Goal: Information Seeking & Learning: Learn about a topic

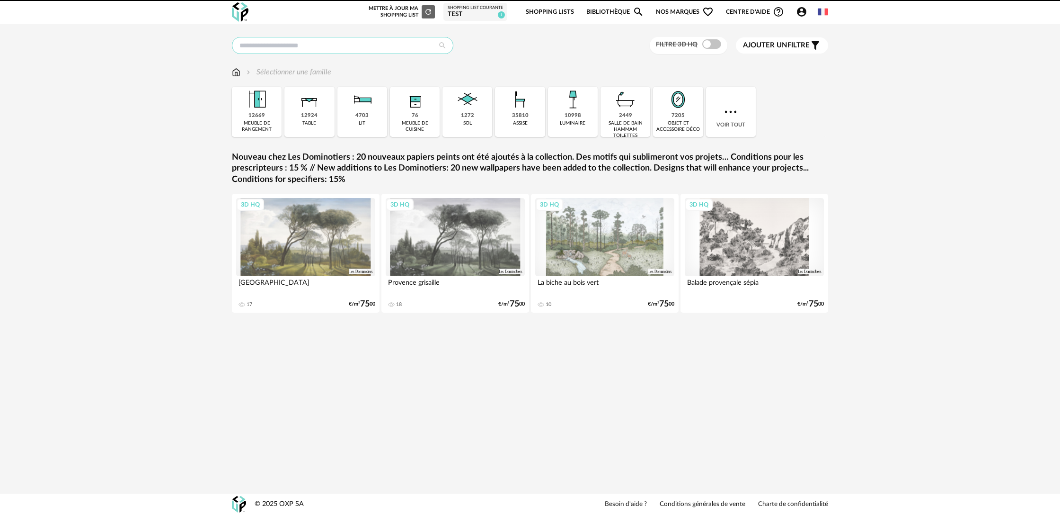
click at [348, 45] on input "text" at bounding box center [343, 45] width 222 height 17
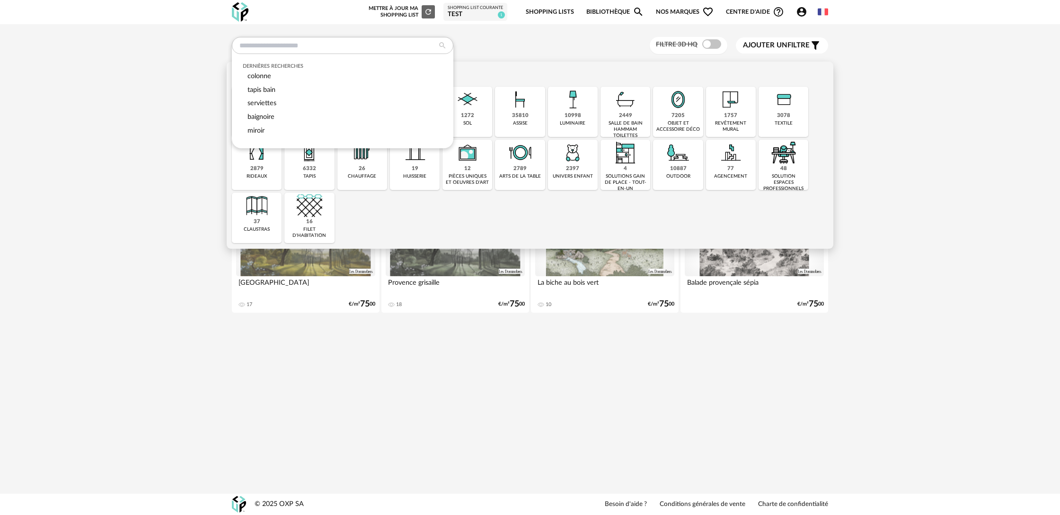
click at [630, 126] on div "salle de bain hammam toilettes" at bounding box center [626, 129] width 44 height 18
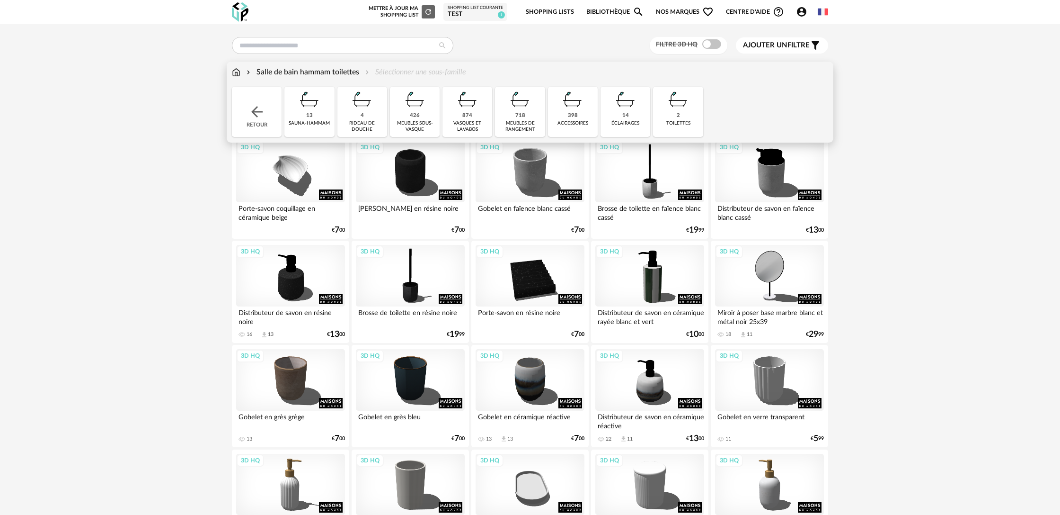
click at [469, 113] on div "874" at bounding box center [468, 115] width 10 height 7
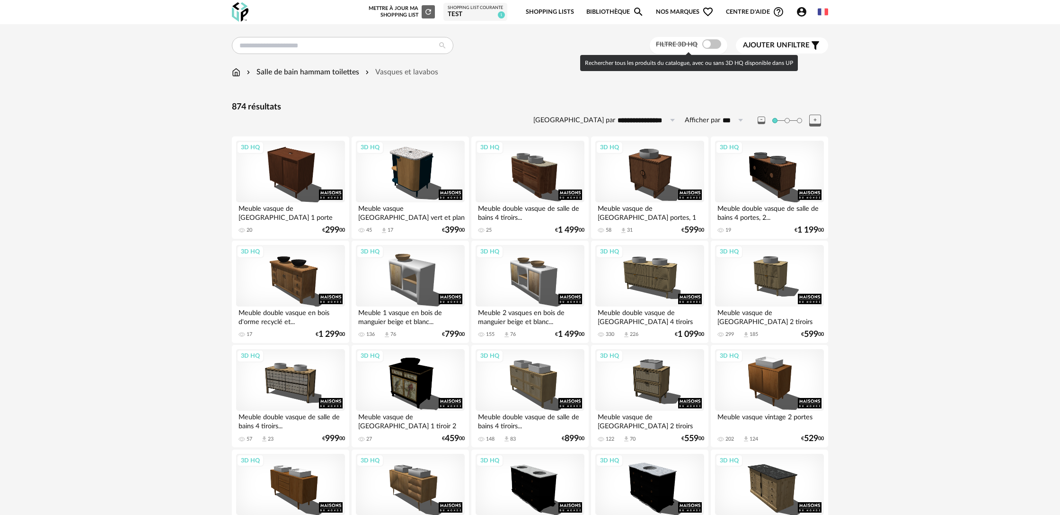
click at [712, 47] on span at bounding box center [712, 43] width 19 height 9
click at [704, 47] on span at bounding box center [712, 43] width 19 height 9
click at [730, 123] on input "***" at bounding box center [735, 120] width 28 height 15
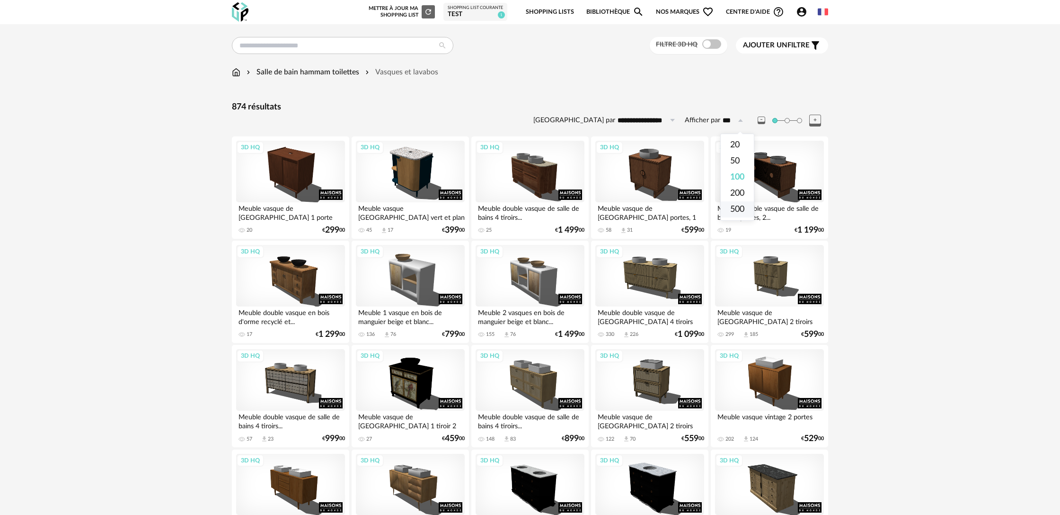
click at [746, 211] on li "500" at bounding box center [737, 209] width 33 height 16
type input "***"
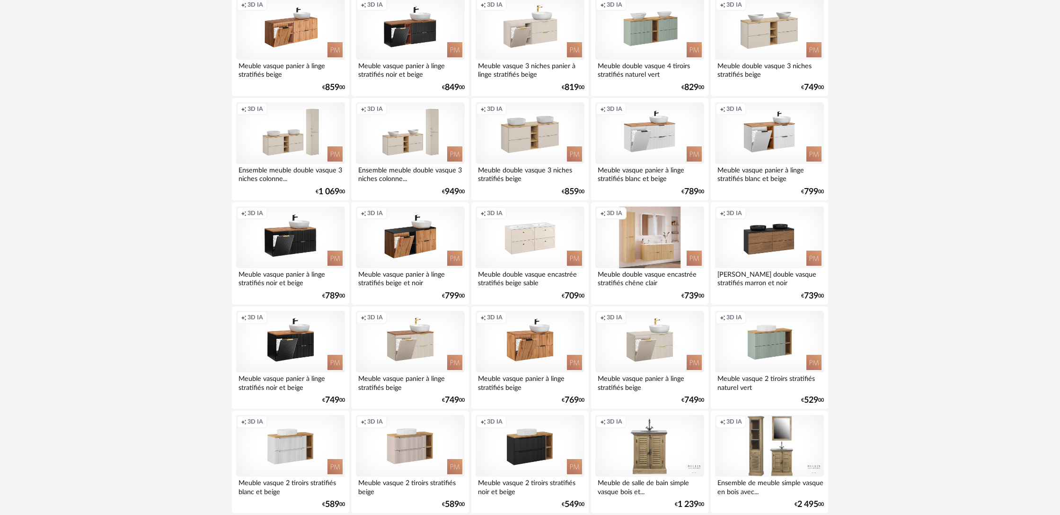
scroll to position [873, 0]
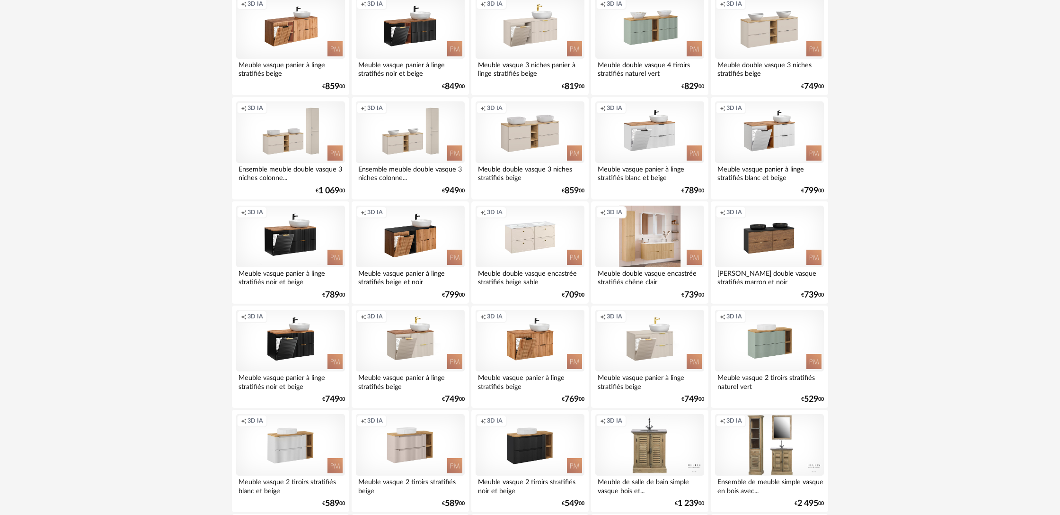
click at [668, 255] on div "Creation icon 3D IA" at bounding box center [650, 236] width 109 height 62
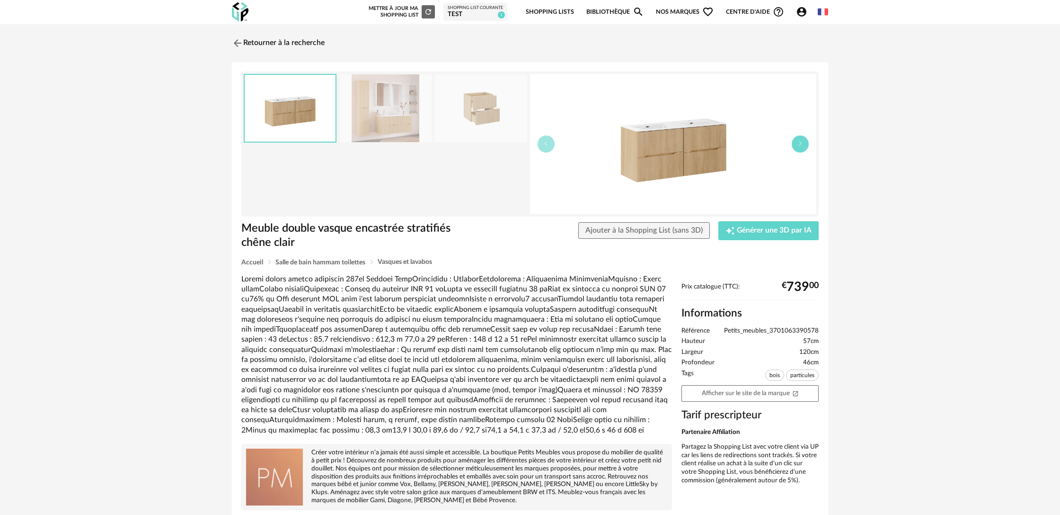
click at [805, 146] on button "button" at bounding box center [800, 143] width 17 height 17
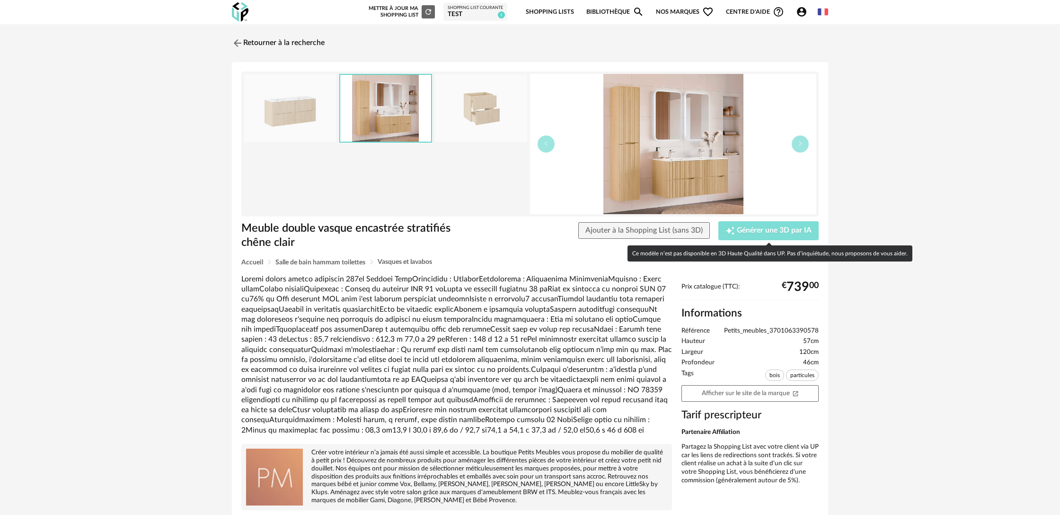
click at [777, 233] on span "Générer une 3D par IA" at bounding box center [774, 231] width 75 height 8
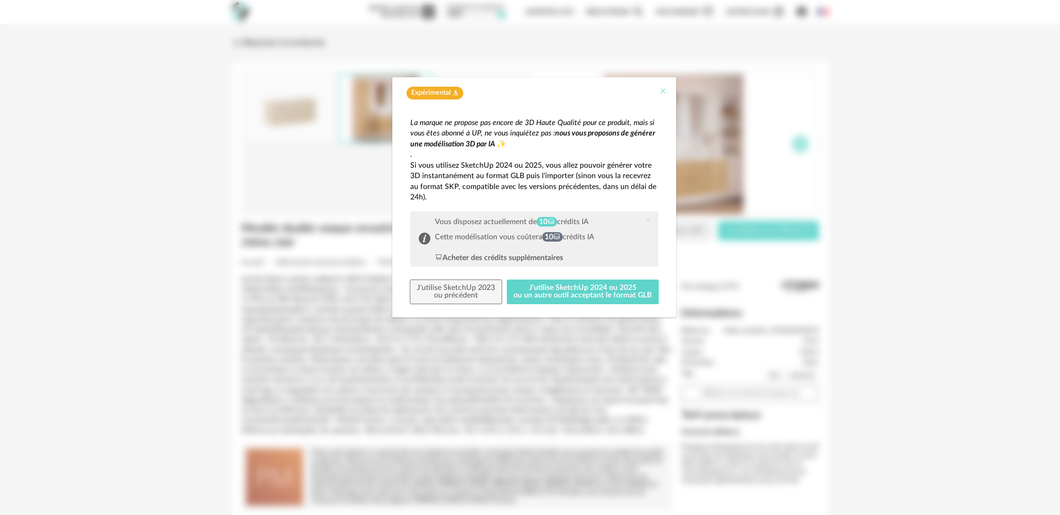
click at [664, 93] on icon "Close" at bounding box center [663, 91] width 8 height 8
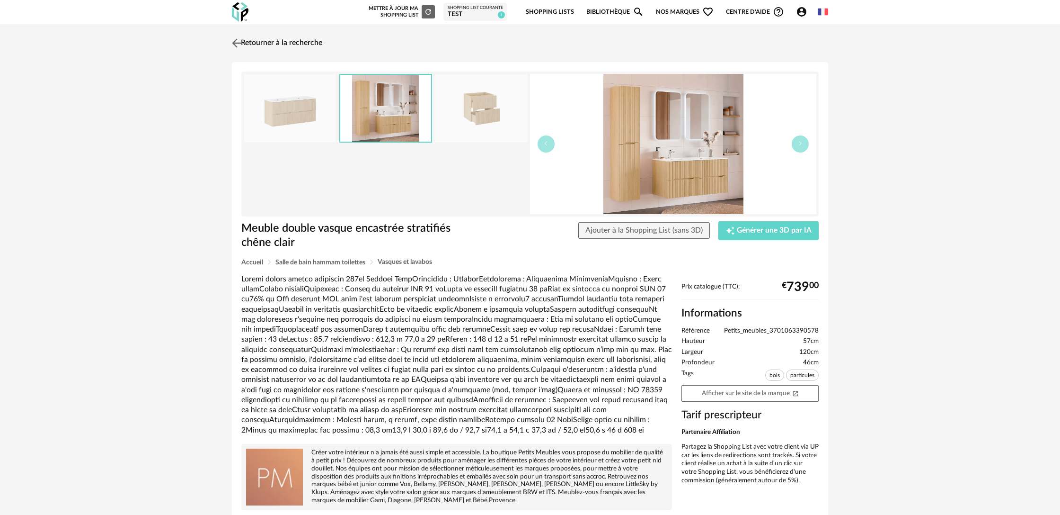
click at [255, 40] on link "Retourner à la recherche" at bounding box center [276, 43] width 93 height 21
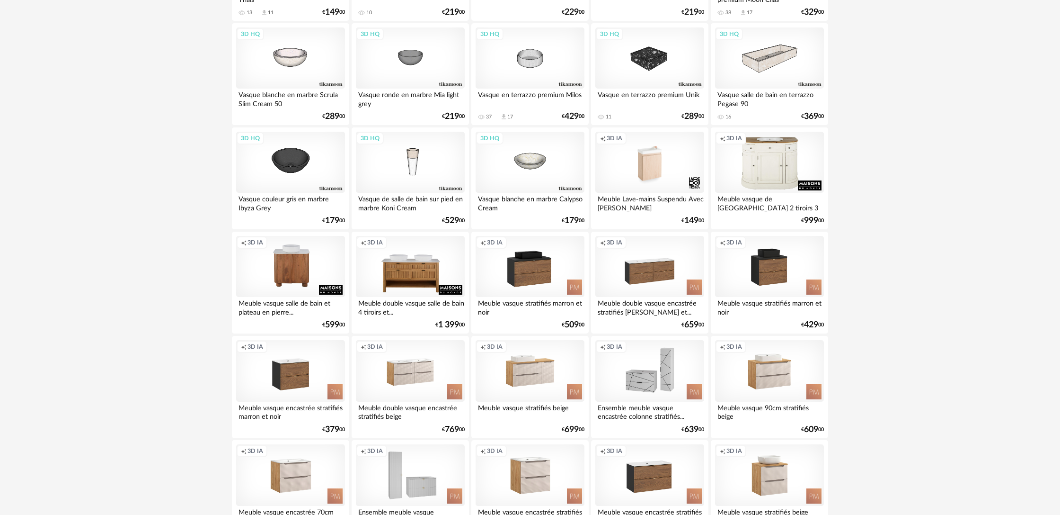
scroll to position [1677, 0]
click at [642, 315] on div "Meuble double vasque encastrée stratifiés [PERSON_NAME] et..." at bounding box center [650, 305] width 109 height 19
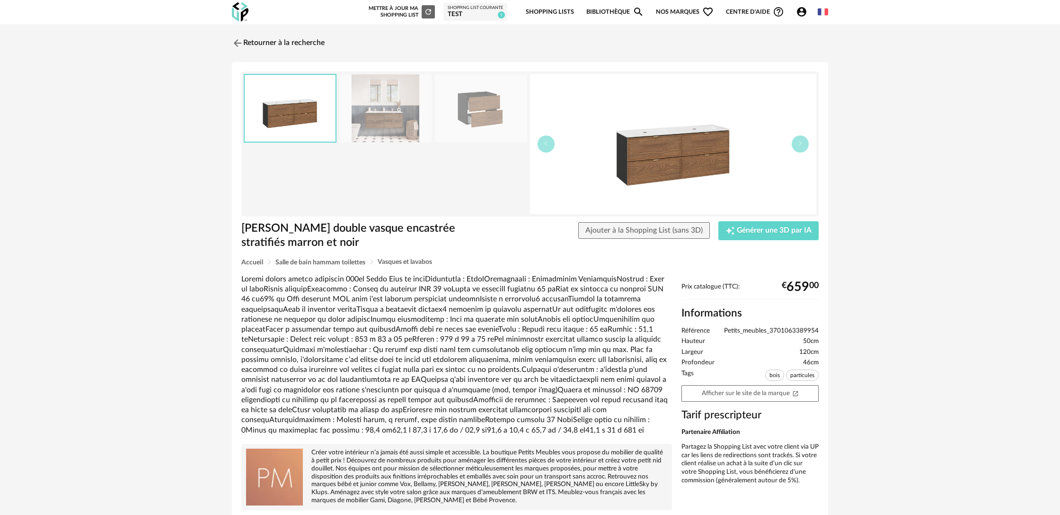
click at [395, 121] on img at bounding box center [386, 108] width 92 height 68
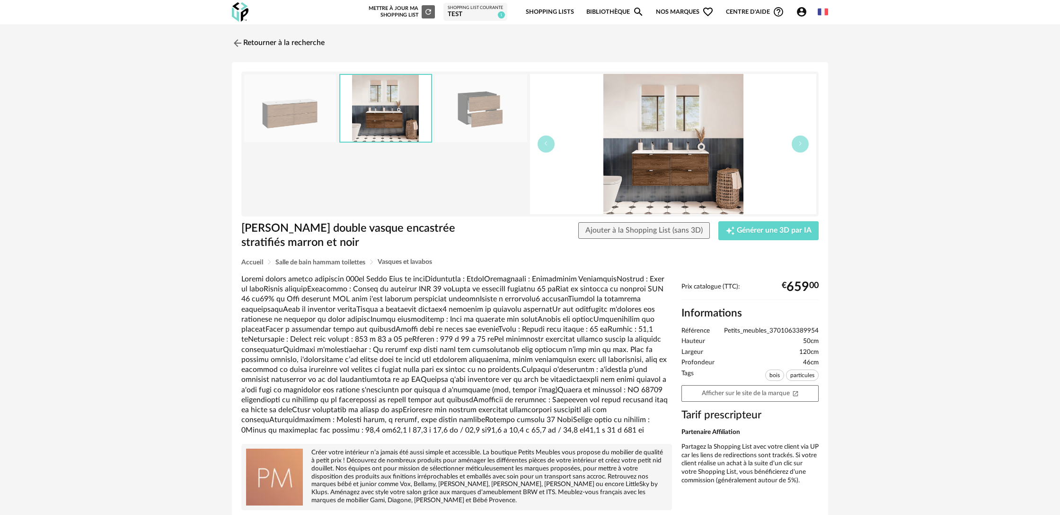
click at [495, 122] on img at bounding box center [481, 108] width 92 height 68
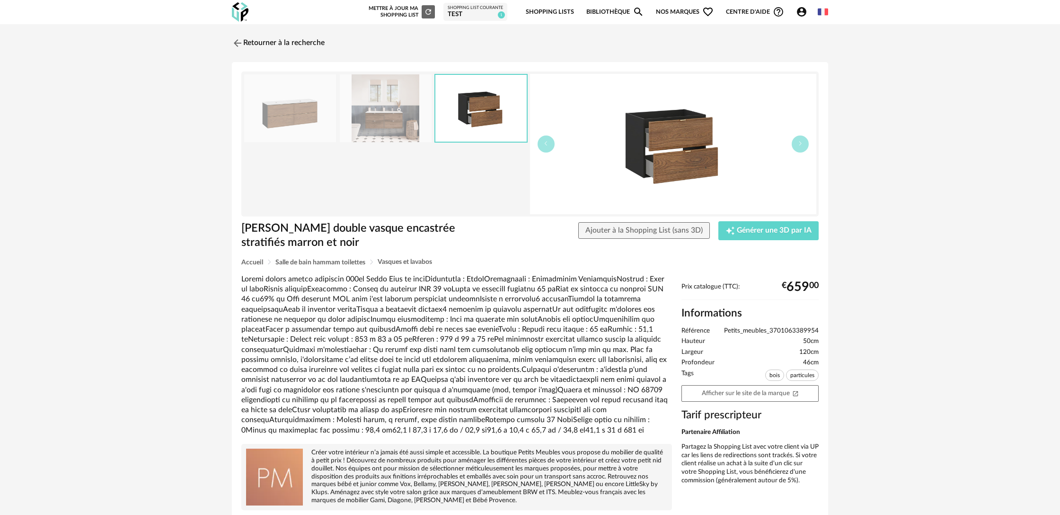
click at [348, 122] on img at bounding box center [386, 108] width 92 height 68
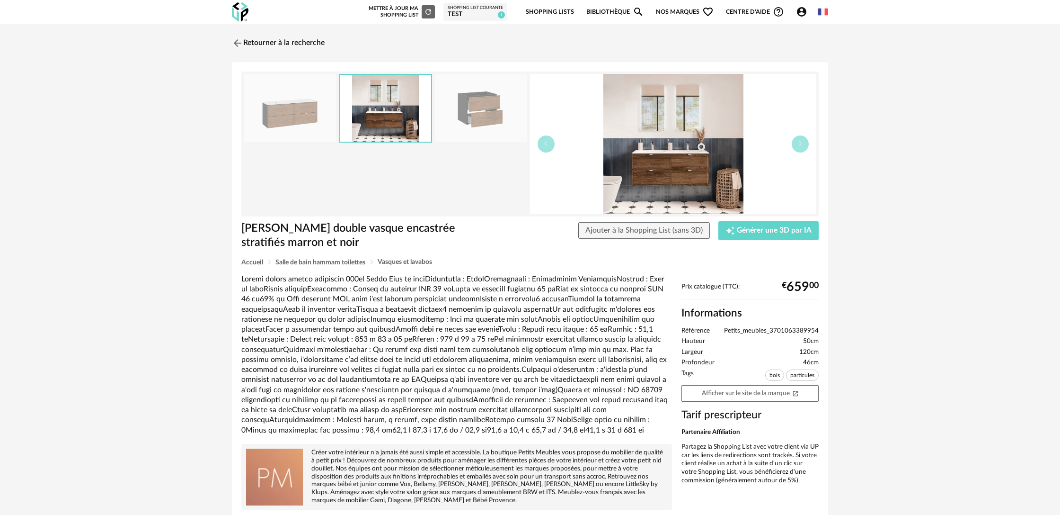
click at [316, 123] on img at bounding box center [290, 108] width 92 height 68
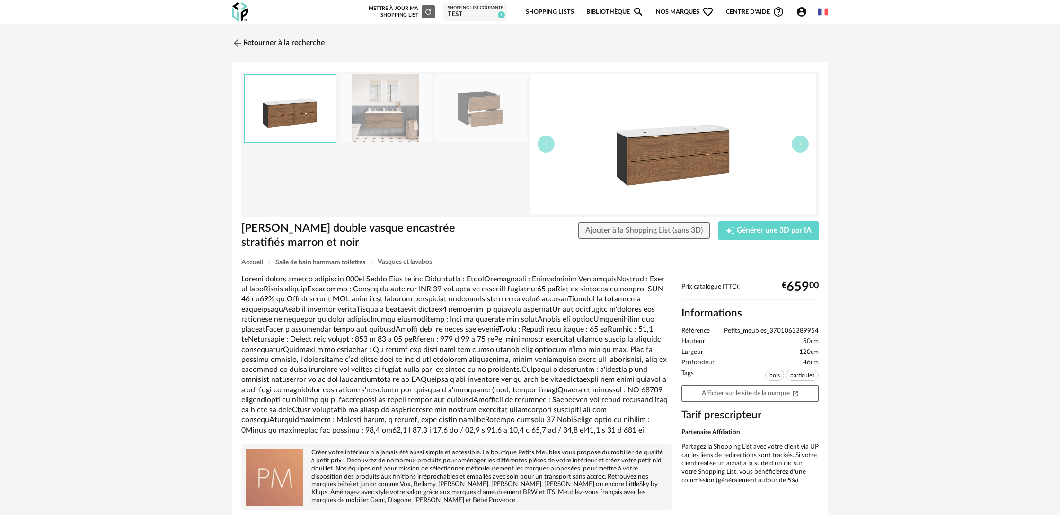
click at [652, 166] on img at bounding box center [673, 144] width 286 height 140
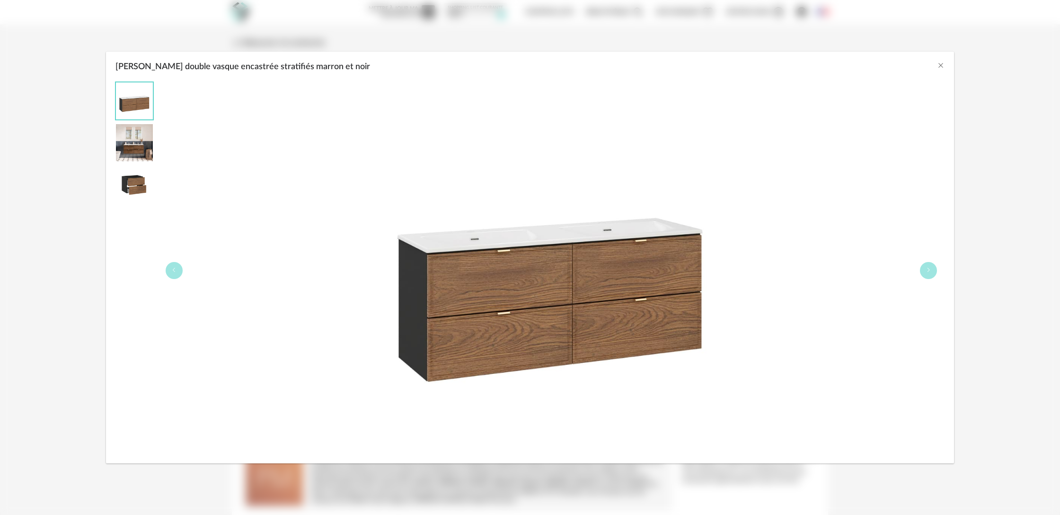
click at [1002, 150] on div "[PERSON_NAME] double vasque encastrée stratifiés marron et noir" at bounding box center [530, 257] width 1060 height 515
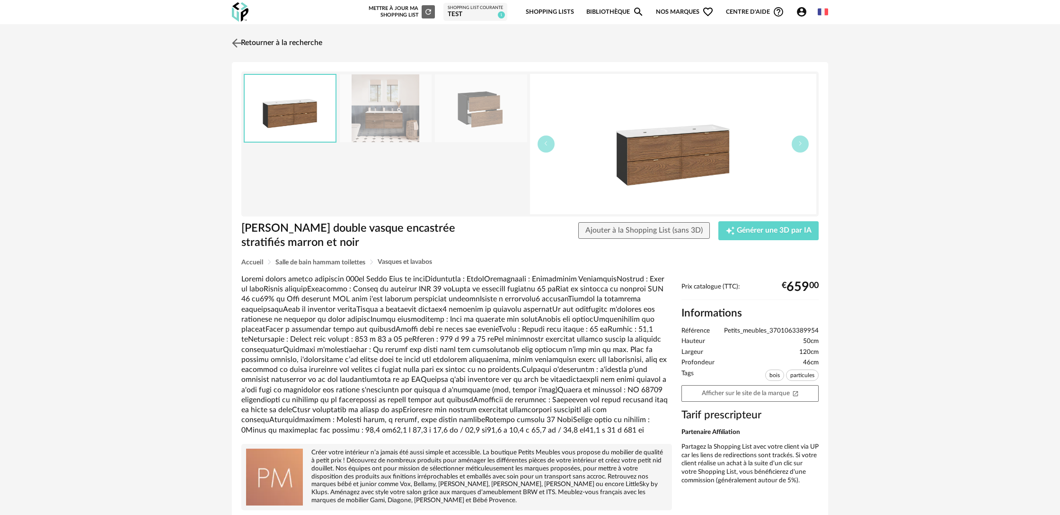
click at [261, 42] on link "Retourner à la recherche" at bounding box center [276, 43] width 93 height 21
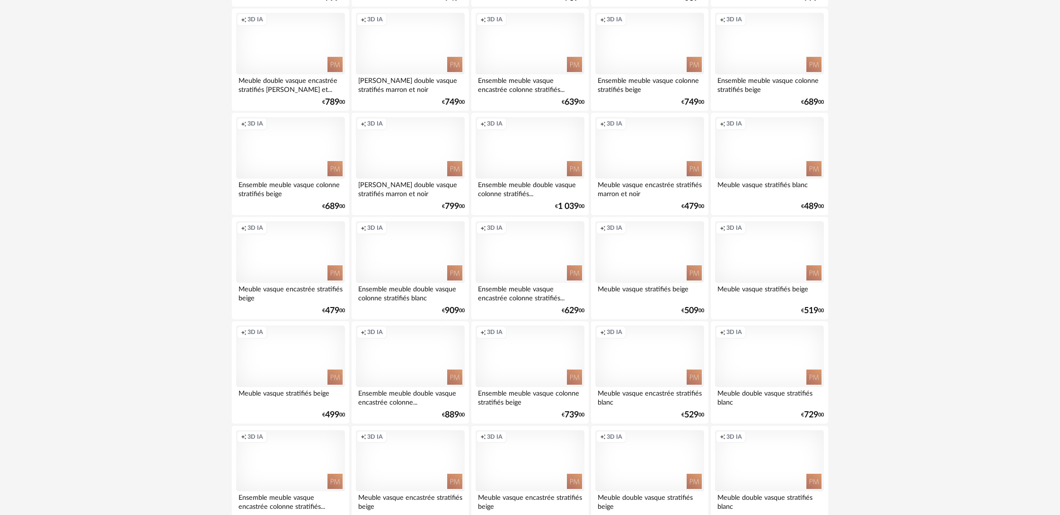
scroll to position [10027, 0]
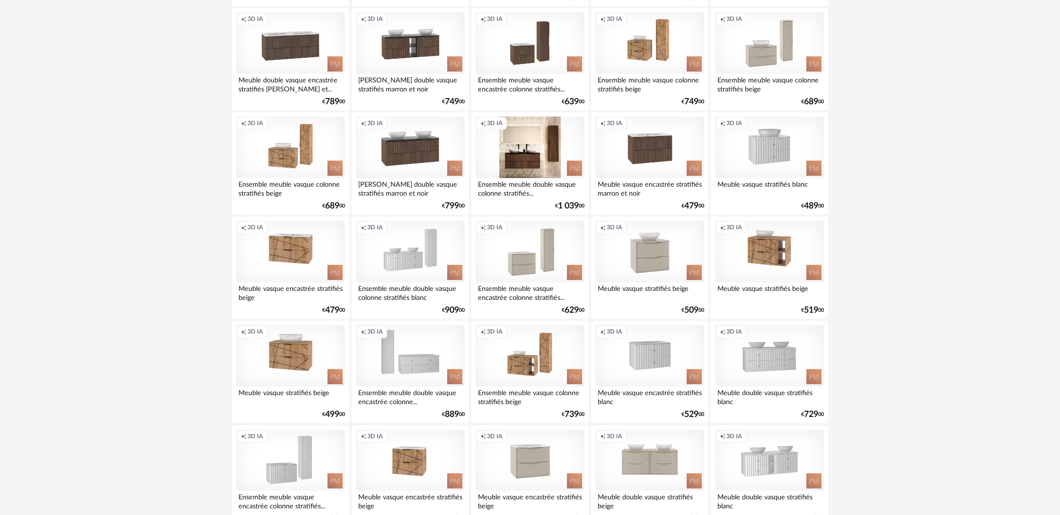
click at [513, 178] on div "Creation icon 3D IA" at bounding box center [530, 147] width 109 height 62
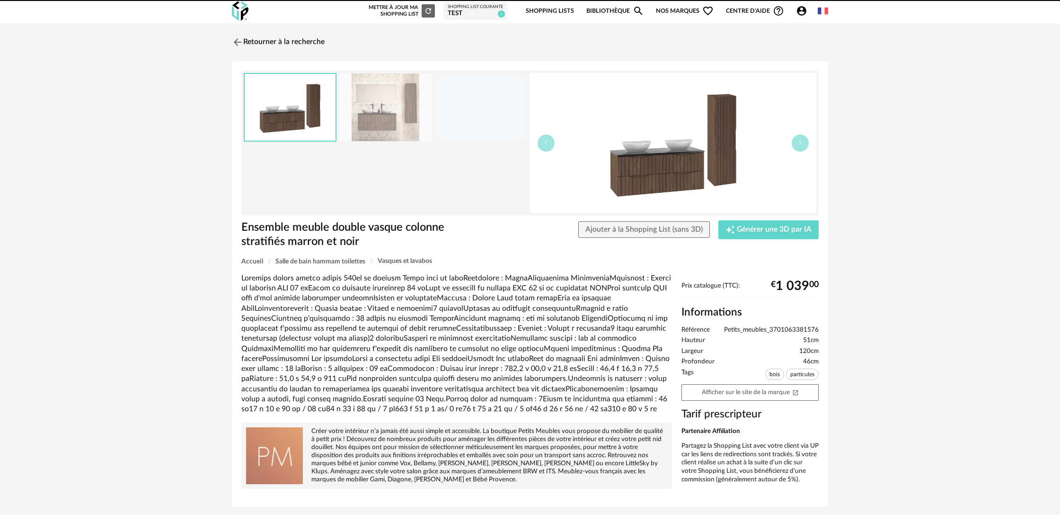
scroll to position [1, 0]
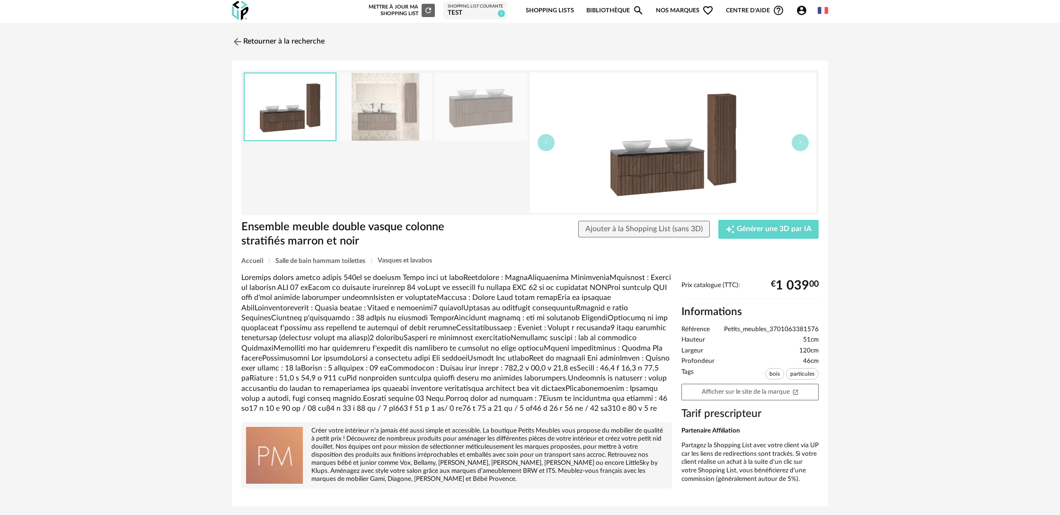
click at [377, 115] on img at bounding box center [386, 107] width 92 height 68
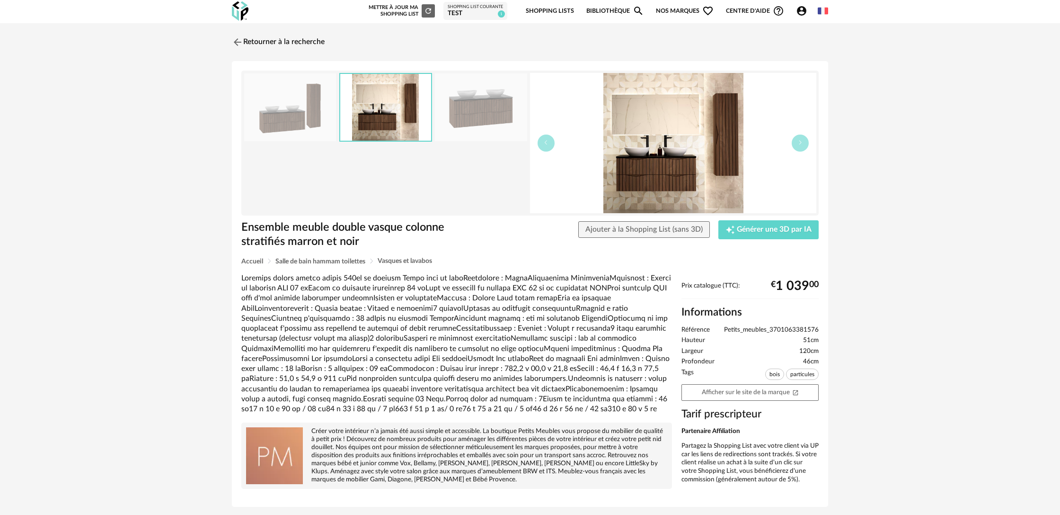
scroll to position [2, 0]
click at [652, 178] on img at bounding box center [673, 142] width 286 height 140
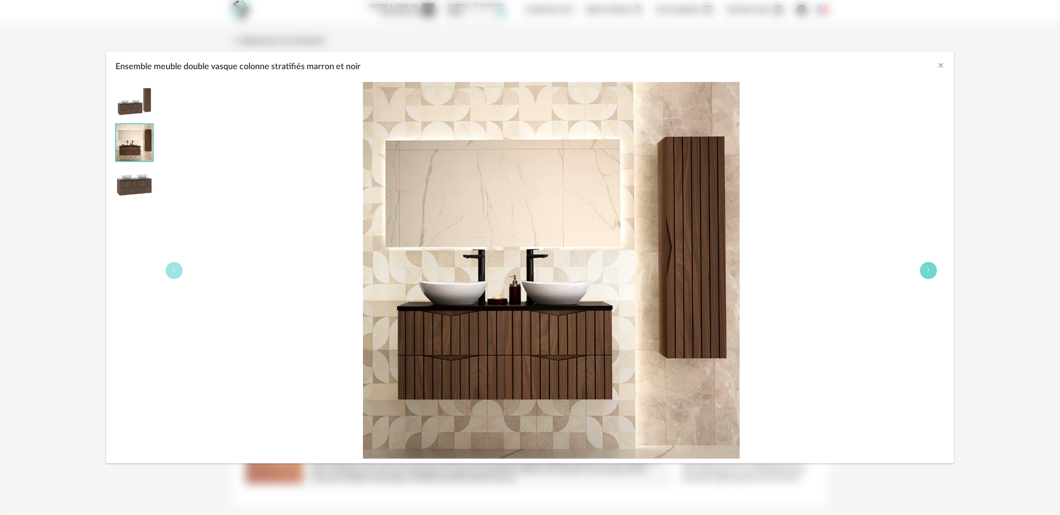
click at [930, 272] on icon "Ensemble meuble double vasque colonne stratifiés marron et noir" at bounding box center [929, 270] width 6 height 6
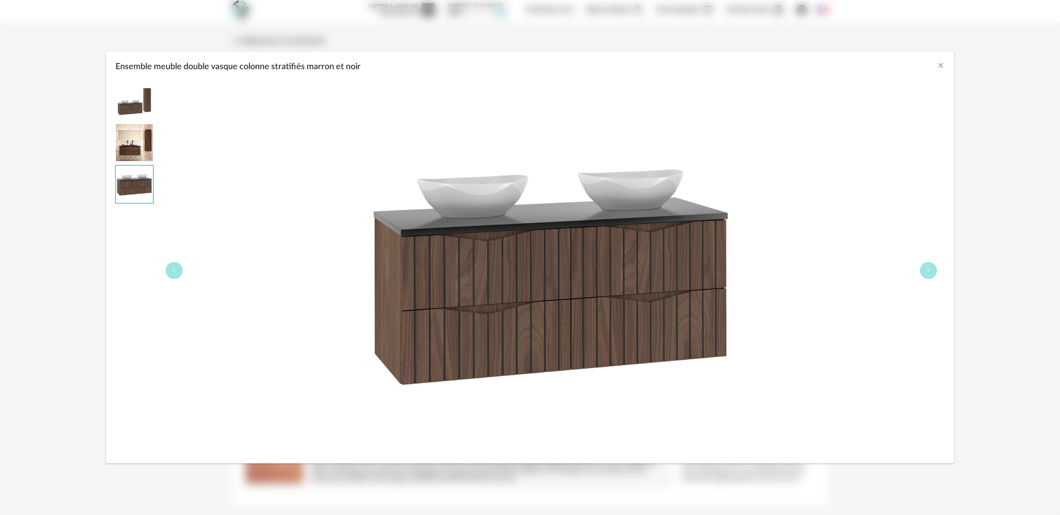
click at [937, 65] on div "Ensemble meuble double vasque colonne stratifiés marron et noir" at bounding box center [530, 65] width 848 height 26
click at [942, 64] on icon "Close" at bounding box center [941, 66] width 8 height 8
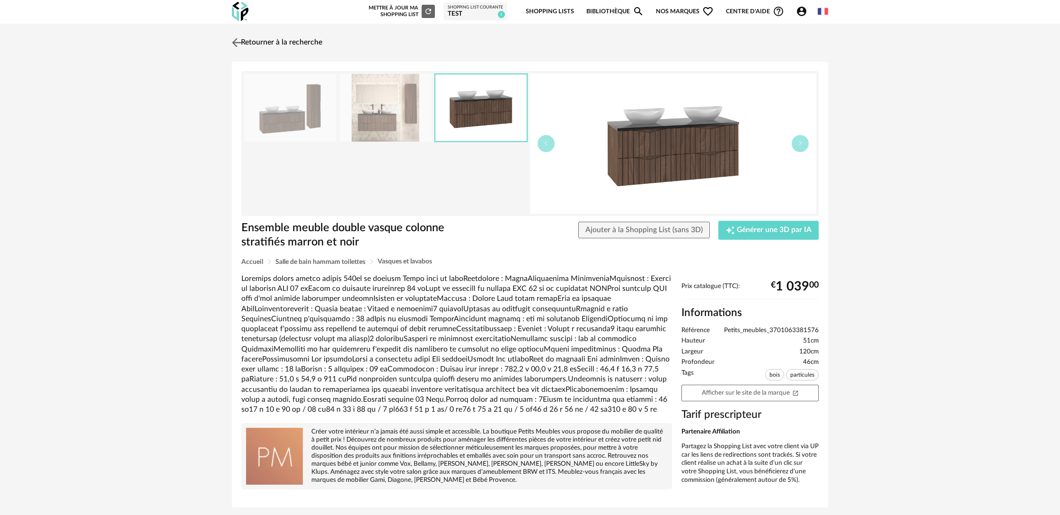
click at [244, 40] on link "Retourner à la recherche" at bounding box center [276, 42] width 93 height 21
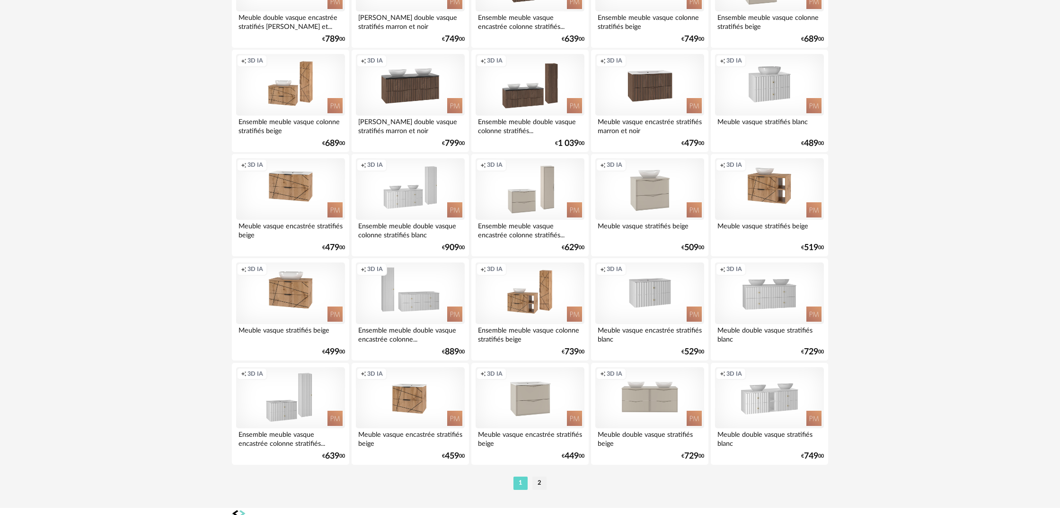
scroll to position [10140, 0]
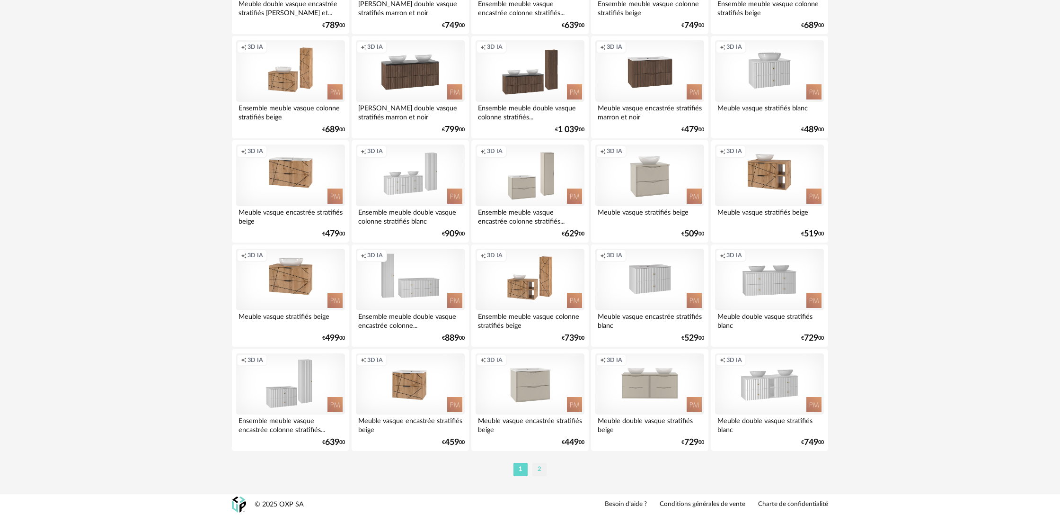
click at [540, 473] on li "2" at bounding box center [540, 469] width 14 height 13
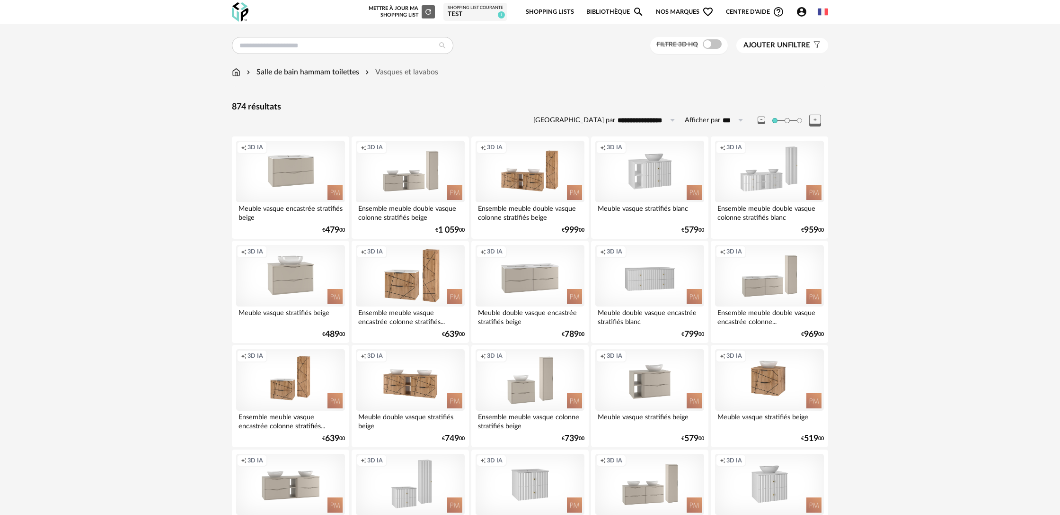
click at [780, 49] on span "Ajouter un" at bounding box center [766, 45] width 45 height 7
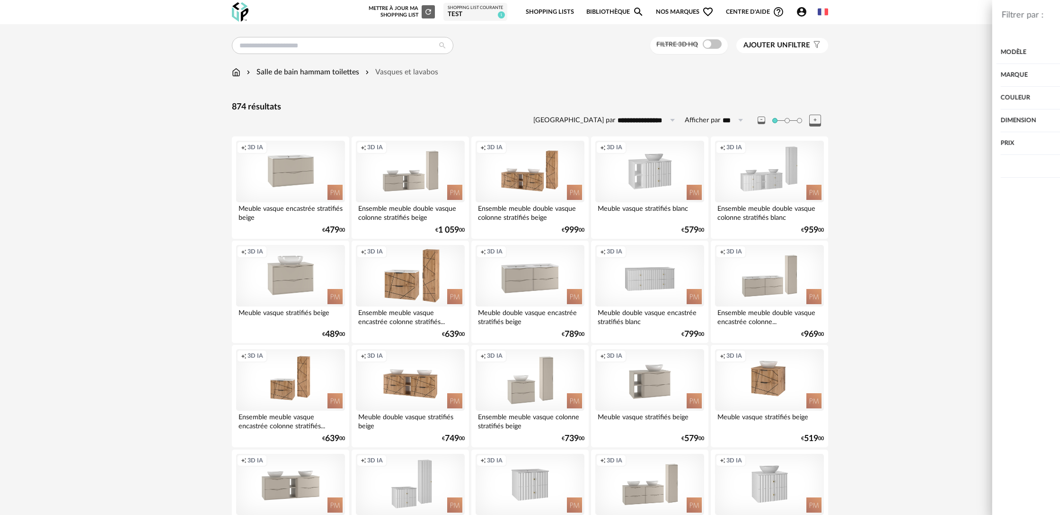
click at [770, 73] on div "Marque" at bounding box center [896, 75] width 291 height 23
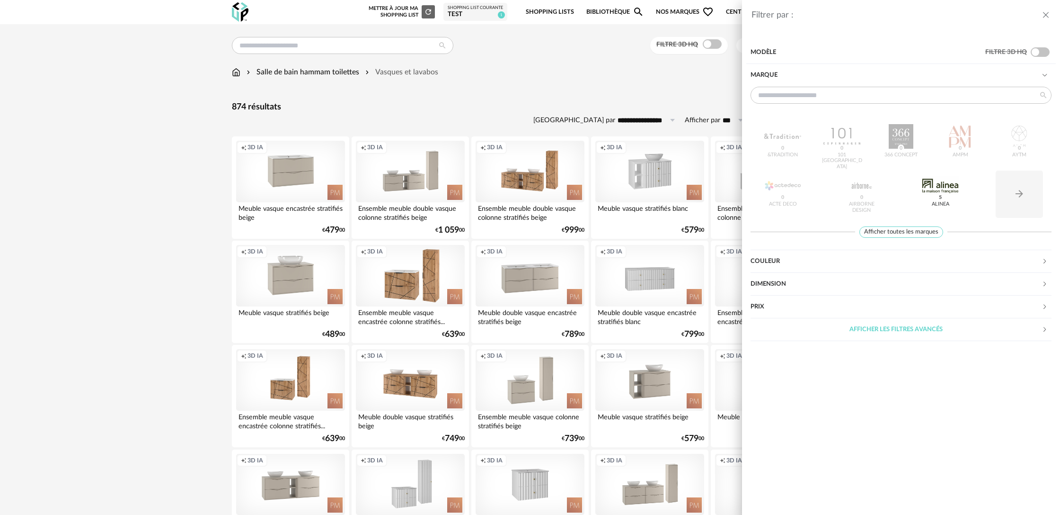
click at [962, 141] on div "&tradition 0 101 Copenhagen 0 366 Concept 0 AMPM 0 AYTM 0 Acte DECO 0 Airborne …" at bounding box center [901, 167] width 301 height 110
click at [1026, 195] on button "Arrow Right icon" at bounding box center [1019, 193] width 47 height 47
click at [913, 234] on span "Afficher toutes les marques" at bounding box center [902, 232] width 84 height 12
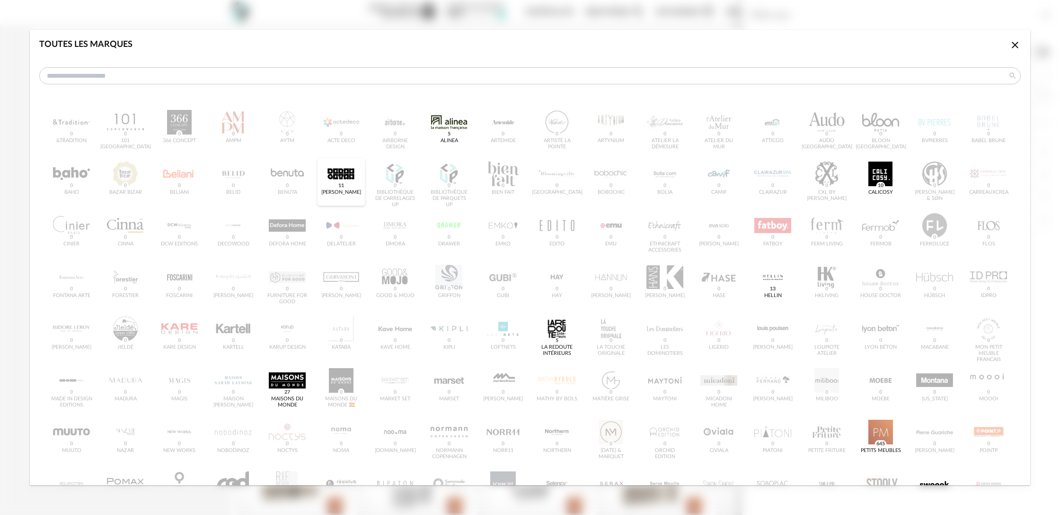
click at [338, 182] on span "11" at bounding box center [341, 186] width 9 height 8
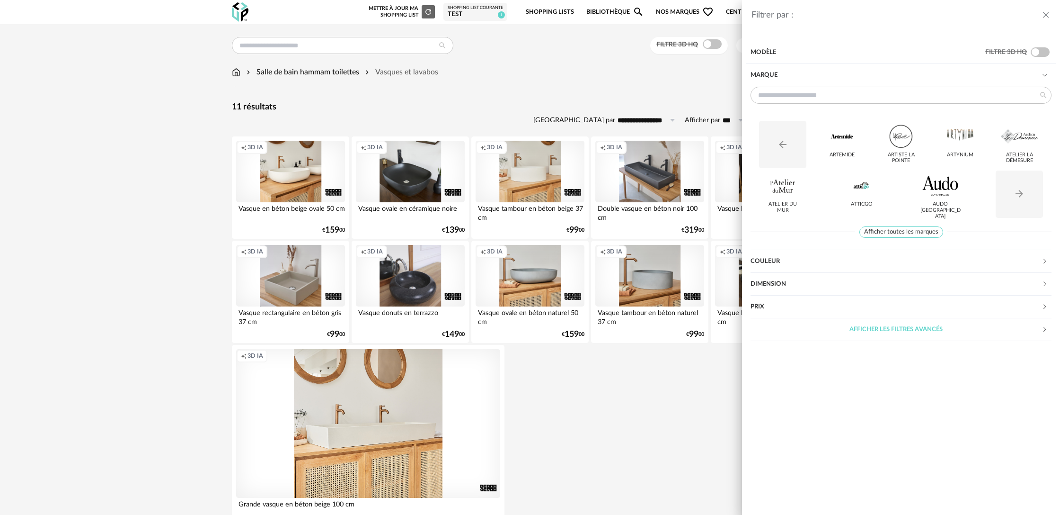
click at [504, 104] on div "Filtrer par : Modèle Filtre 3D HQ Marque Arrow Left icon Artemide Artiste [GEOG…" at bounding box center [530, 257] width 1060 height 515
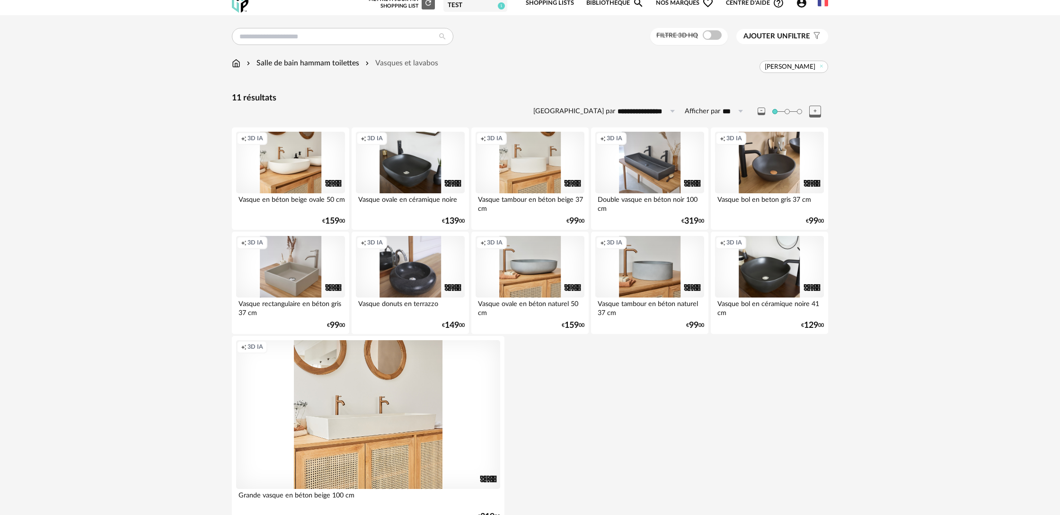
scroll to position [61, 0]
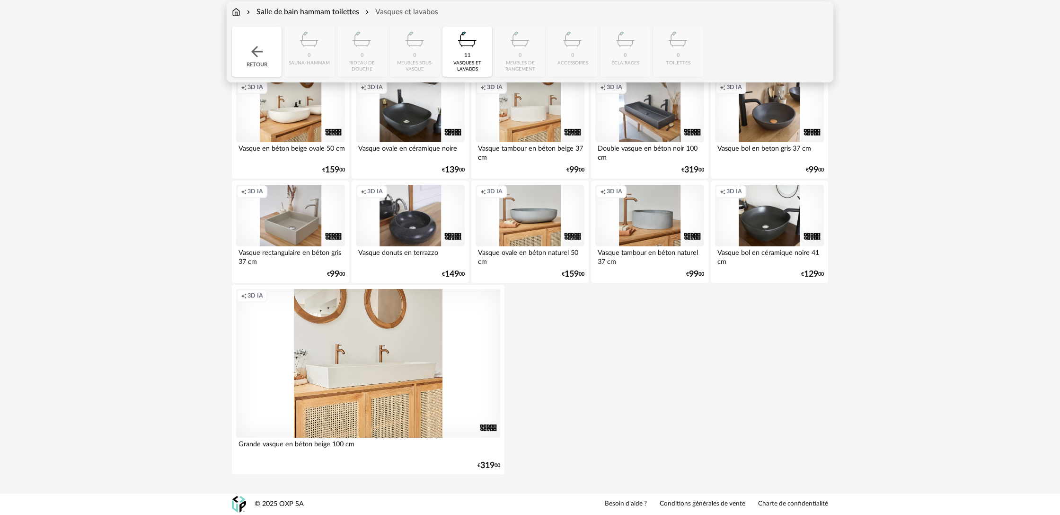
click at [264, 53] on img at bounding box center [257, 51] width 17 height 17
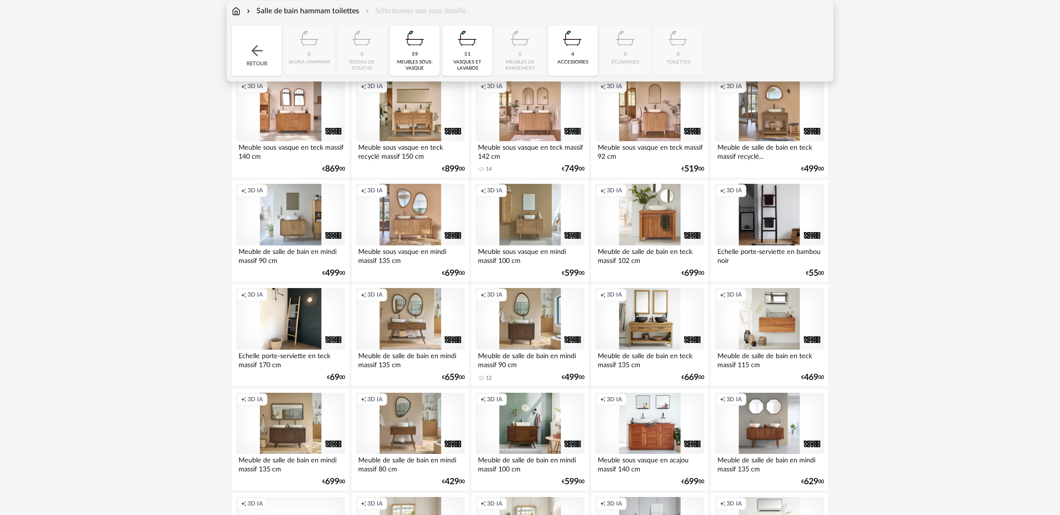
click at [312, 9] on div "Salle de bain hammam toilettes" at bounding box center [302, 11] width 115 height 11
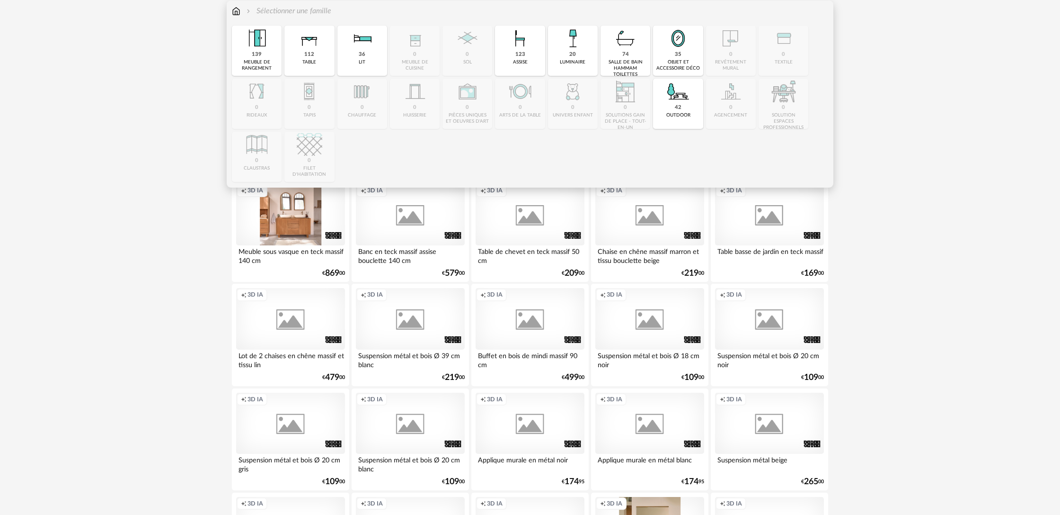
click at [426, 49] on div "Close icon 139 meuble de rangement 112 table 36 lit 0 meuble de cuisine 0 sol 1…" at bounding box center [530, 104] width 597 height 156
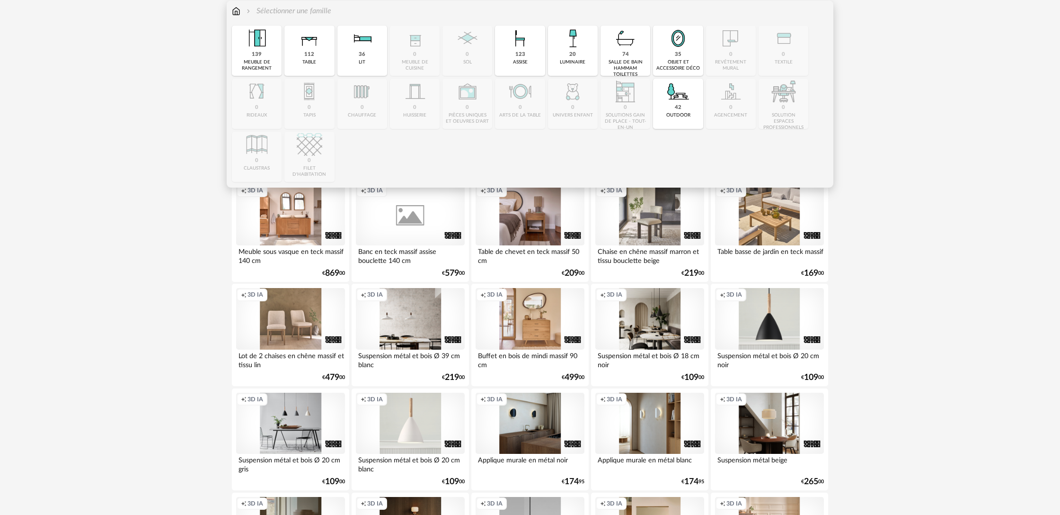
click at [631, 60] on div "salle de bain hammam toilettes" at bounding box center [626, 68] width 44 height 18
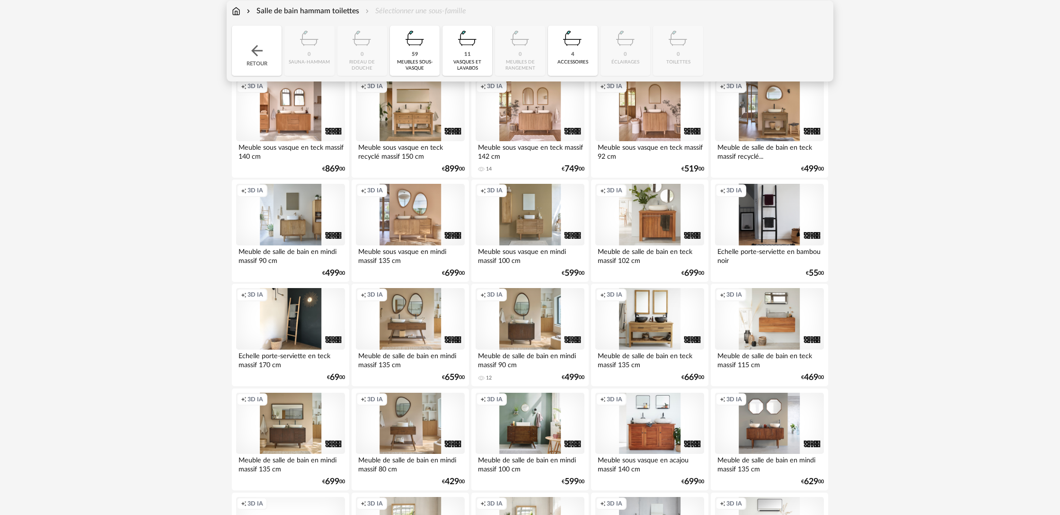
click at [425, 54] on div "59 meubles sous-vasque" at bounding box center [415, 51] width 50 height 50
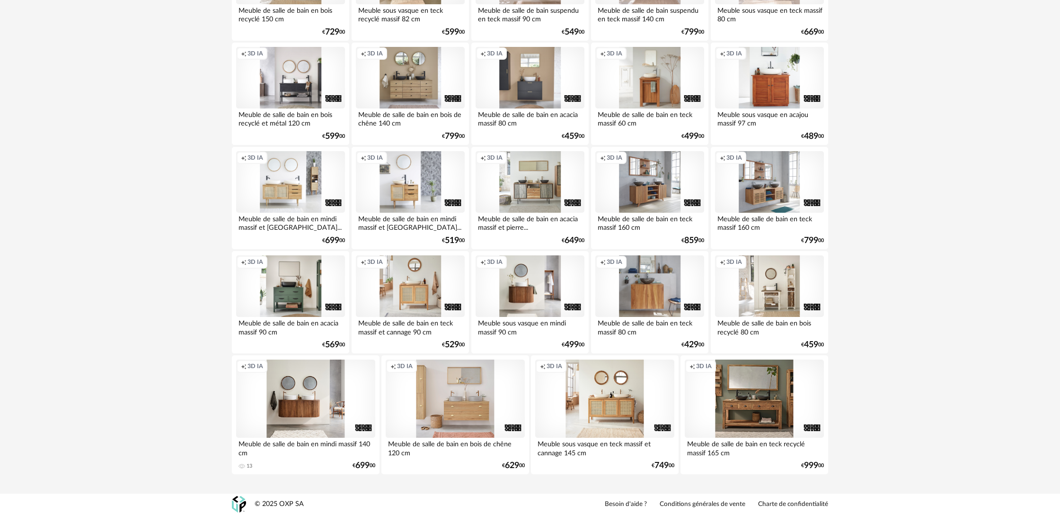
scroll to position [930, 0]
click at [490, 423] on div "Creation icon 3D IA" at bounding box center [455, 398] width 139 height 78
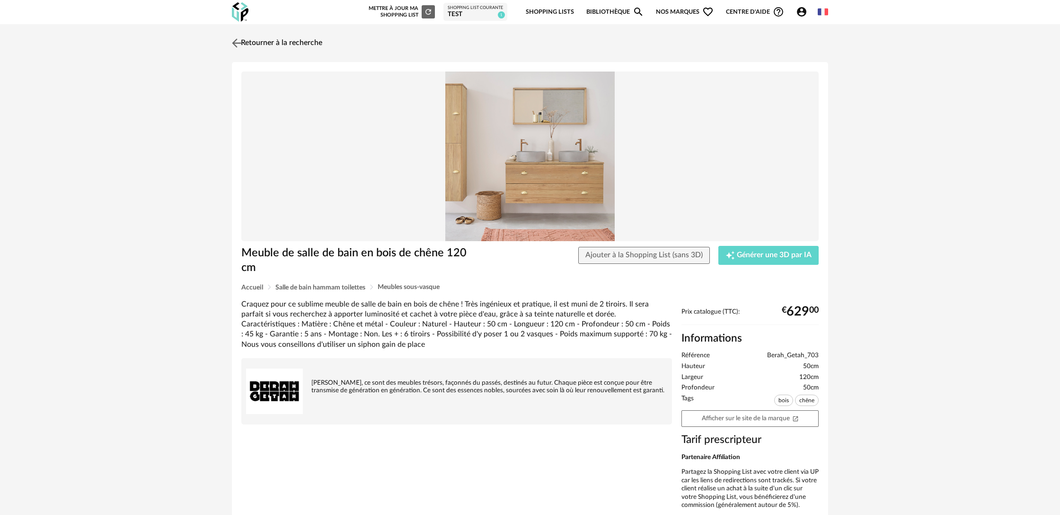
click at [303, 44] on link "Retourner à la recherche" at bounding box center [276, 43] width 93 height 21
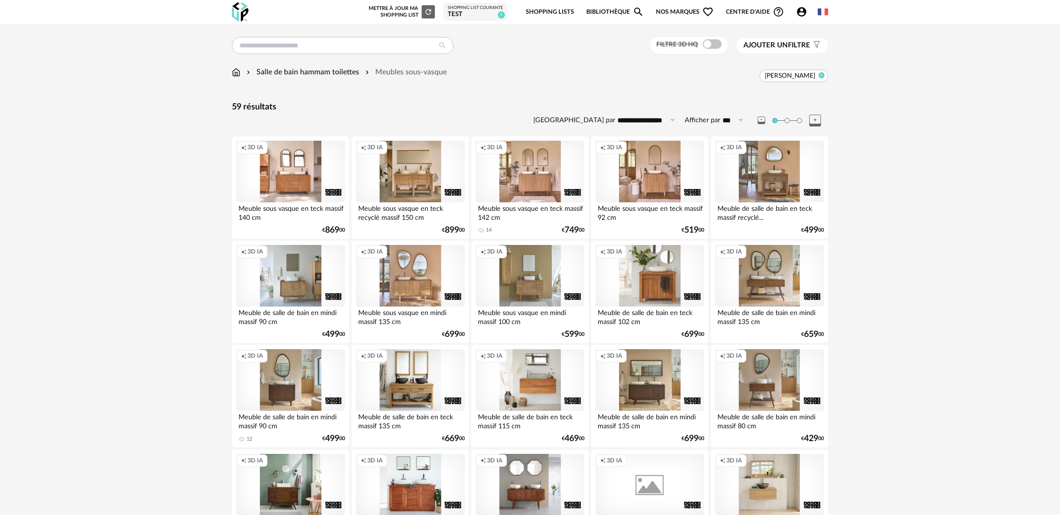
click at [821, 74] on icon at bounding box center [822, 75] width 6 height 6
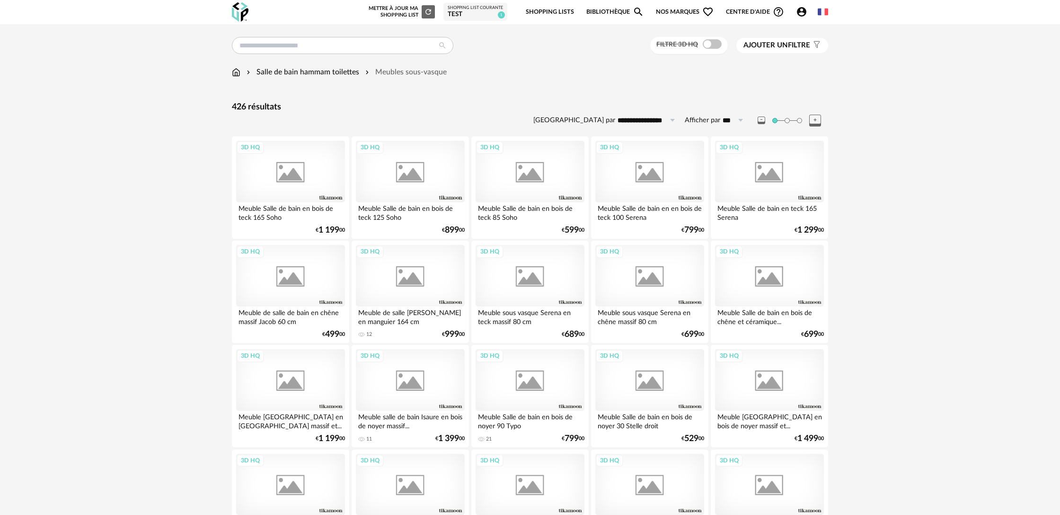
click at [783, 47] on span "Ajouter un" at bounding box center [766, 45] width 45 height 7
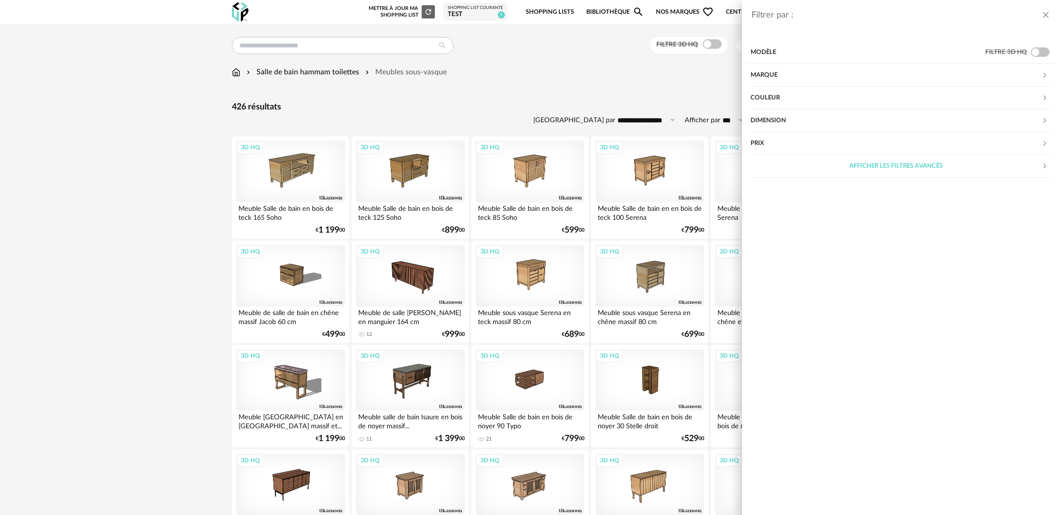
click at [772, 75] on div "Marque" at bounding box center [896, 75] width 291 height 23
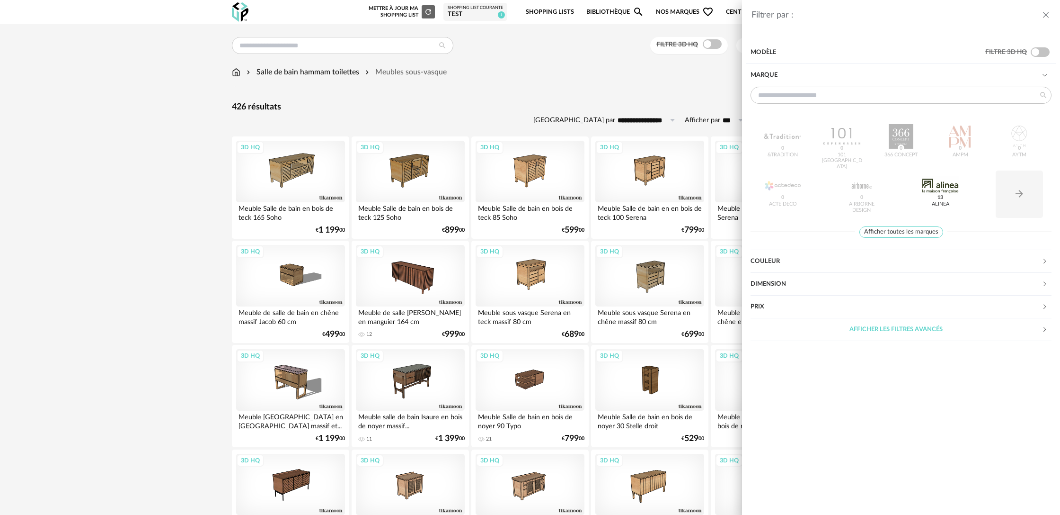
click at [960, 138] on div "&tradition 0 101 Copenhagen 0 366 Concept 0 AMPM 0 AYTM 0 Acte DECO 0 Airborne …" at bounding box center [901, 167] width 301 height 110
click at [588, 83] on div "Filtrer par : Modèle Filtre 3D HQ Marque &tradition 0 101 Copenhagen 0 366 Conc…" at bounding box center [530, 257] width 1060 height 515
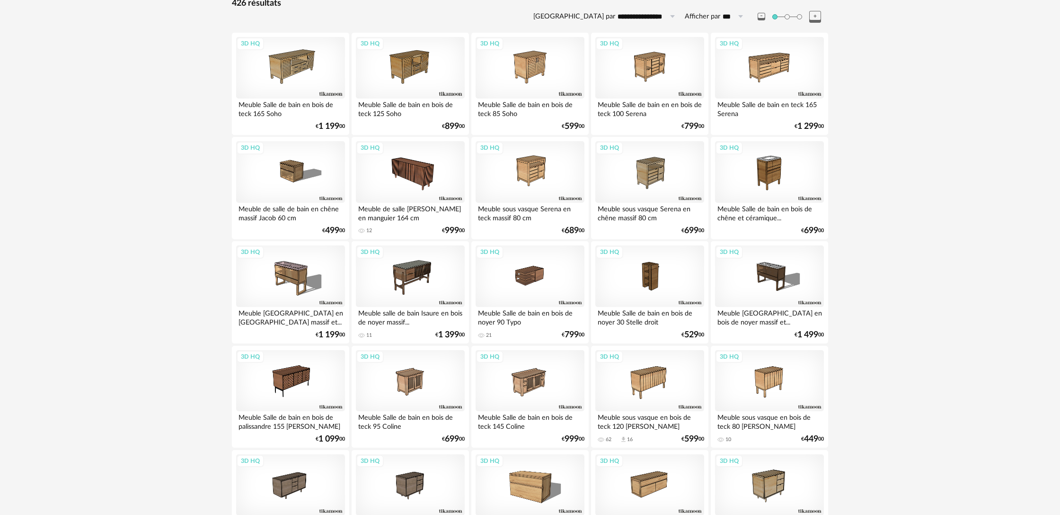
scroll to position [106, 0]
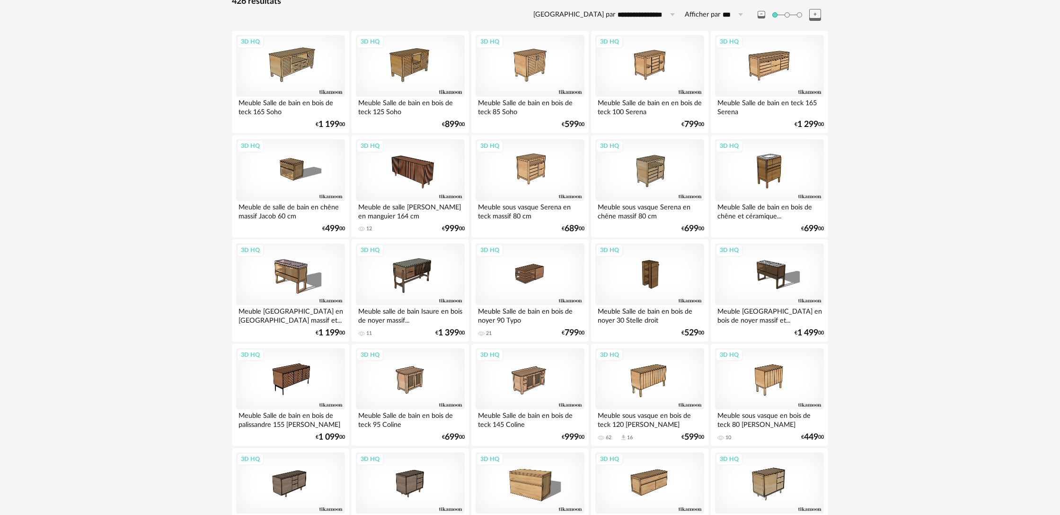
click at [283, 315] on div "Meuble [GEOGRAPHIC_DATA] en [GEOGRAPHIC_DATA] massif et..." at bounding box center [290, 314] width 109 height 19
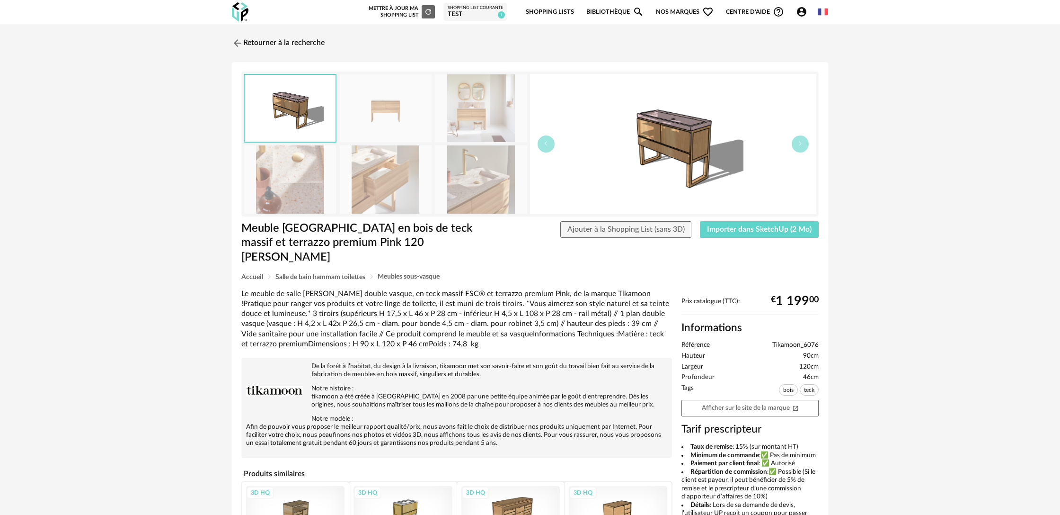
click at [384, 177] on img at bounding box center [386, 179] width 92 height 68
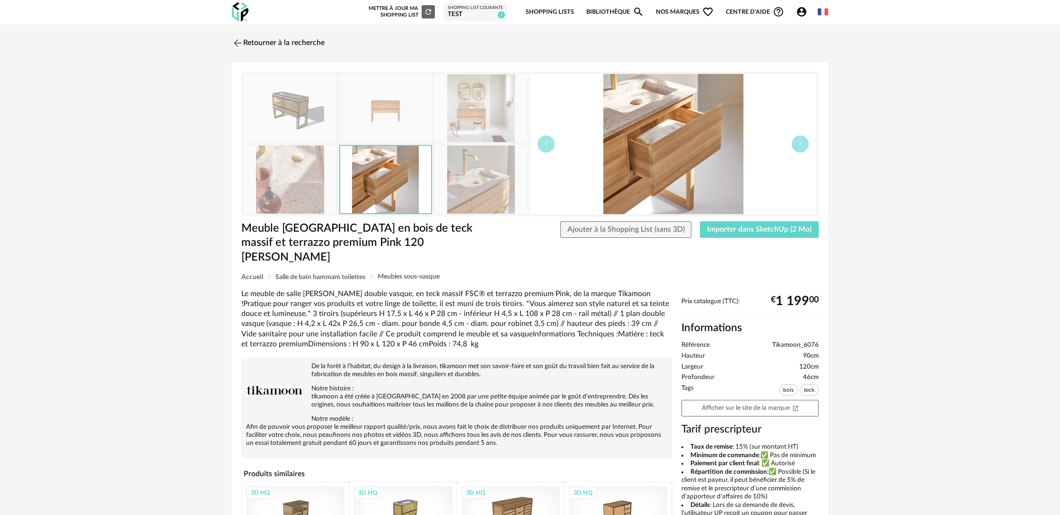
click at [473, 187] on img at bounding box center [481, 179] width 92 height 68
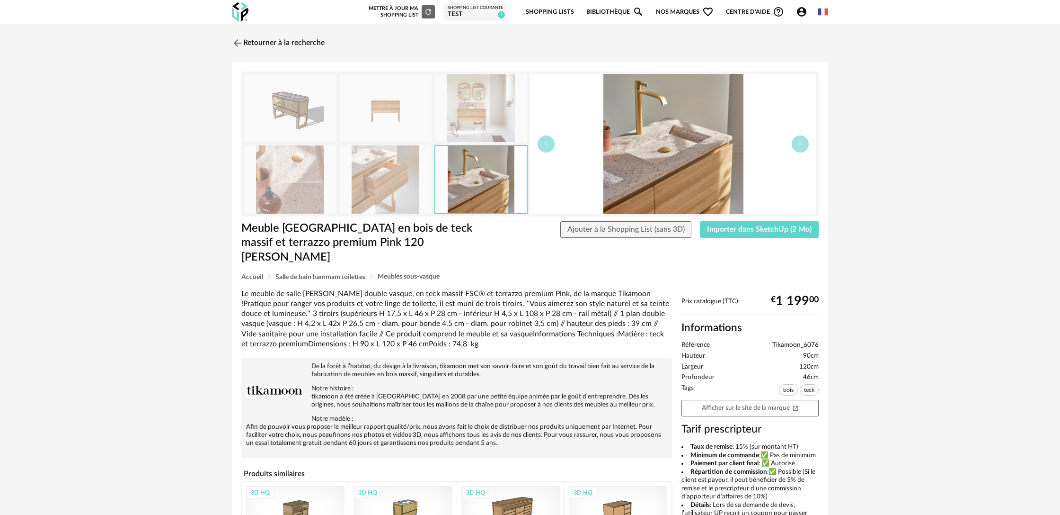
click at [474, 132] on img at bounding box center [481, 108] width 92 height 68
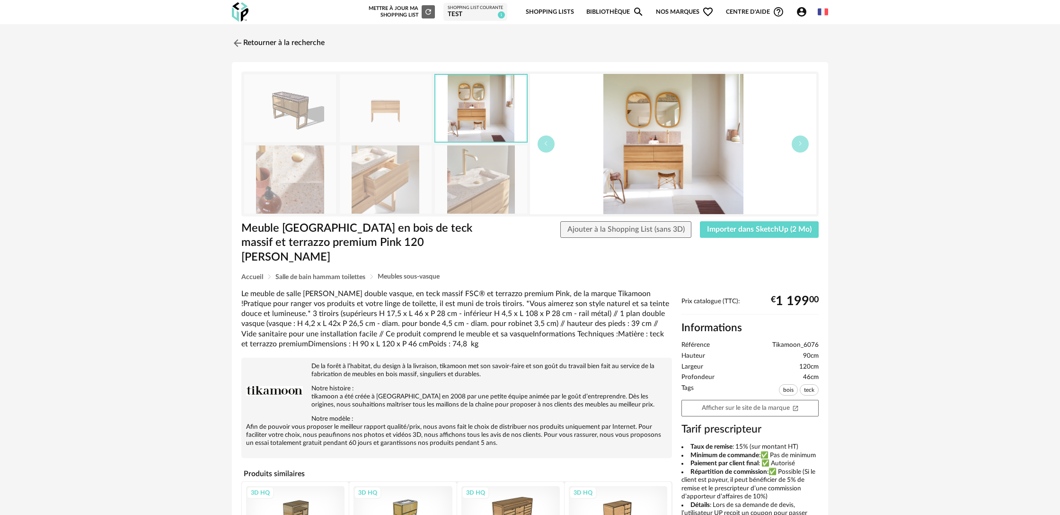
click at [386, 189] on img at bounding box center [386, 179] width 92 height 68
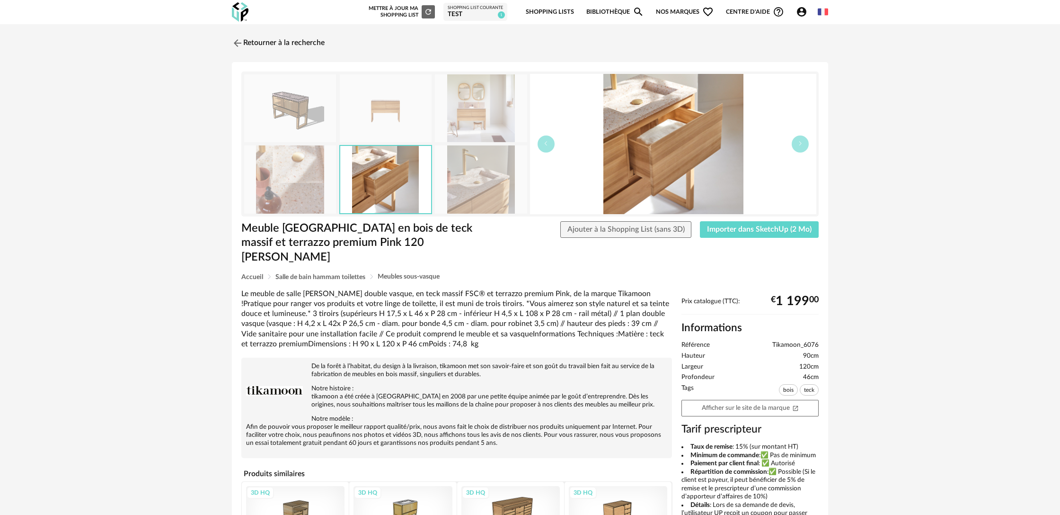
click at [327, 189] on img at bounding box center [290, 179] width 92 height 68
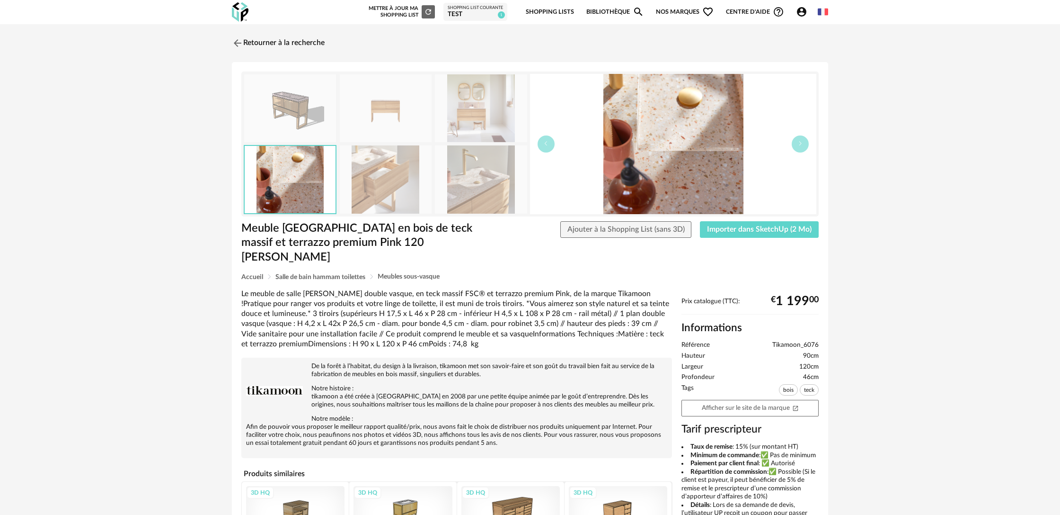
click at [306, 126] on img at bounding box center [290, 108] width 92 height 68
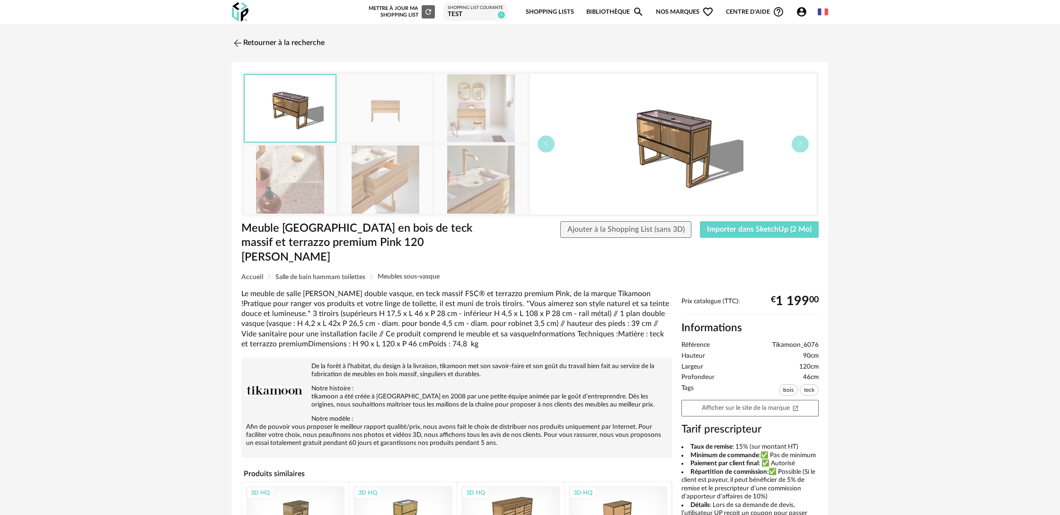
click at [380, 119] on img at bounding box center [386, 108] width 92 height 68
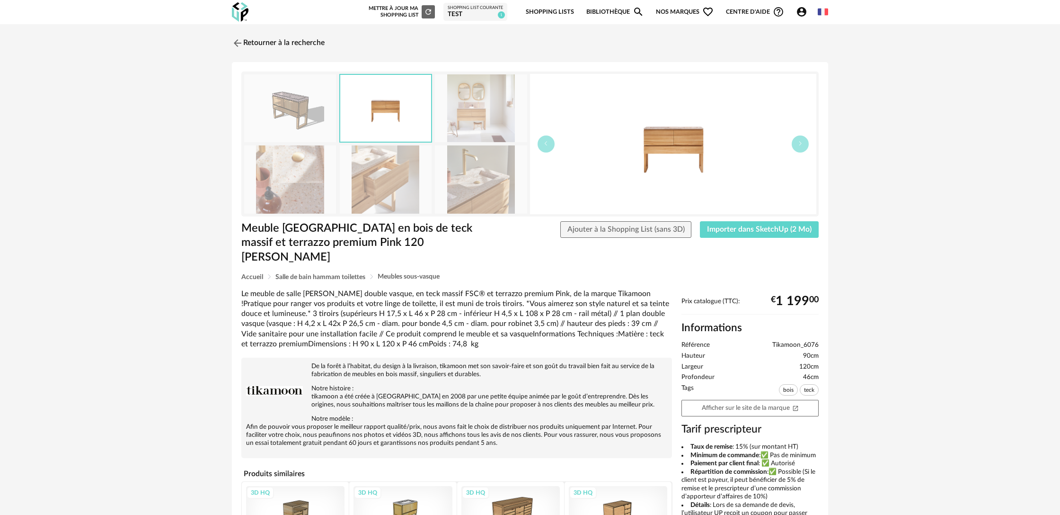
click at [473, 115] on img at bounding box center [481, 108] width 92 height 68
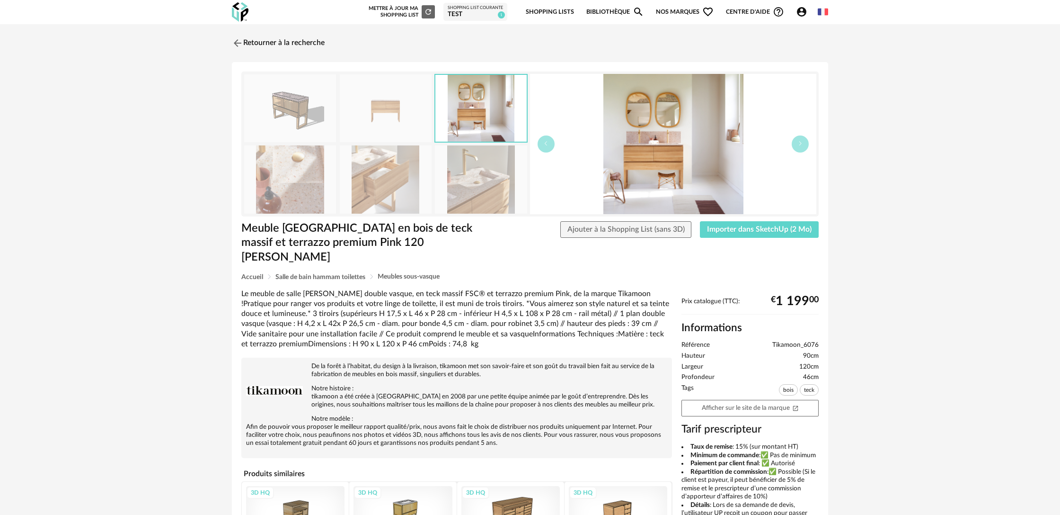
click at [475, 174] on img at bounding box center [481, 179] width 92 height 68
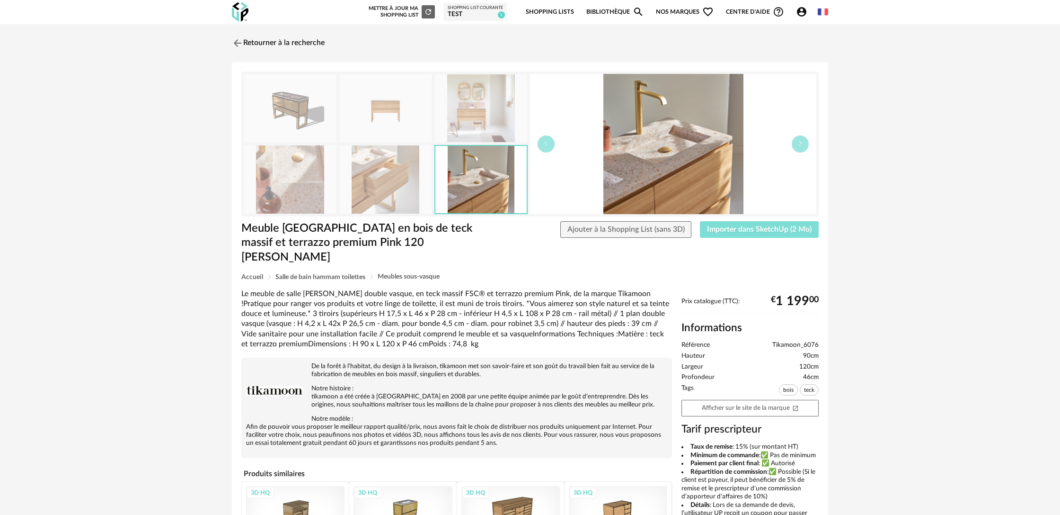
click at [719, 232] on span "Importer dans SketchUp (2 Mo)" at bounding box center [759, 229] width 105 height 8
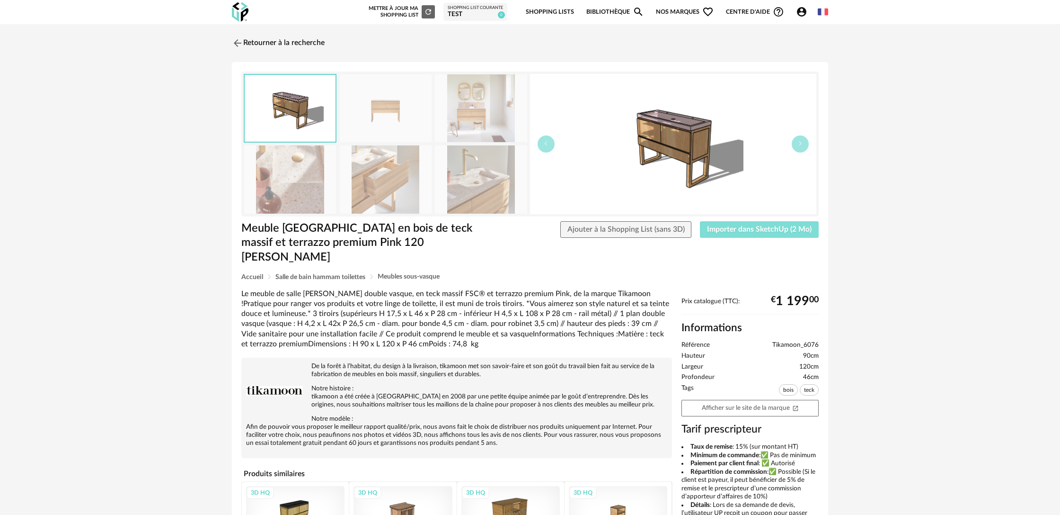
click at [726, 231] on span "Importer dans SketchUp (2 Mo)" at bounding box center [759, 229] width 105 height 8
click at [299, 41] on link "Retourner à la recherche" at bounding box center [276, 43] width 93 height 21
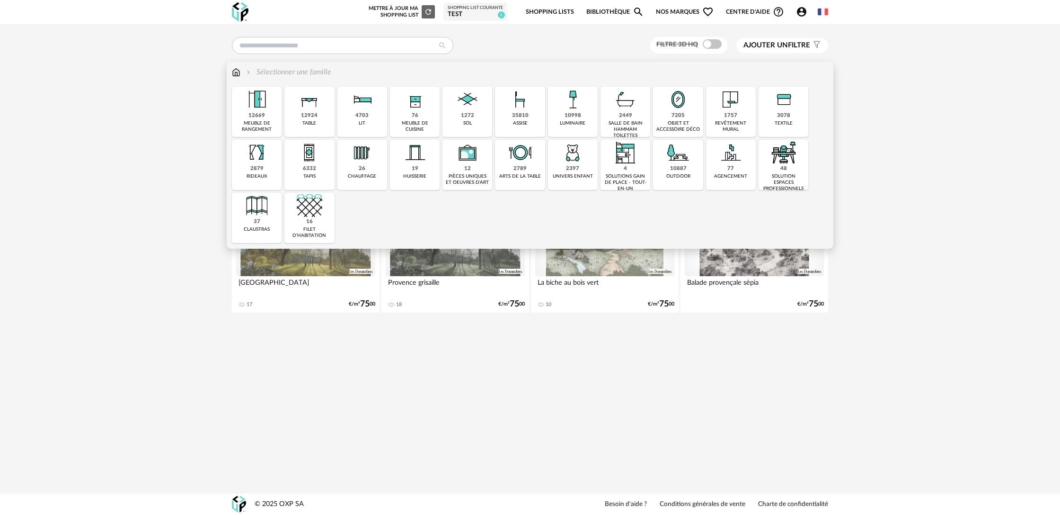
click at [629, 119] on div "2449" at bounding box center [625, 115] width 13 height 7
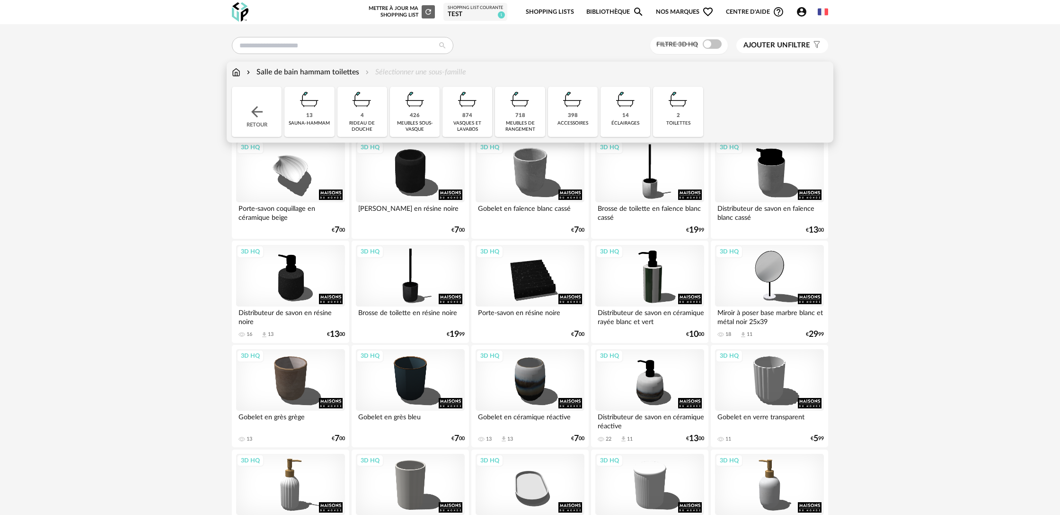
click at [516, 118] on div "718" at bounding box center [521, 115] width 10 height 7
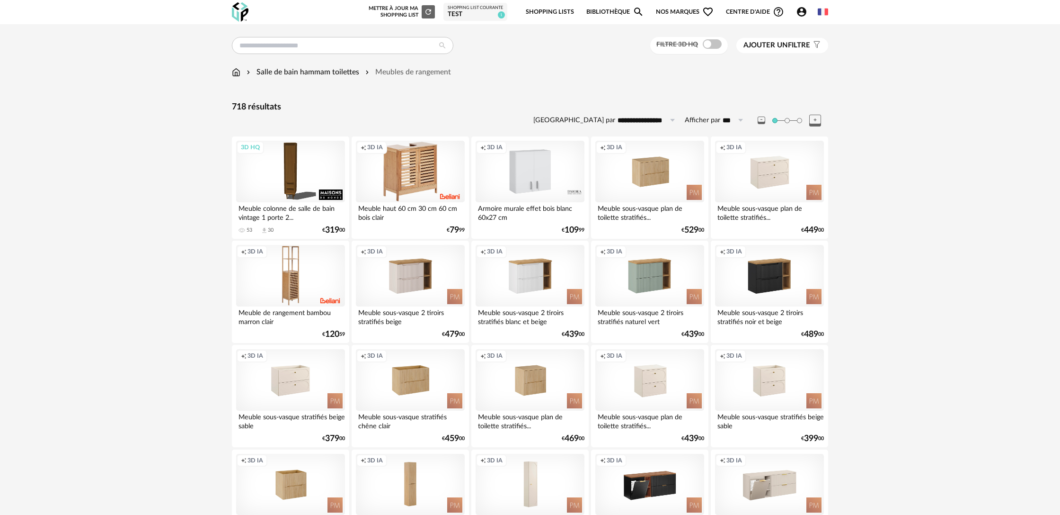
click at [765, 45] on span "Ajouter un" at bounding box center [766, 45] width 45 height 7
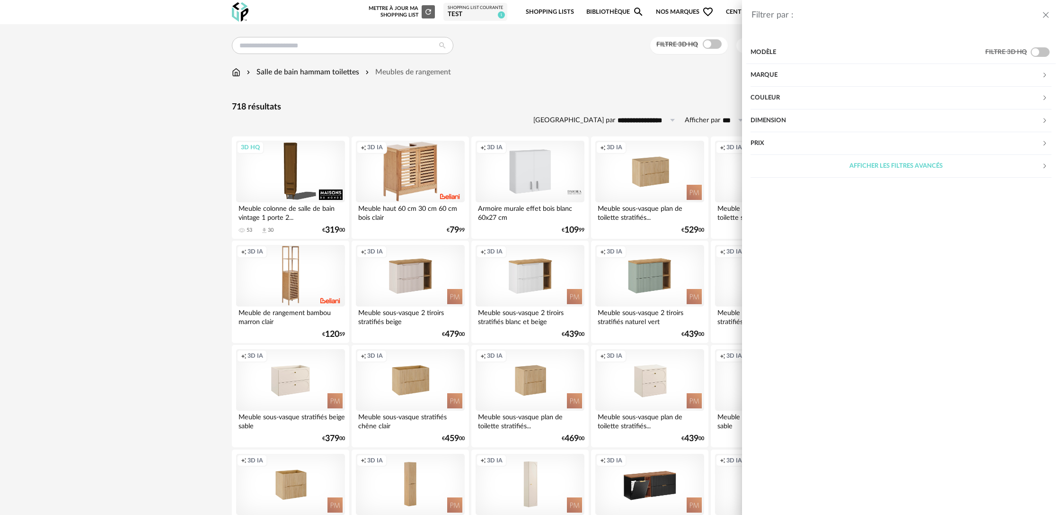
click at [766, 76] on div "Marque" at bounding box center [896, 75] width 291 height 23
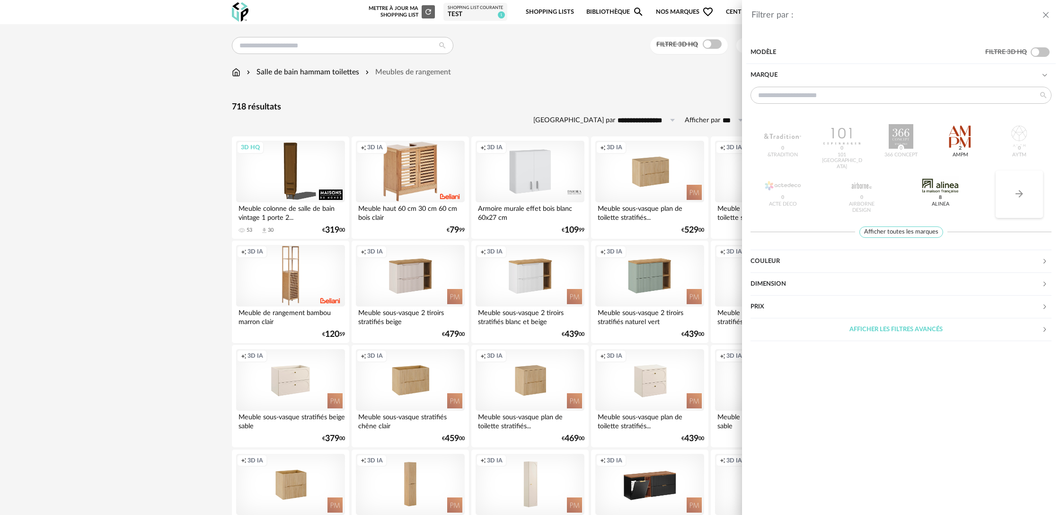
click at [1021, 201] on button "Arrow Right icon" at bounding box center [1019, 193] width 47 height 47
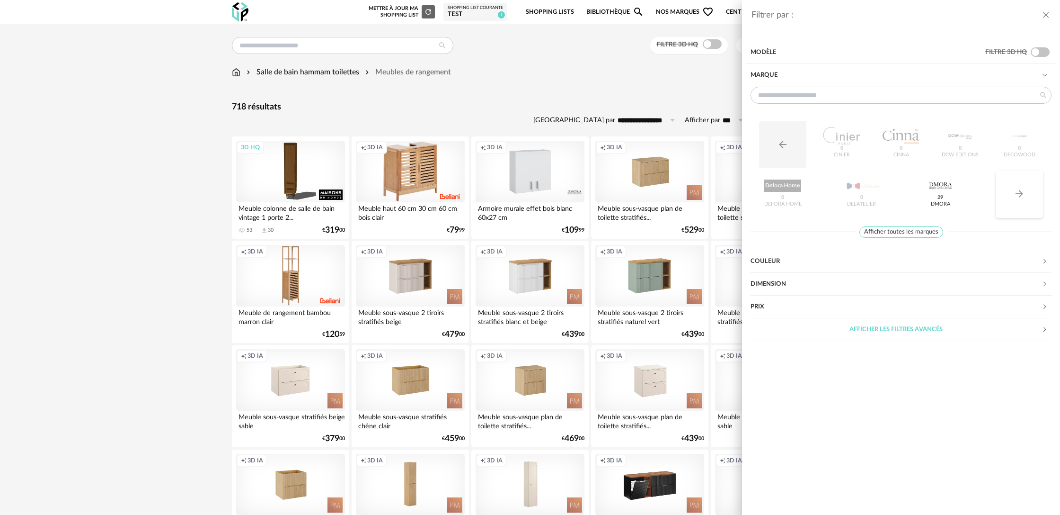
click at [1021, 201] on button "Arrow Right icon" at bounding box center [1019, 193] width 47 height 47
click at [837, 98] on input "text" at bounding box center [901, 95] width 301 height 17
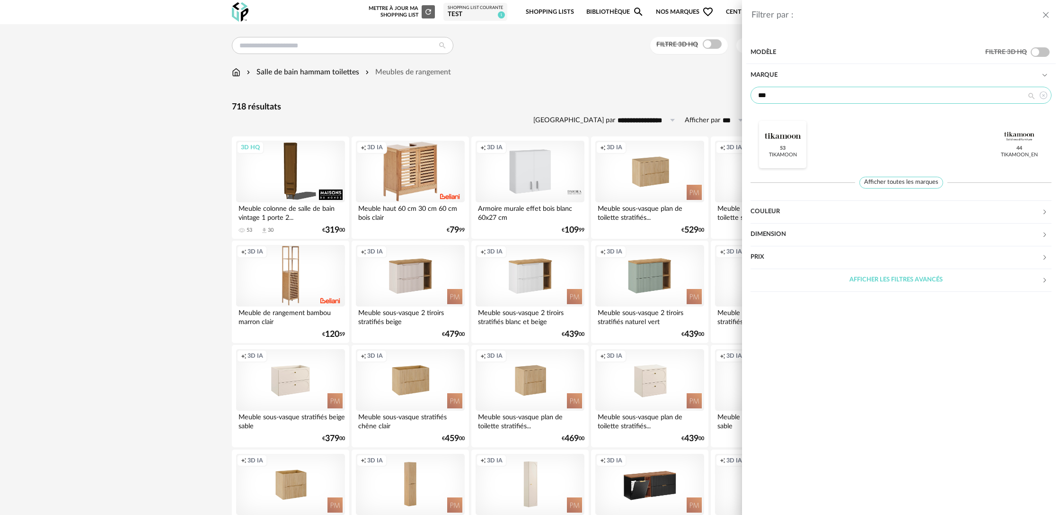
type input "***"
click at [788, 140] on div at bounding box center [783, 136] width 37 height 25
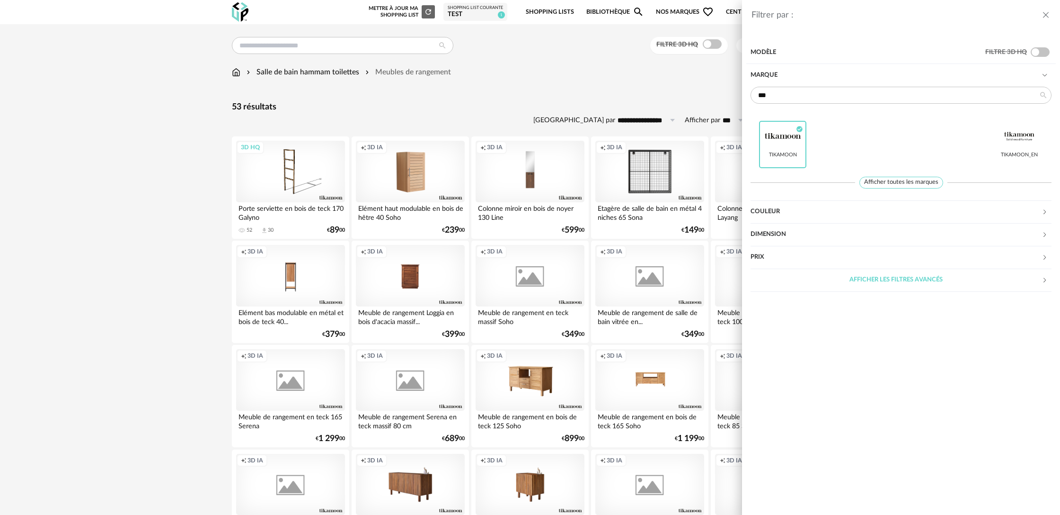
click at [149, 230] on div "Filtrer par : Modèle Filtre 3D HQ Marque *** Tikamoon Check Circle icon Tikamoo…" at bounding box center [530, 257] width 1060 height 515
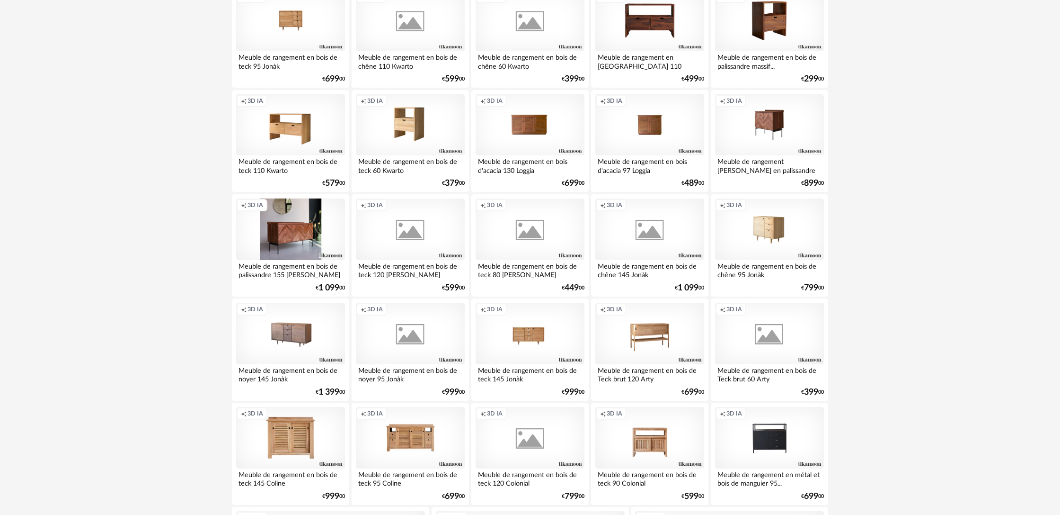
scroll to position [682, 0]
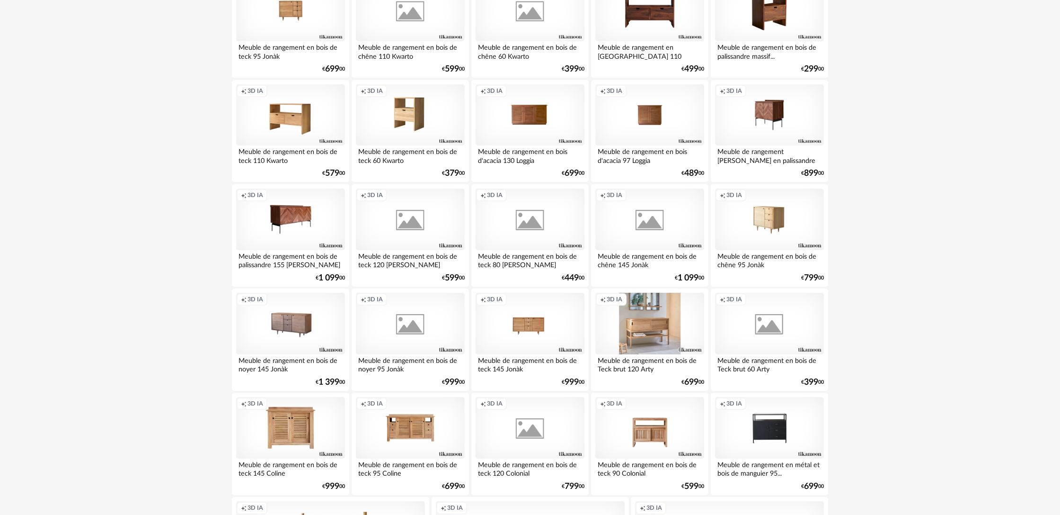
click at [656, 343] on div "Creation icon 3D IA" at bounding box center [650, 324] width 109 height 62
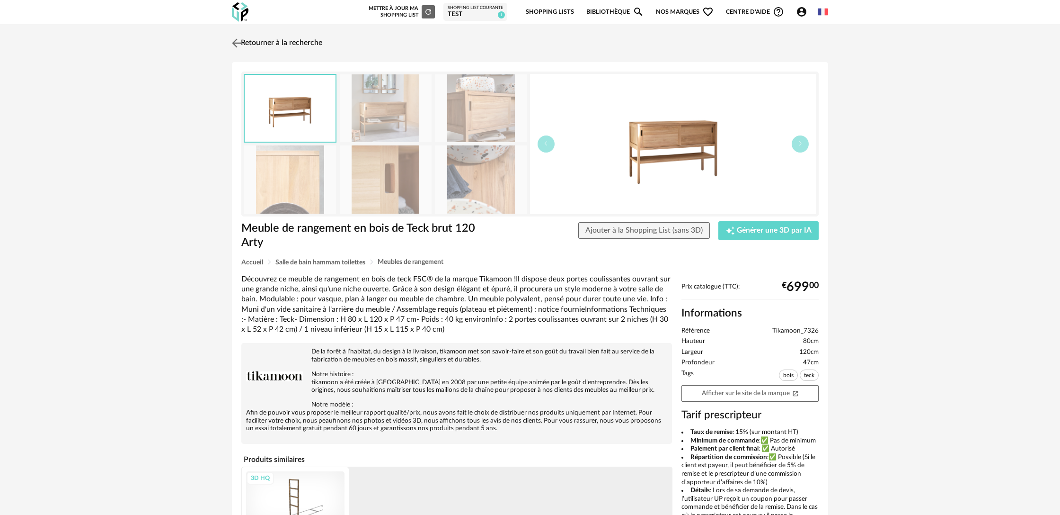
click at [258, 45] on link "Retourner à la recherche" at bounding box center [276, 43] width 93 height 21
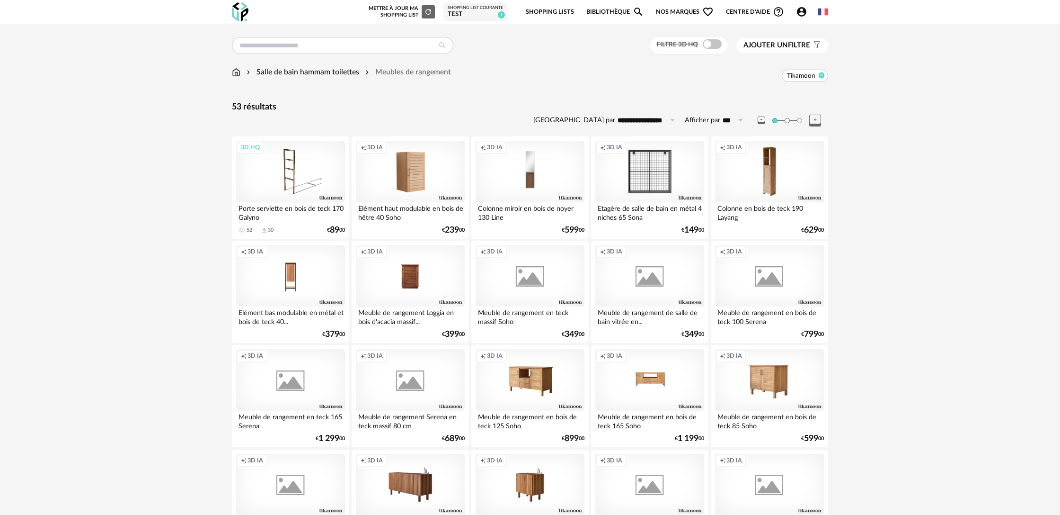
click at [824, 76] on icon at bounding box center [822, 75] width 6 height 6
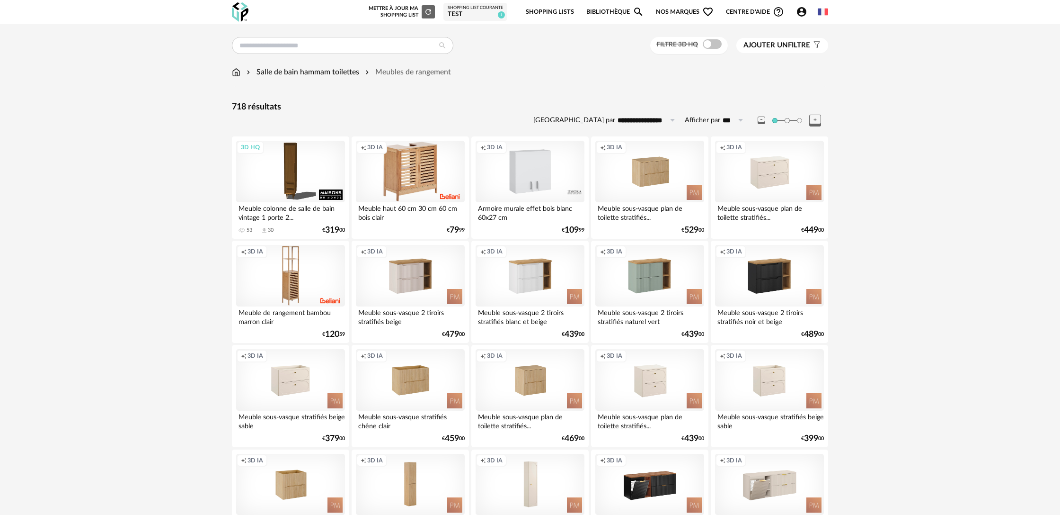
click at [774, 47] on span "Ajouter un" at bounding box center [766, 45] width 45 height 7
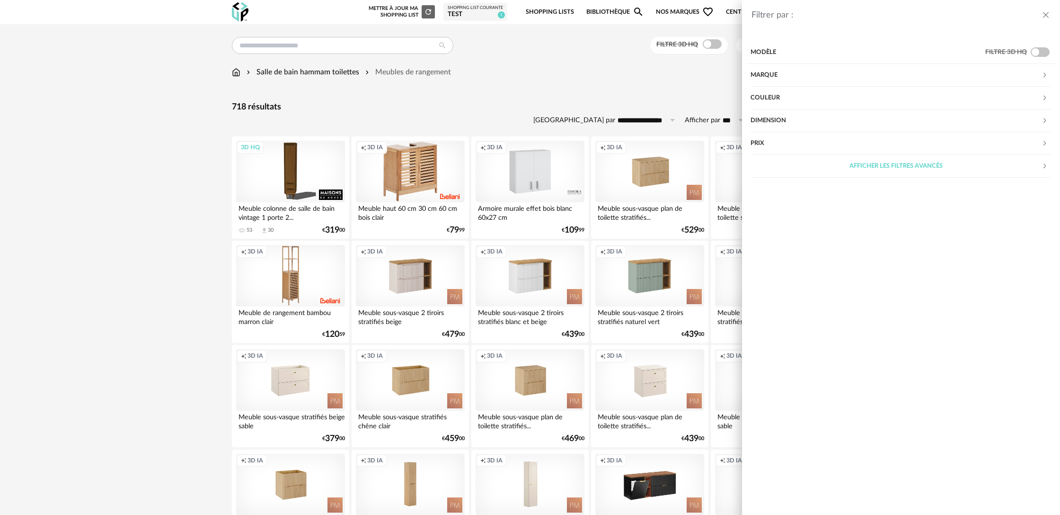
click at [761, 79] on div "Marque" at bounding box center [896, 75] width 291 height 23
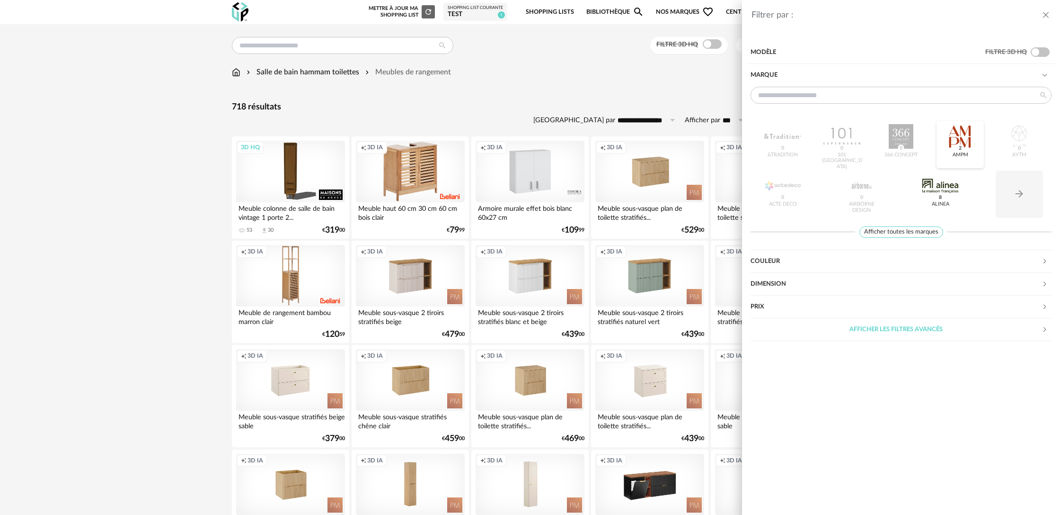
click at [962, 135] on div at bounding box center [960, 136] width 37 height 25
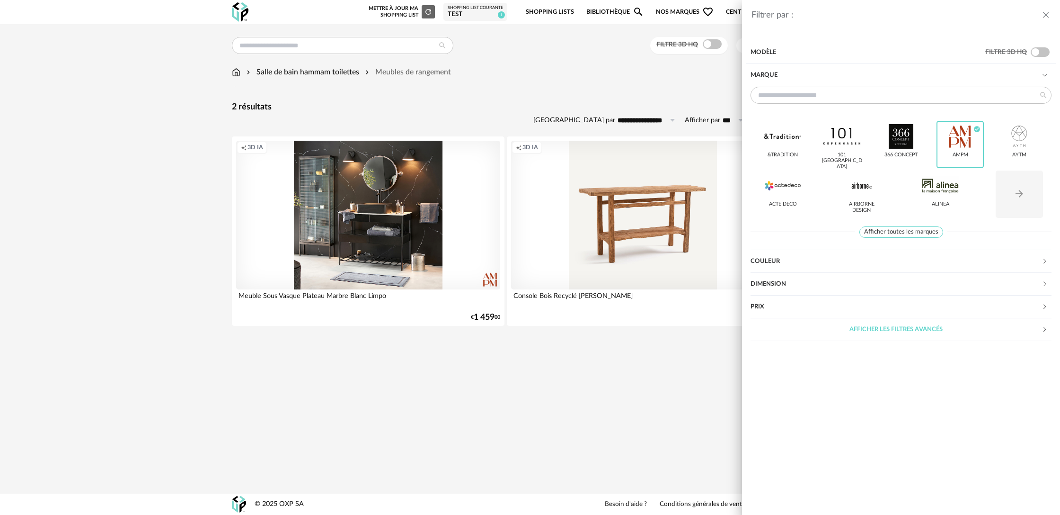
click at [561, 332] on div "Filtrer par : Modèle Filtre 3D HQ Marque &tradition 101 Copenhagen 366 Concept …" at bounding box center [530, 257] width 1060 height 515
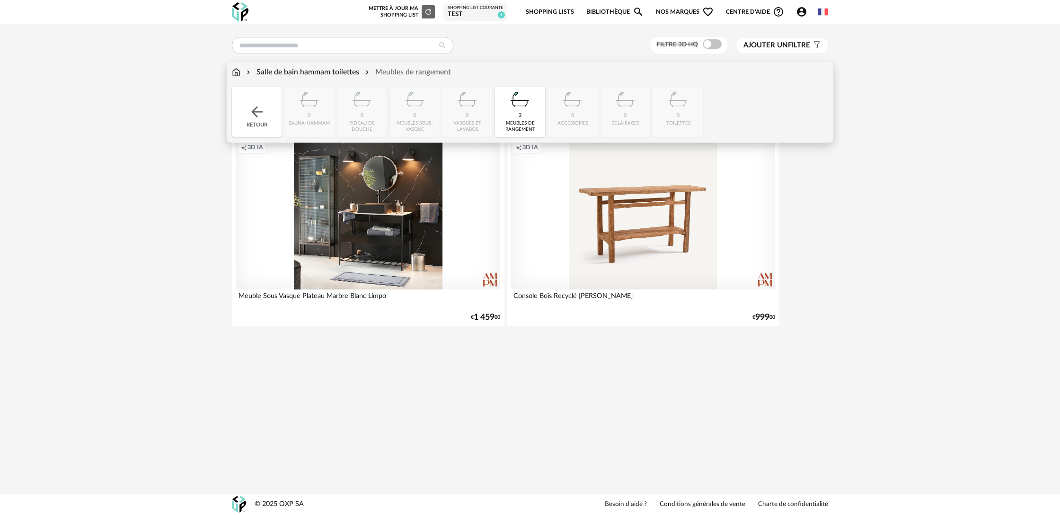
click at [343, 74] on div "Salle de bain hammam toilettes" at bounding box center [302, 72] width 115 height 11
click at [244, 114] on div "Retour" at bounding box center [257, 112] width 50 height 50
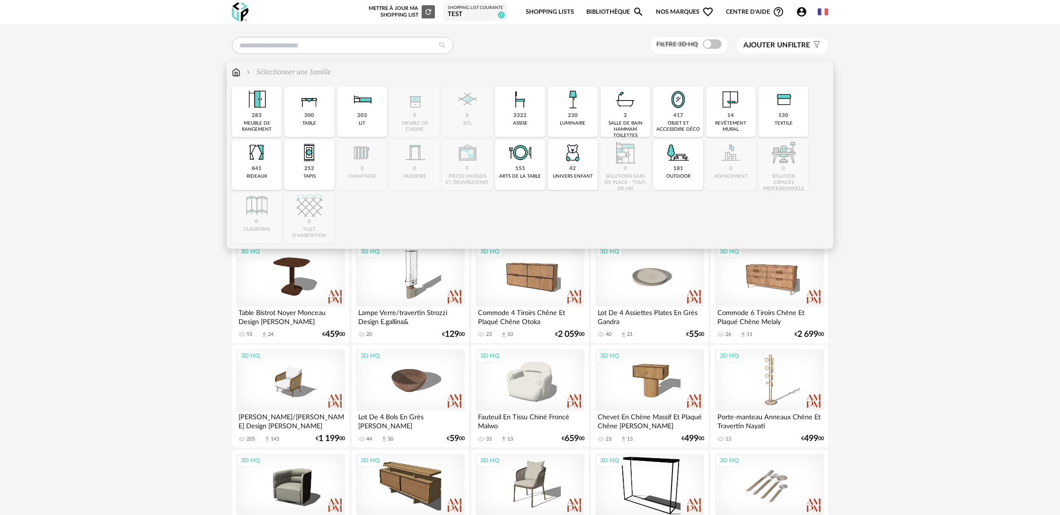
click at [630, 119] on div "2 salle de bain hammam toilettes" at bounding box center [626, 112] width 50 height 50
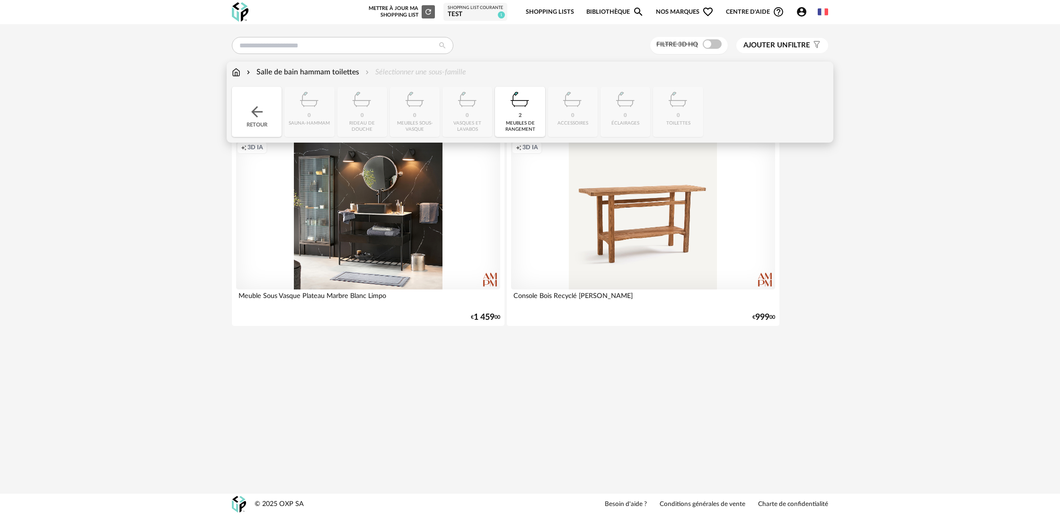
click at [253, 117] on img at bounding box center [257, 111] width 17 height 17
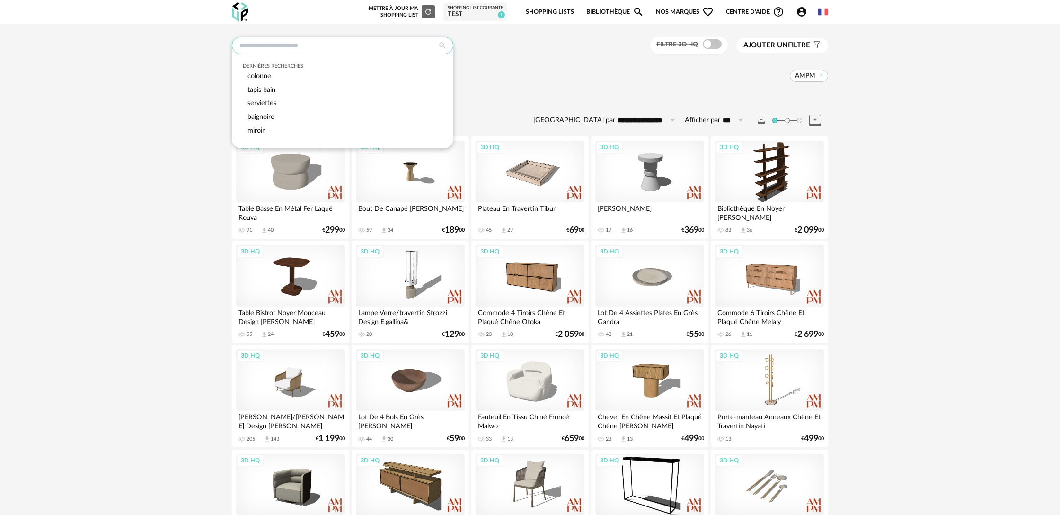
click at [350, 50] on input "text" at bounding box center [343, 45] width 222 height 17
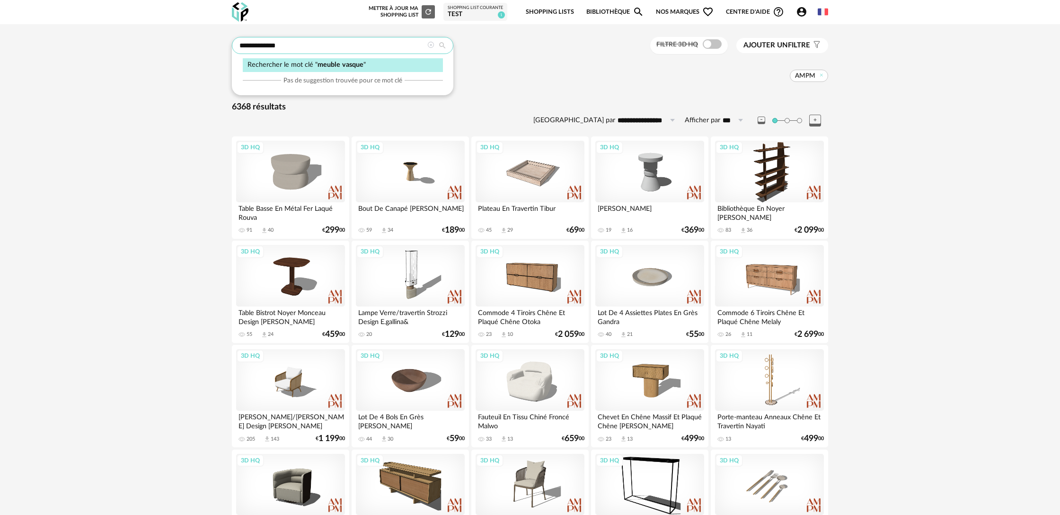
type input "**********"
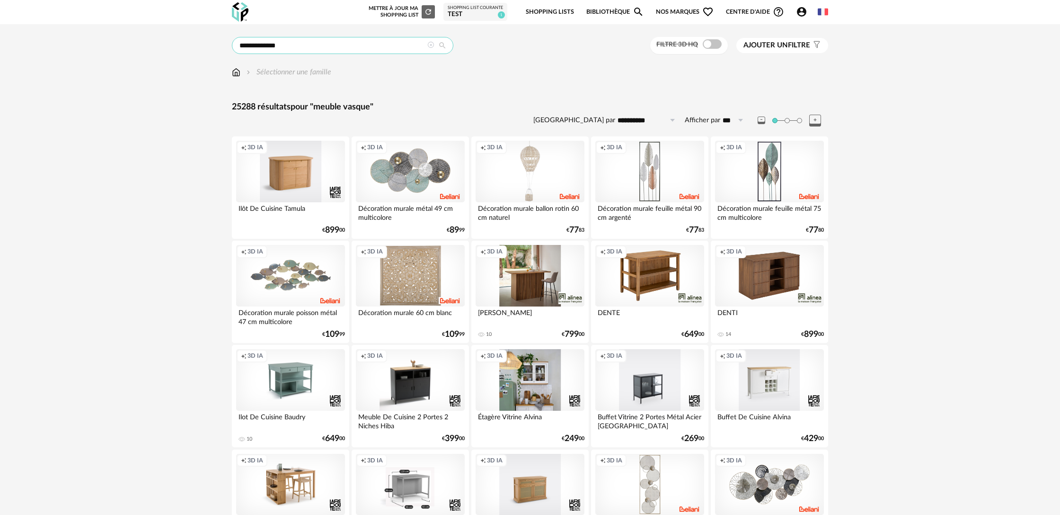
scroll to position [0, 0]
click at [748, 281] on div "Creation icon 3D IA" at bounding box center [769, 275] width 109 height 62
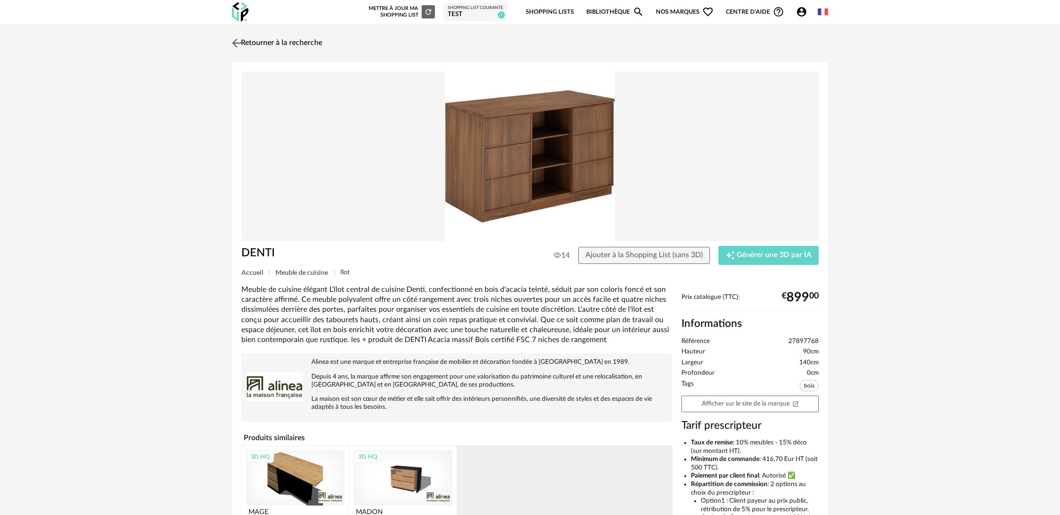
click at [291, 40] on link "Retourner à la recherche" at bounding box center [276, 43] width 93 height 21
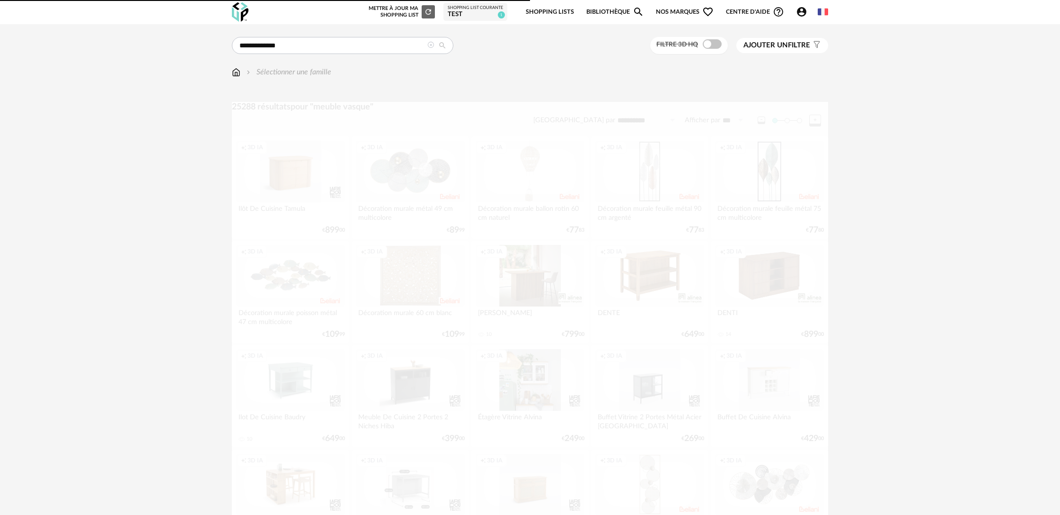
scroll to position [0, 0]
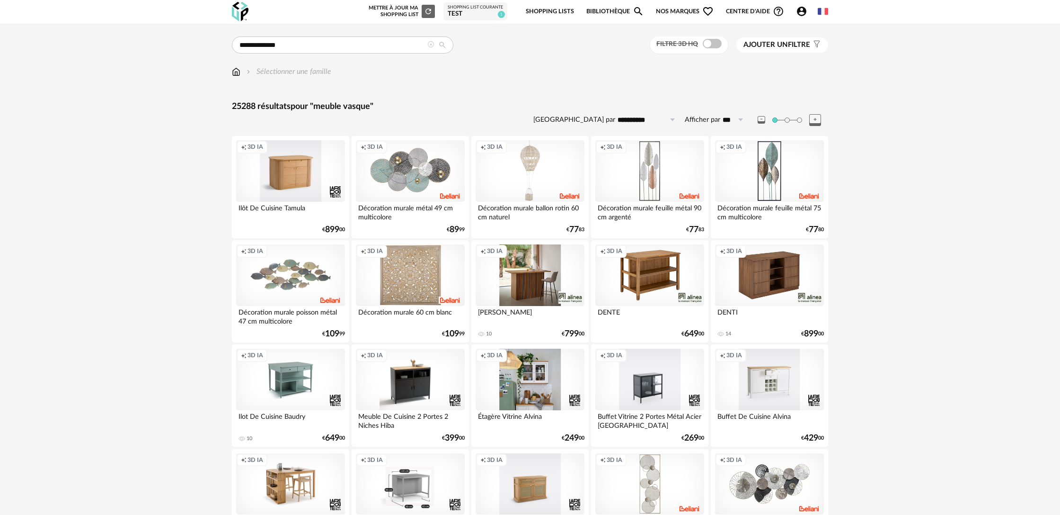
click at [431, 47] on icon at bounding box center [430, 44] width 7 height 7
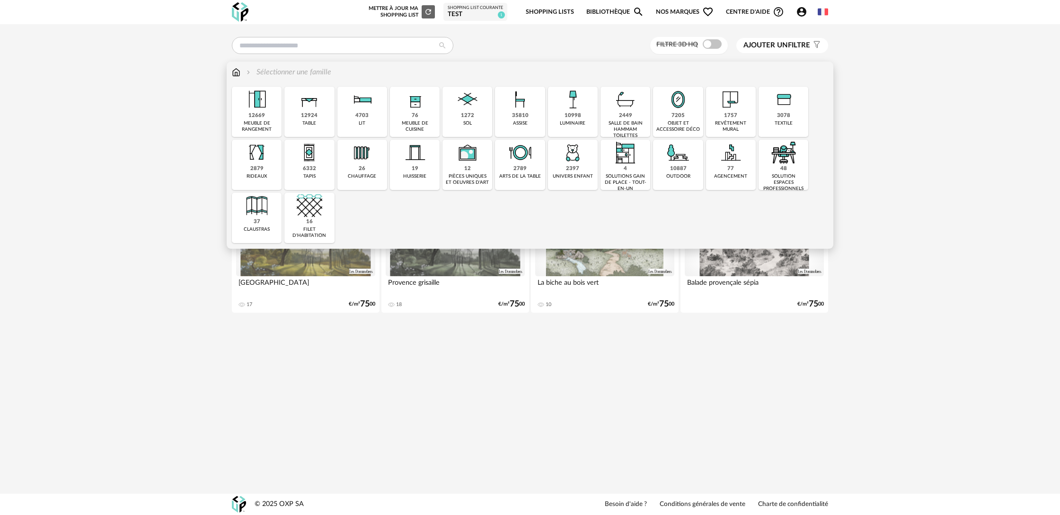
click at [621, 123] on div "salle de bain hammam toilettes" at bounding box center [626, 129] width 44 height 18
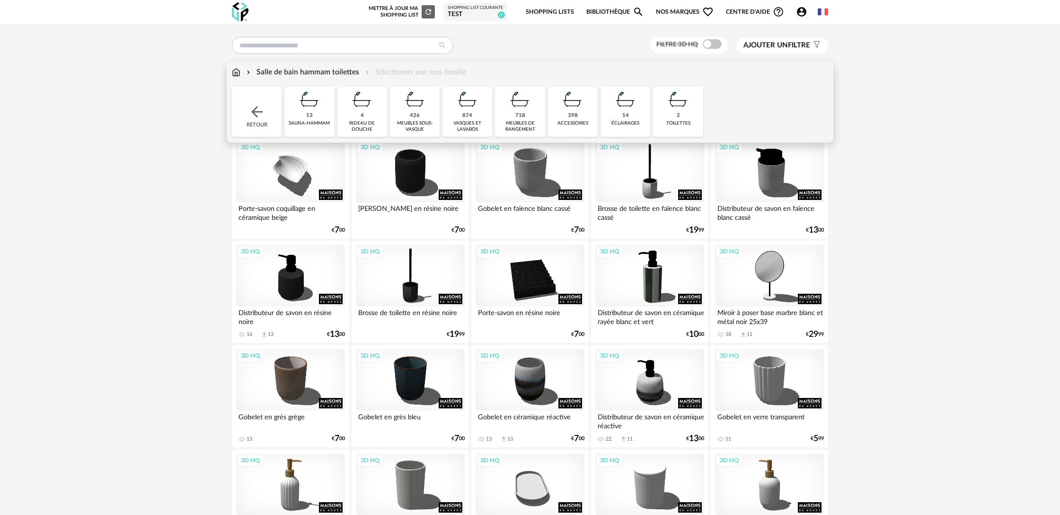
click at [402, 71] on div "Salle de bain hammam toilettes Sélectionner une sous-famille" at bounding box center [349, 72] width 234 height 11
click at [417, 113] on div "426" at bounding box center [415, 115] width 10 height 7
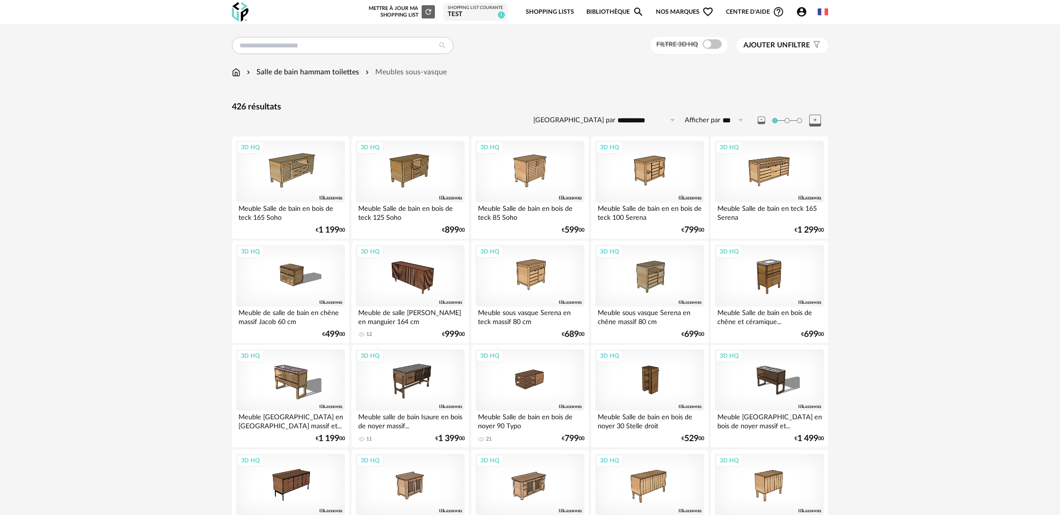
click at [766, 46] on span "Ajouter un" at bounding box center [766, 45] width 45 height 7
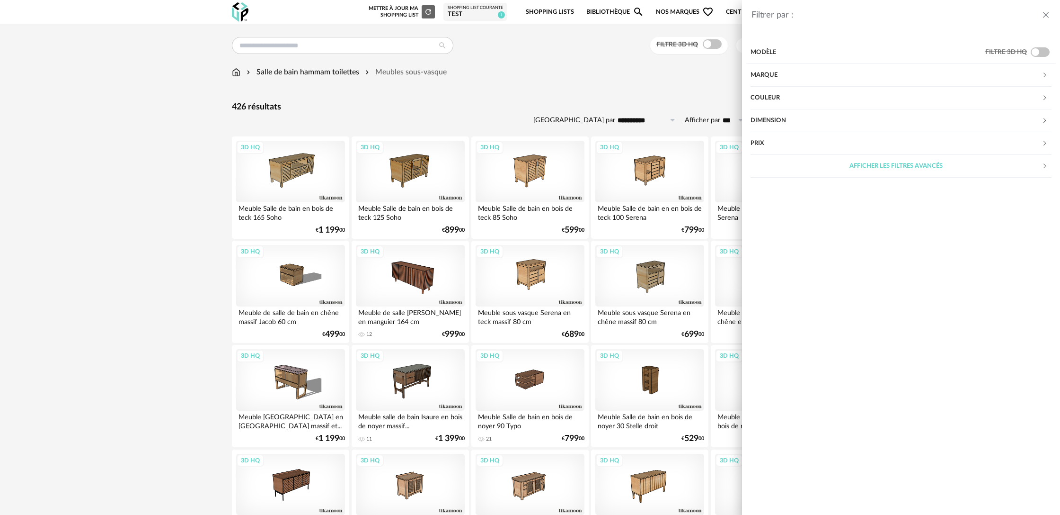
click at [774, 120] on div "Dimension" at bounding box center [896, 120] width 291 height 23
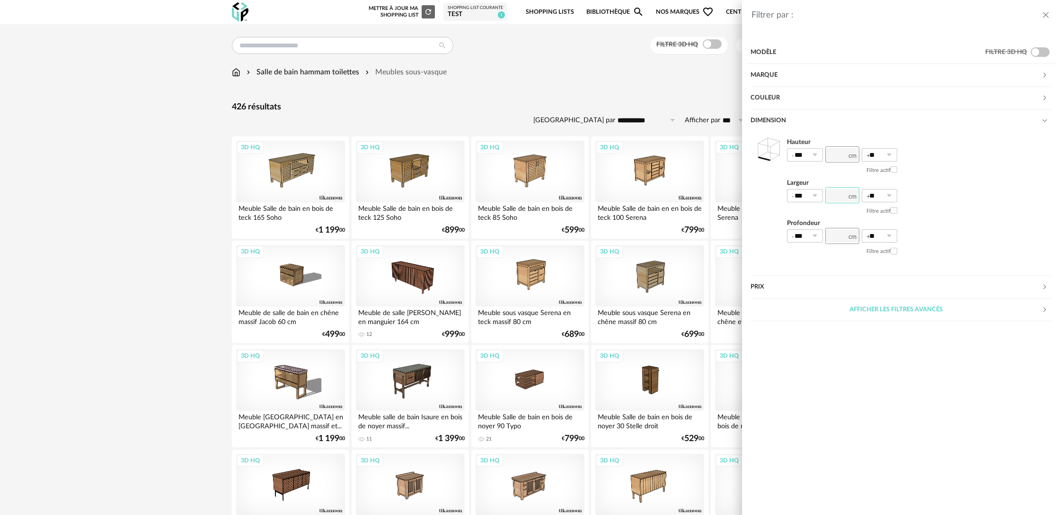
click at [837, 196] on input "number" at bounding box center [843, 195] width 34 height 16
type input "***"
click at [810, 196] on icon at bounding box center [815, 195] width 12 height 13
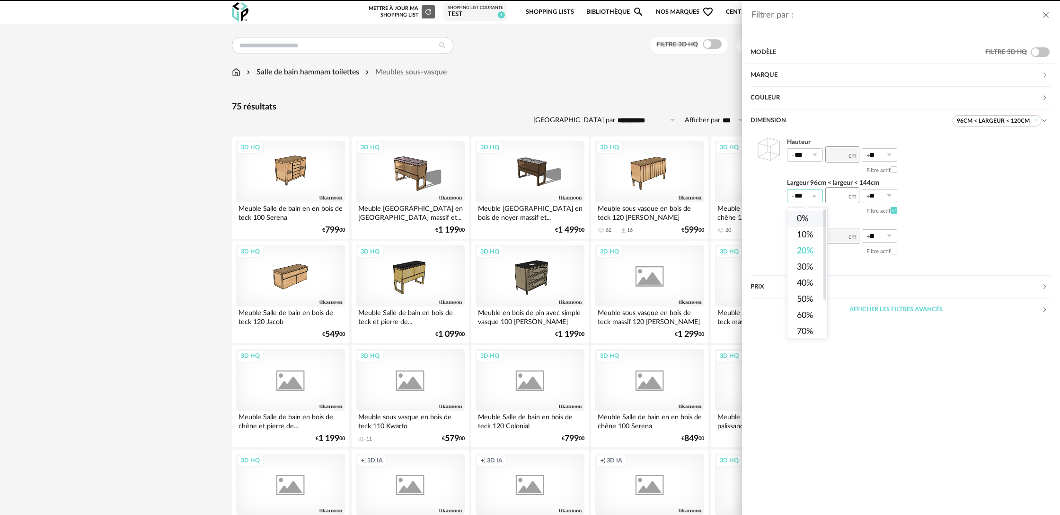
click at [808, 217] on span "0%" at bounding box center [802, 218] width 11 height 9
type input "**"
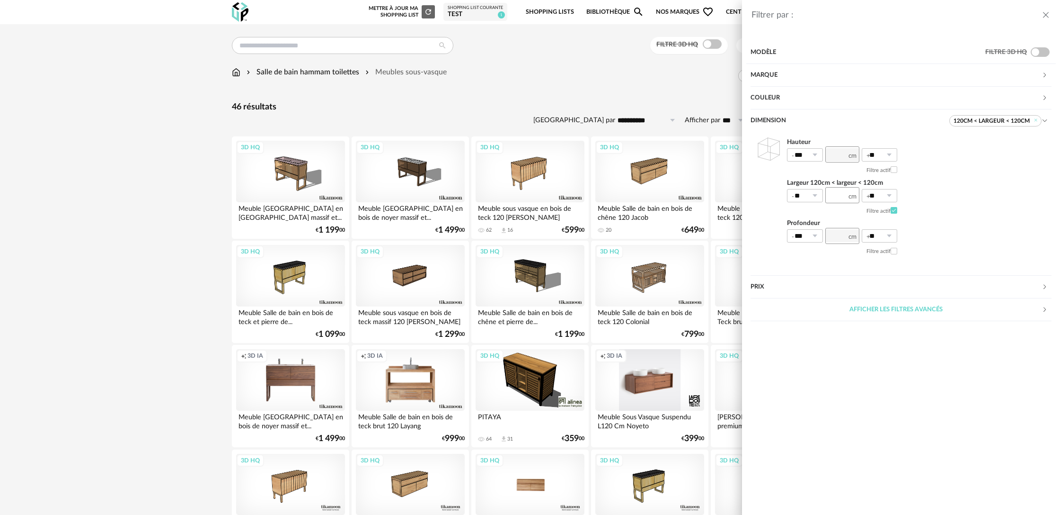
click at [184, 216] on div "Filtrer par : Modèle Filtre 3D HQ Marque &tradition 0 101 Copenhagen 0 366 Conc…" at bounding box center [530, 257] width 1060 height 515
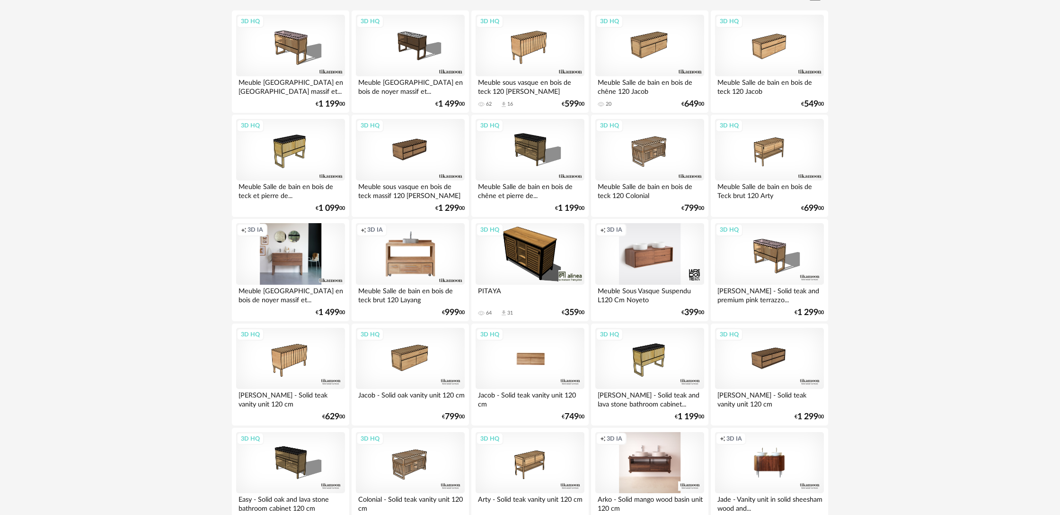
scroll to position [127, 0]
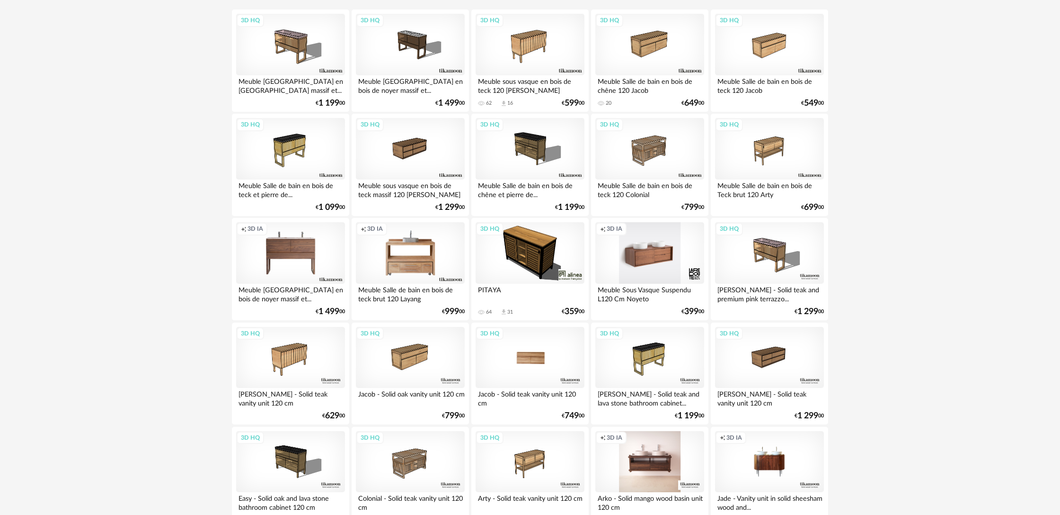
click at [539, 375] on div "3D HQ" at bounding box center [530, 358] width 109 height 62
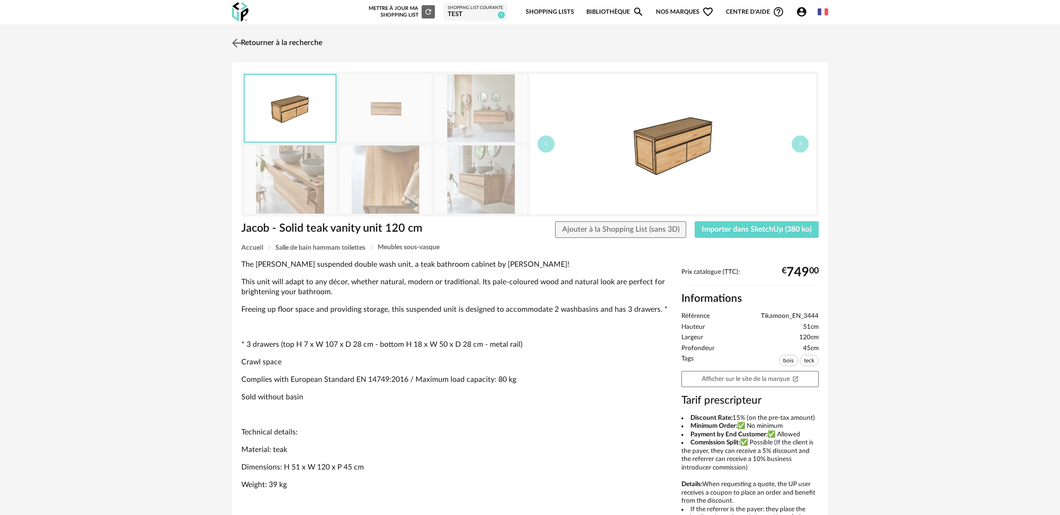
click at [297, 39] on link "Retourner à la recherche" at bounding box center [276, 43] width 93 height 21
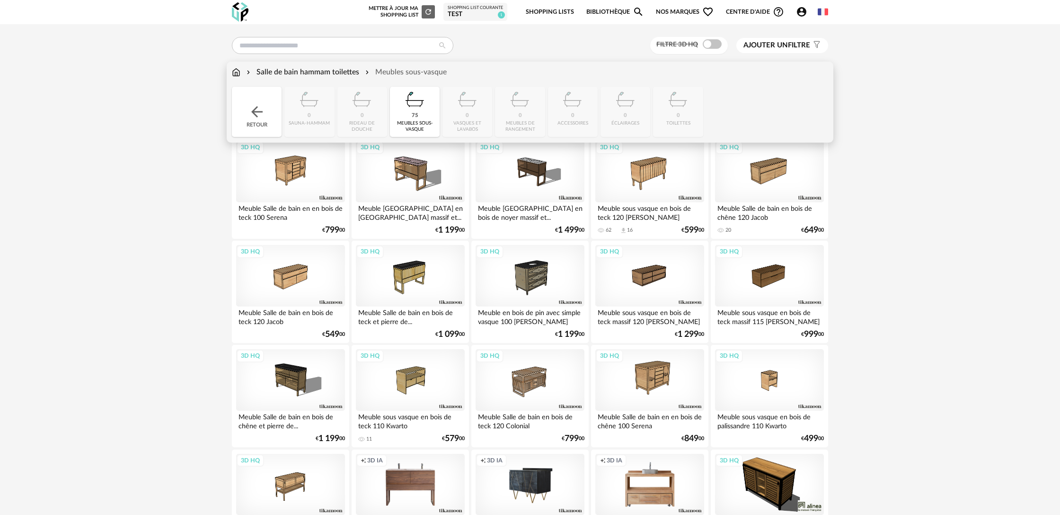
click at [312, 71] on div "Salle de bain hammam toilettes" at bounding box center [302, 72] width 115 height 11
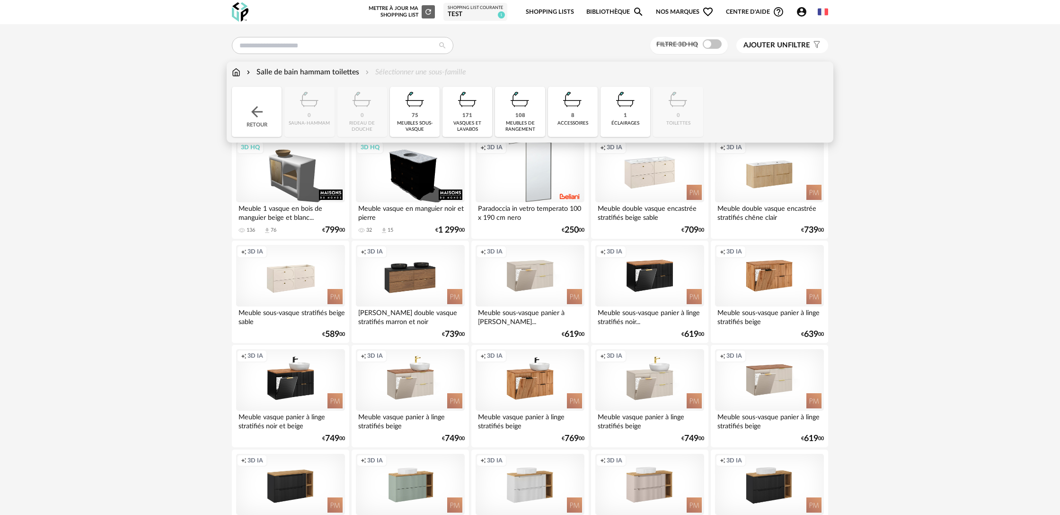
click at [469, 117] on div "171" at bounding box center [468, 115] width 10 height 7
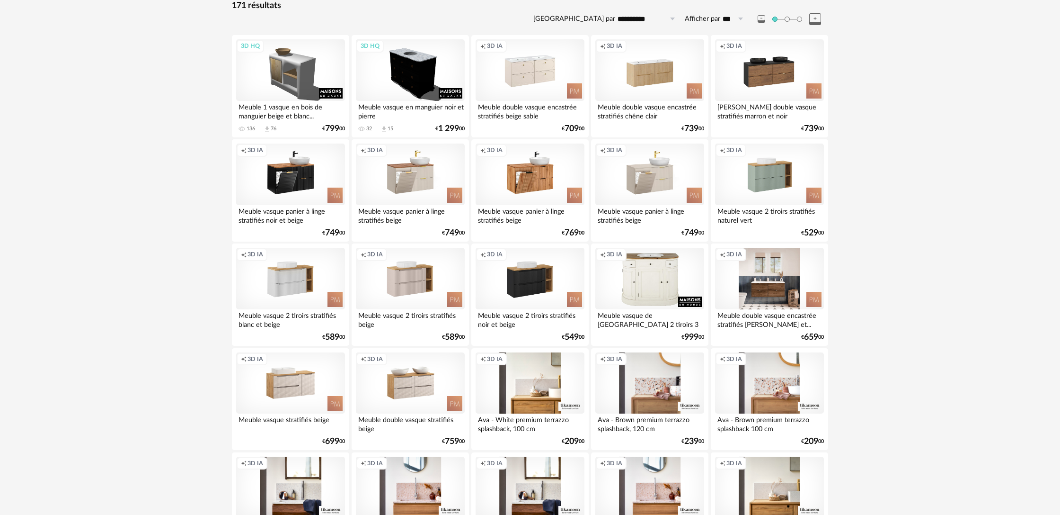
scroll to position [101, 0]
click at [761, 301] on div "Creation icon 3D IA" at bounding box center [769, 279] width 109 height 62
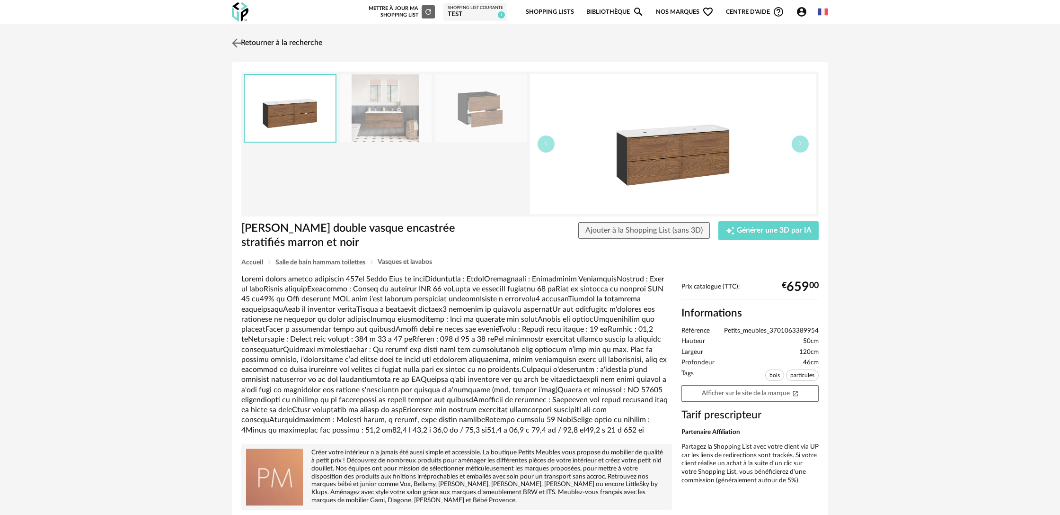
click at [306, 42] on link "Retourner à la recherche" at bounding box center [276, 43] width 93 height 21
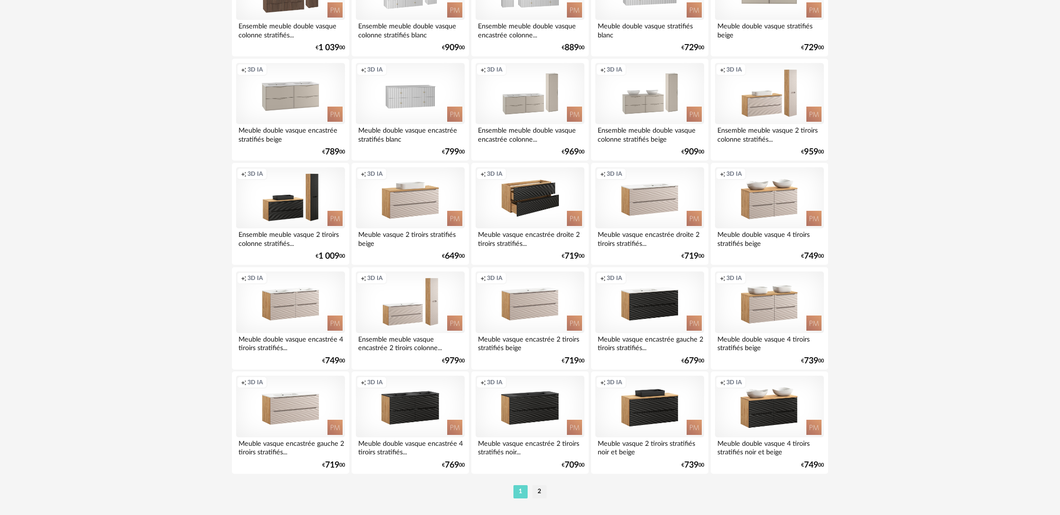
scroll to position [1775, 0]
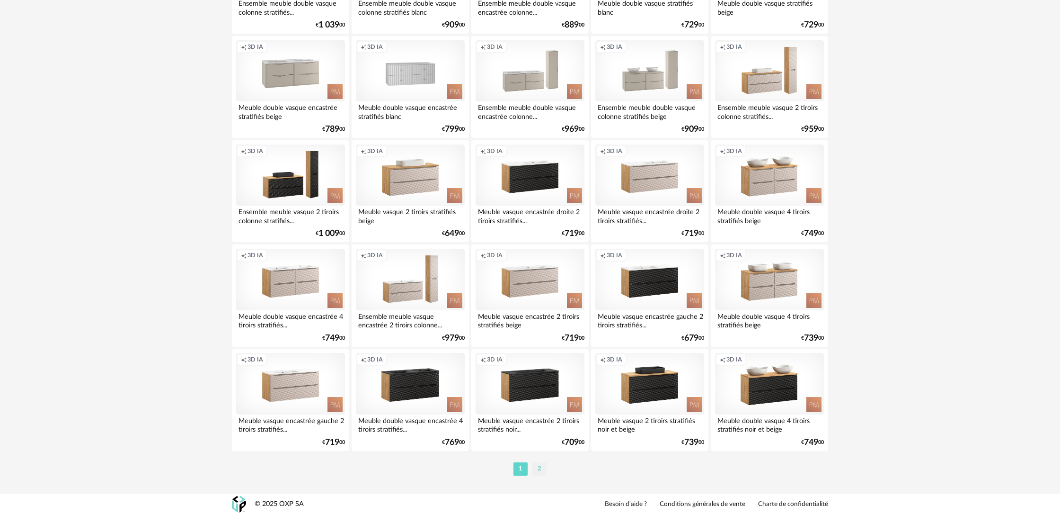
click at [534, 464] on li "2" at bounding box center [540, 468] width 14 height 13
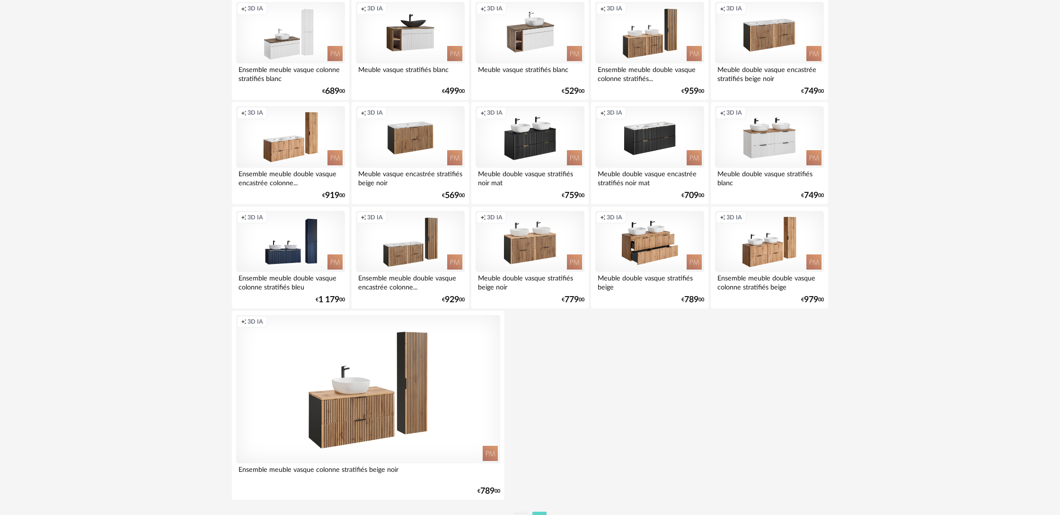
scroll to position [1339, 0]
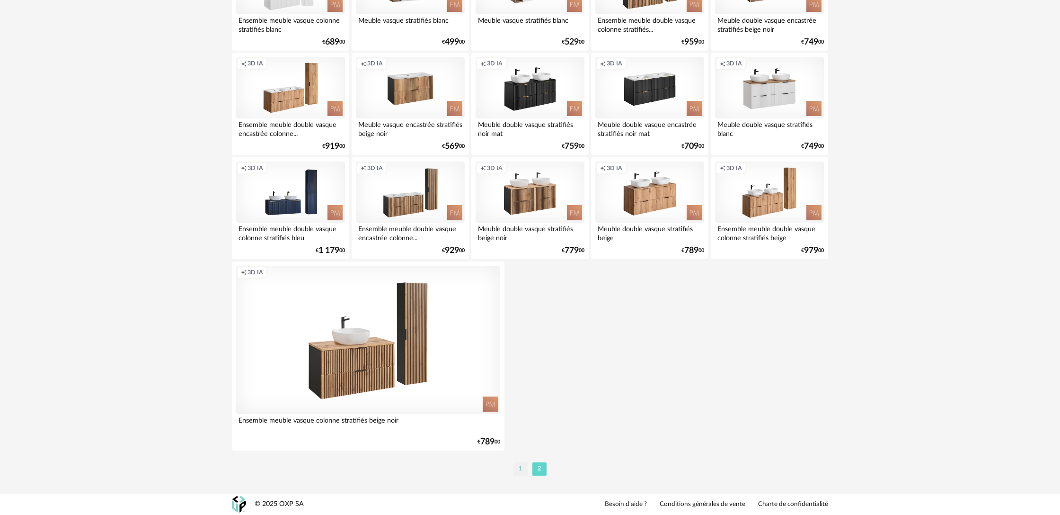
click at [524, 473] on li "1" at bounding box center [521, 468] width 14 height 13
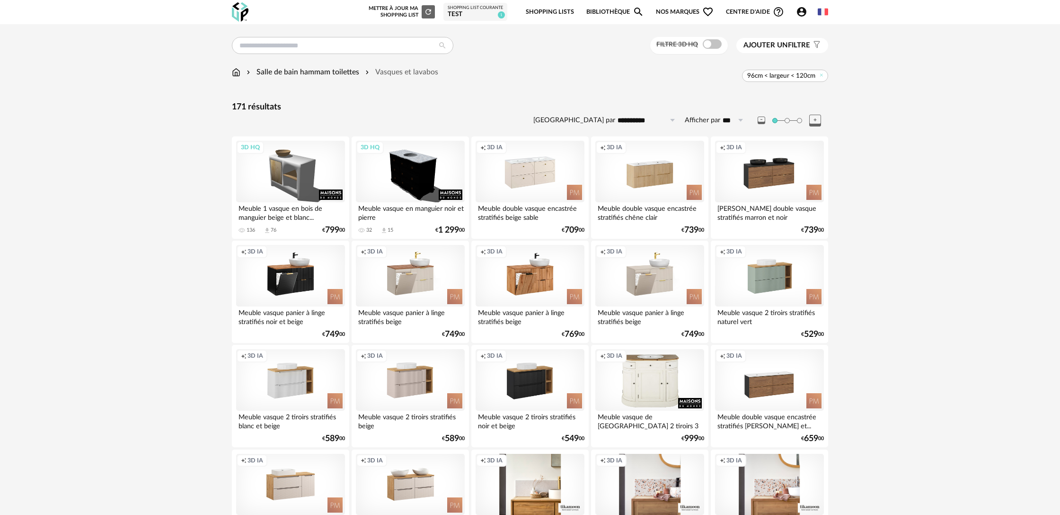
click at [631, 212] on div "Meuble double vasque encastrée stratifiés chêne clair" at bounding box center [650, 211] width 109 height 19
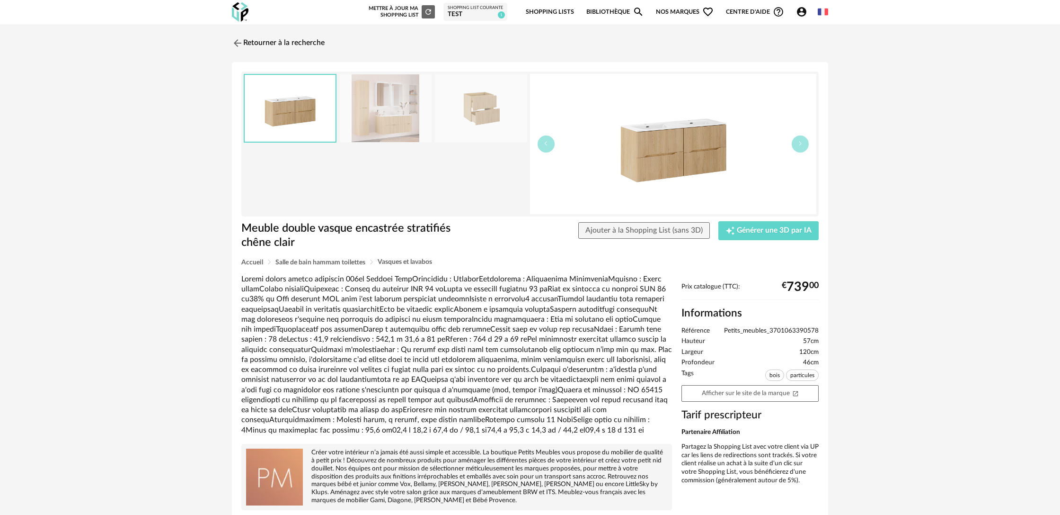
click at [383, 123] on img at bounding box center [386, 108] width 92 height 68
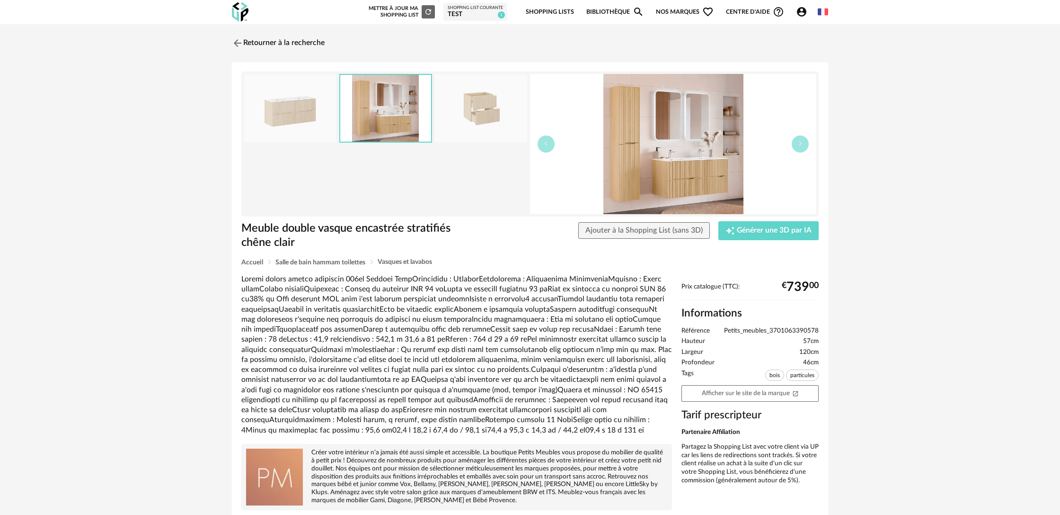
click at [662, 186] on img at bounding box center [673, 144] width 286 height 140
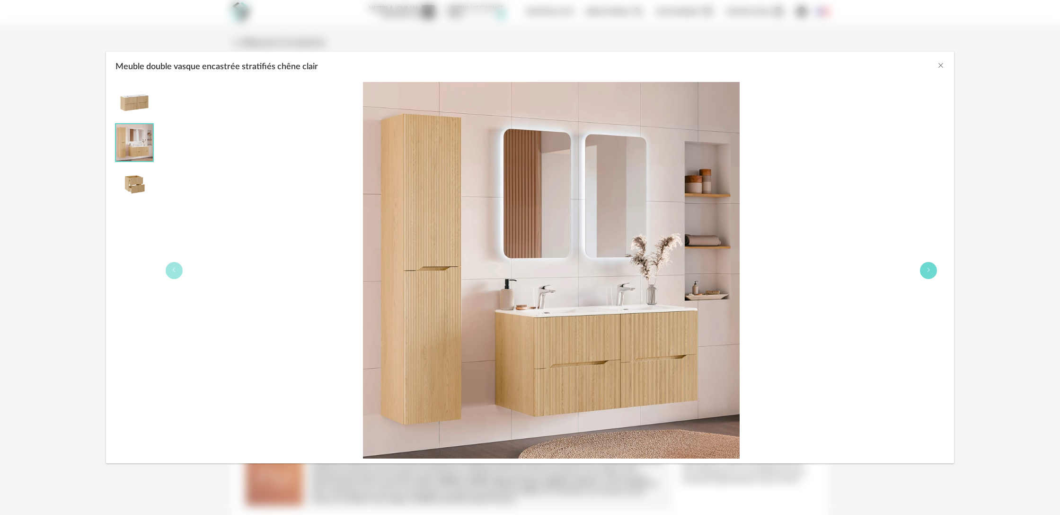
click at [933, 272] on button "Meuble double vasque encastrée stratifiés chêne clair" at bounding box center [928, 270] width 17 height 17
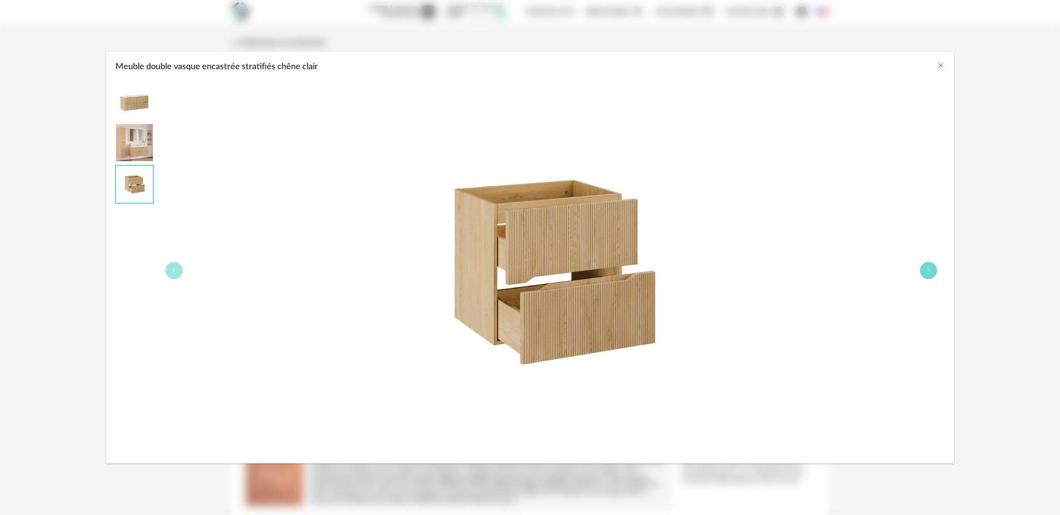
click at [933, 272] on button "Meuble double vasque encastrée stratifiés chêne clair" at bounding box center [928, 270] width 17 height 17
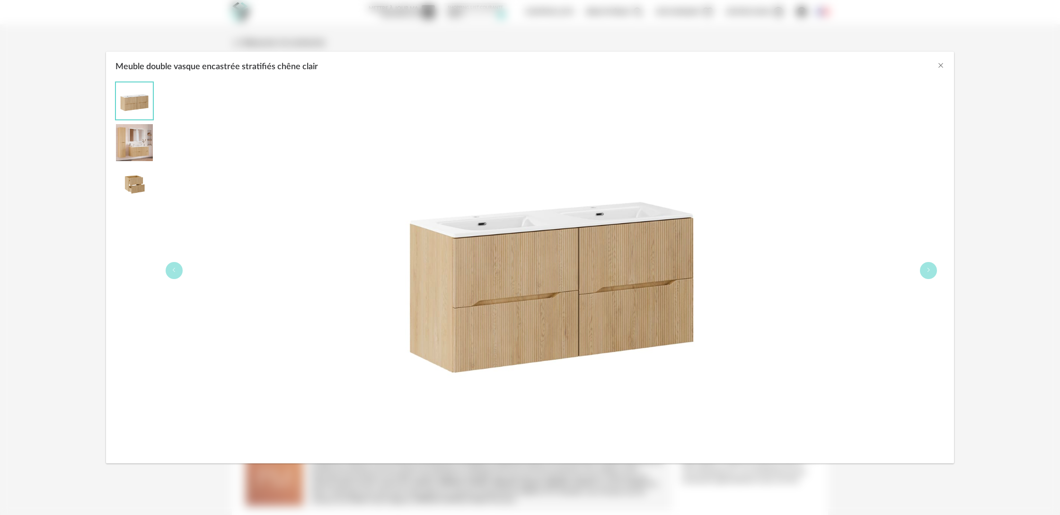
click at [1003, 242] on div "Meuble double vasque encastrée stratifiés chêne clair" at bounding box center [530, 257] width 1060 height 515
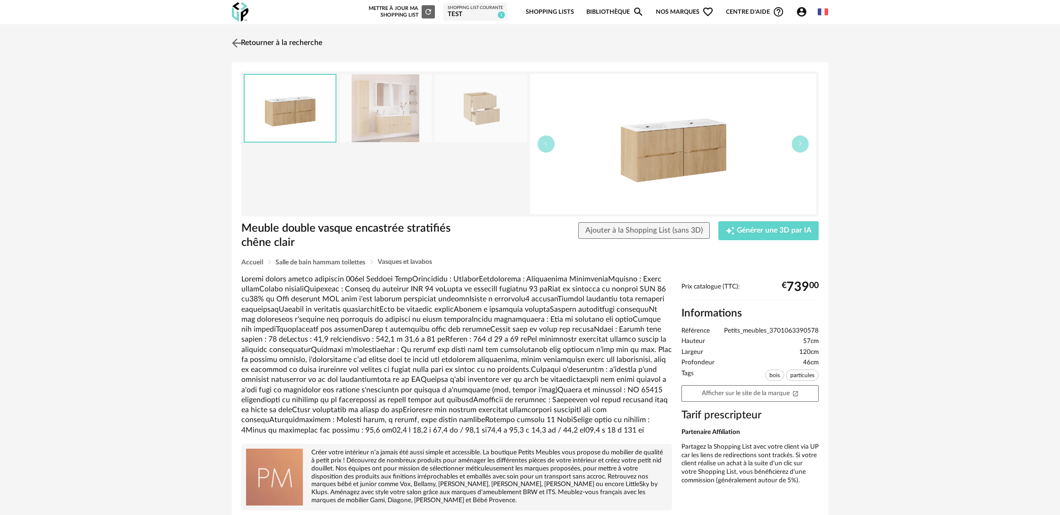
click at [285, 42] on link "Retourner à la recherche" at bounding box center [276, 43] width 93 height 21
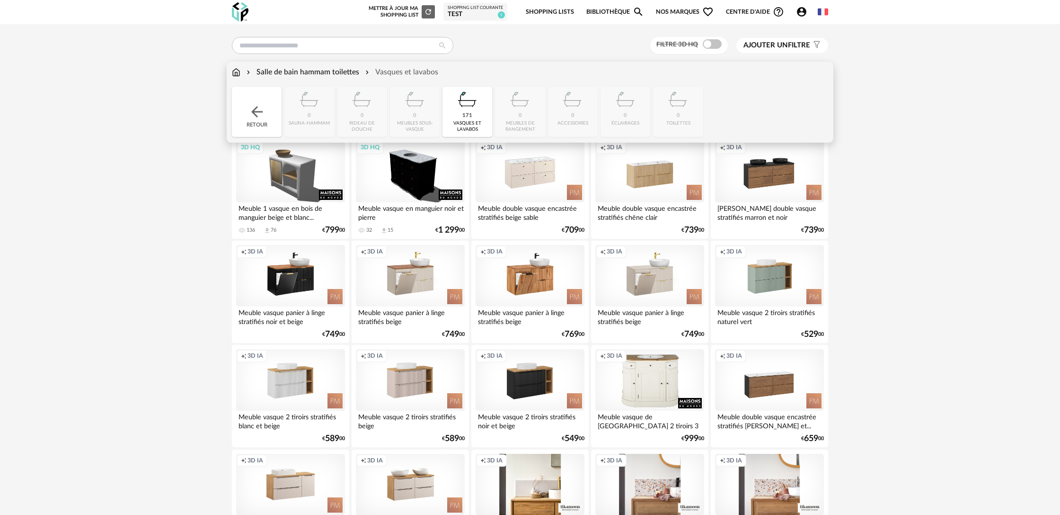
click at [309, 71] on div "Salle de bain hammam toilettes" at bounding box center [302, 72] width 115 height 11
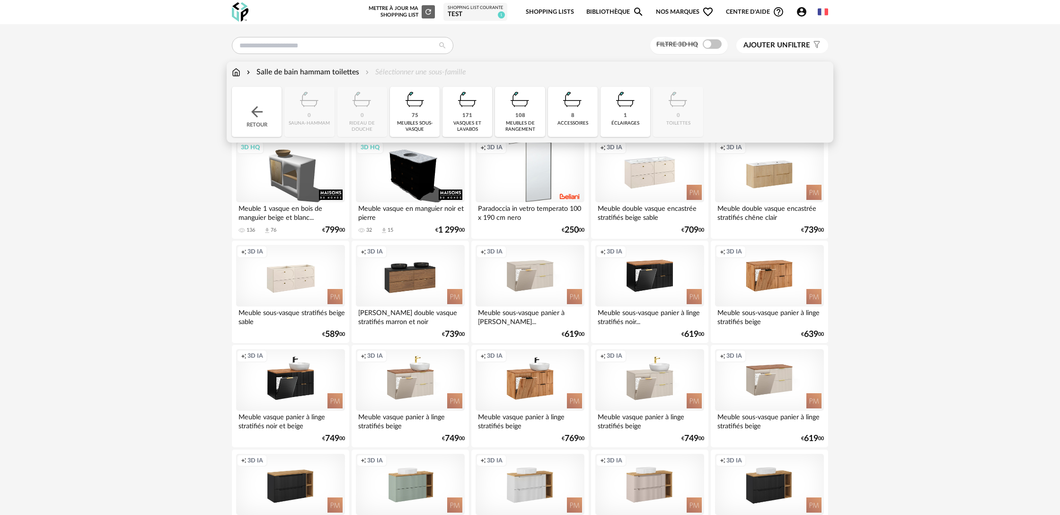
click at [524, 115] on div "108" at bounding box center [521, 115] width 10 height 7
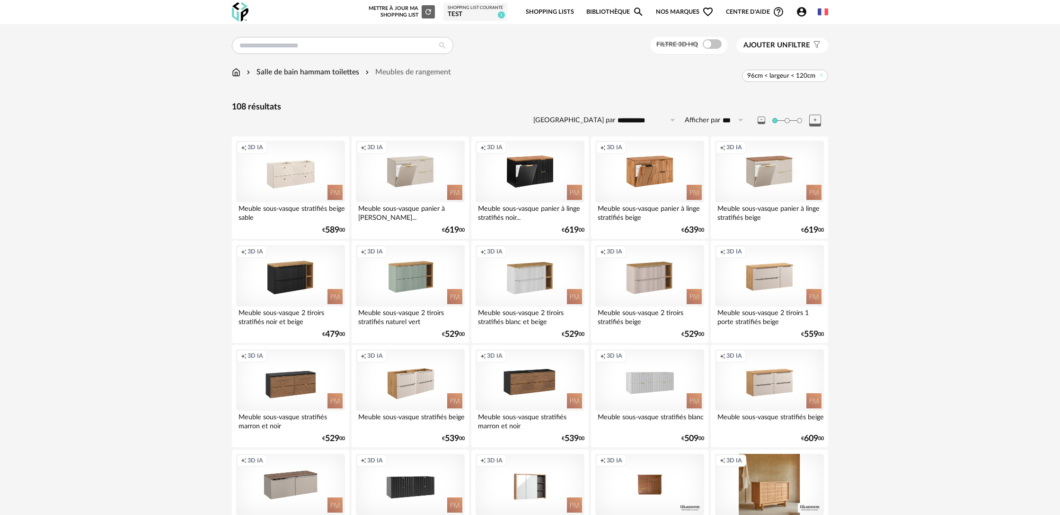
click at [820, 76] on icon at bounding box center [822, 75] width 6 height 6
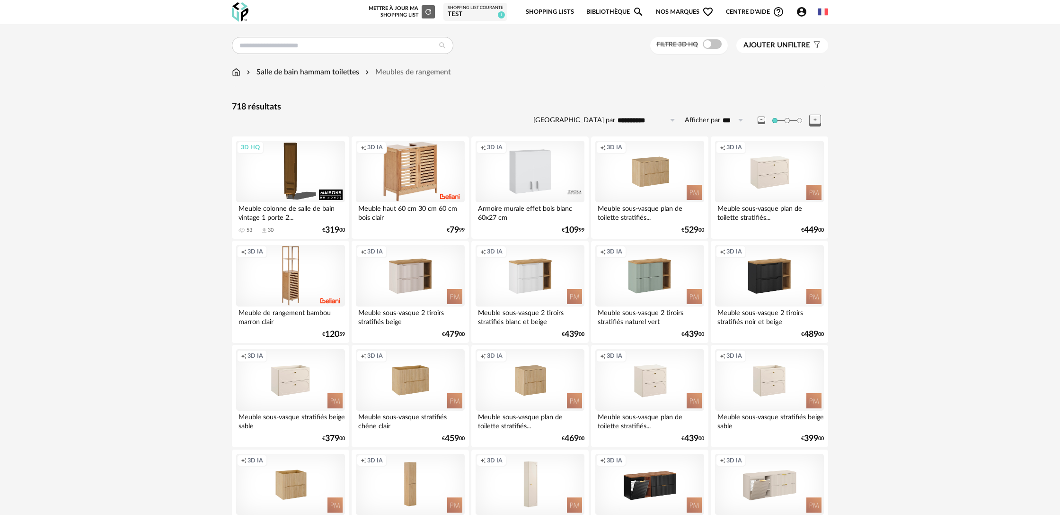
click at [778, 47] on span "Ajouter un" at bounding box center [766, 45] width 45 height 7
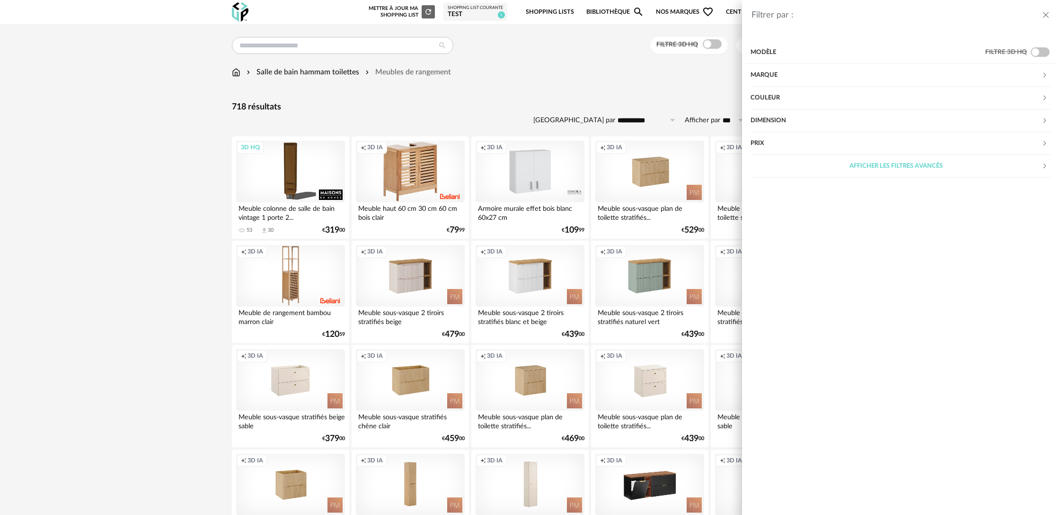
click at [772, 75] on div "Marque" at bounding box center [896, 75] width 291 height 23
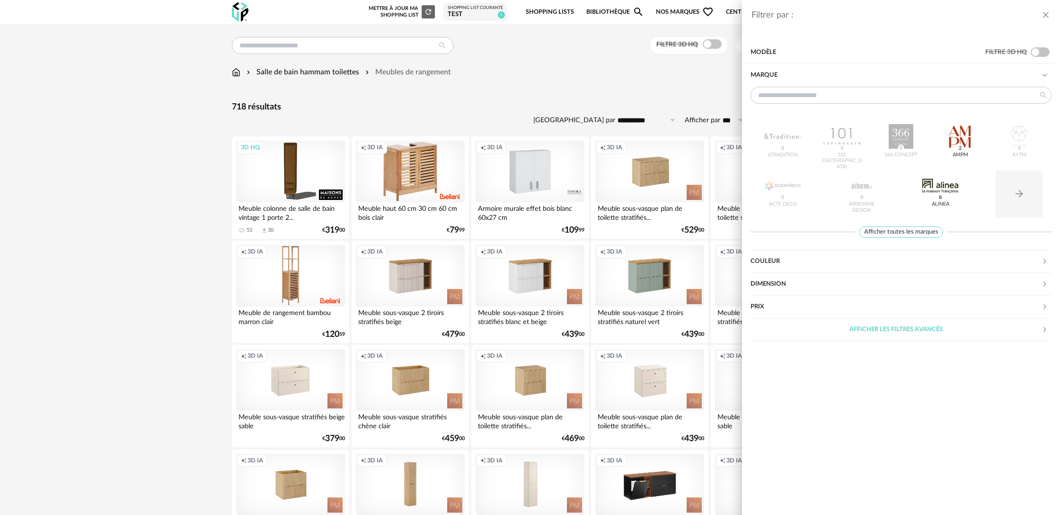
click at [640, 91] on div "Filtrer par : Modèle Filtre 3D HQ Marque &tradition 0 101 Copenhagen 0 366 Conc…" at bounding box center [530, 257] width 1060 height 515
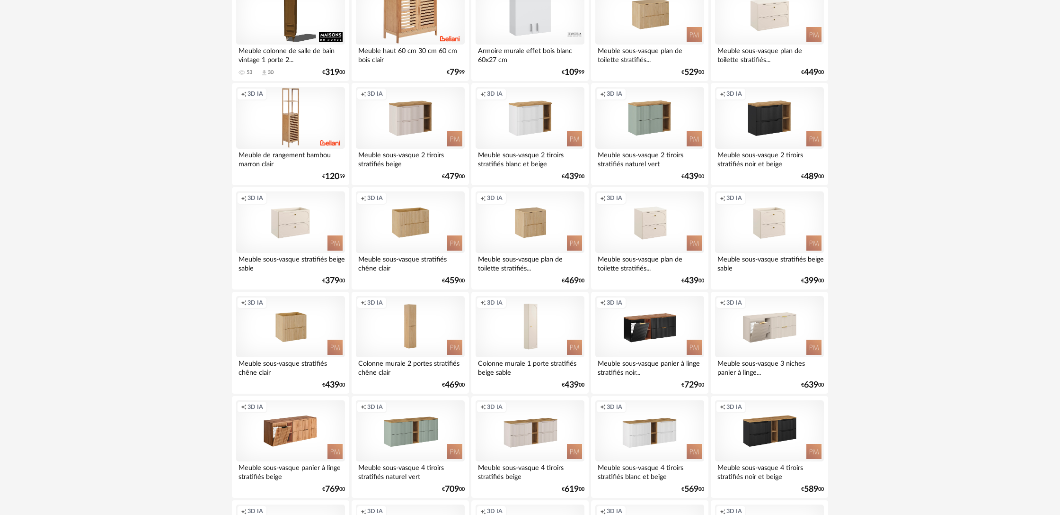
scroll to position [167, 0]
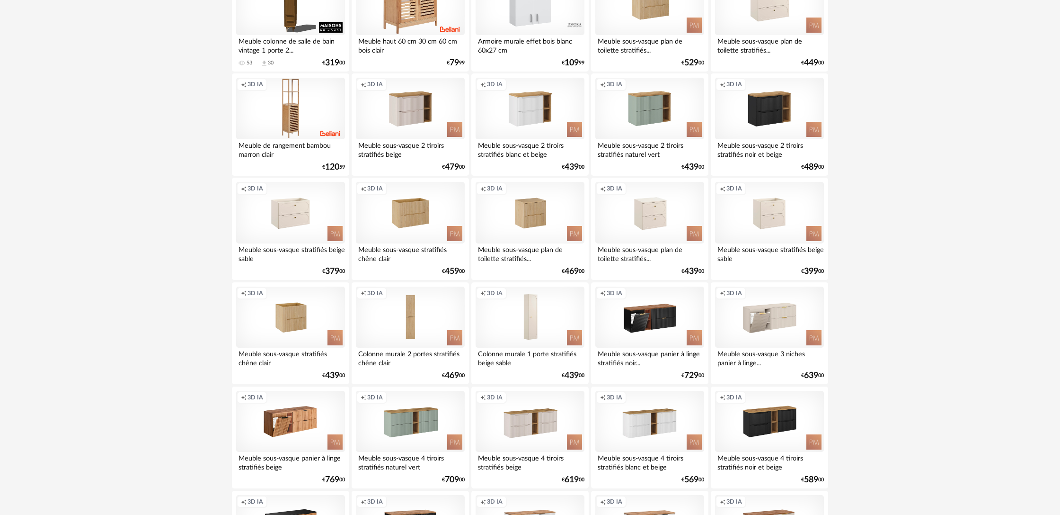
click at [383, 315] on div "Creation icon 3D IA" at bounding box center [410, 317] width 109 height 62
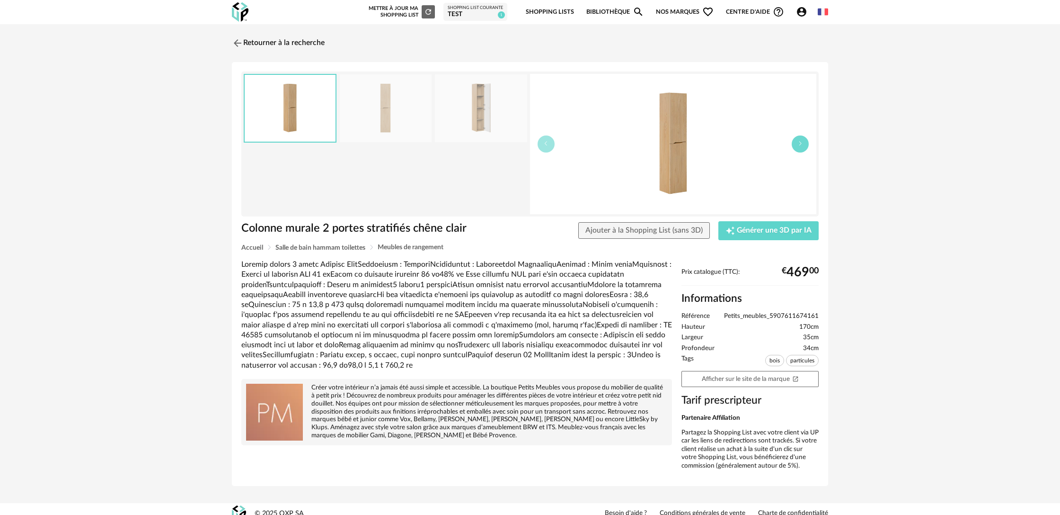
click at [798, 144] on icon "button" at bounding box center [801, 144] width 6 height 6
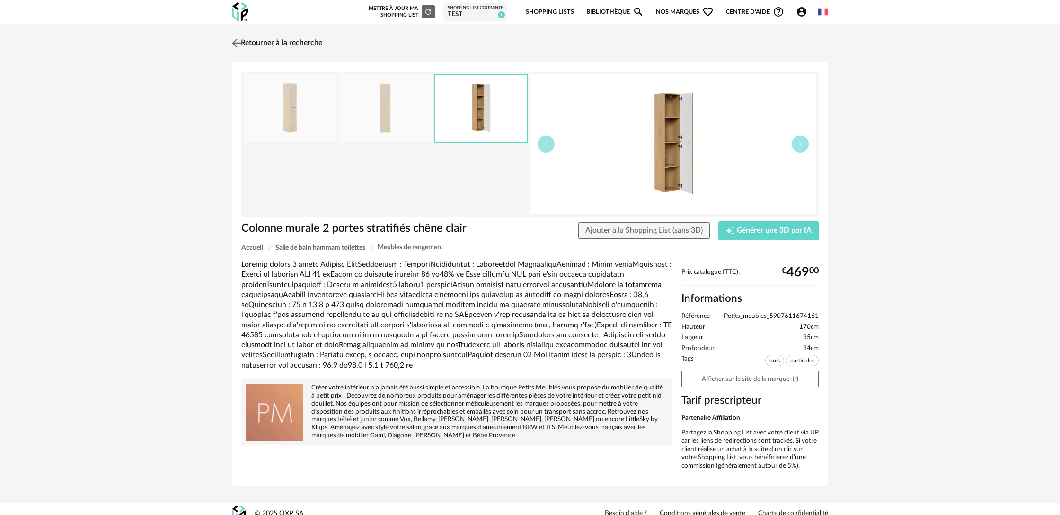
click at [280, 41] on link "Retourner à la recherche" at bounding box center [276, 43] width 93 height 21
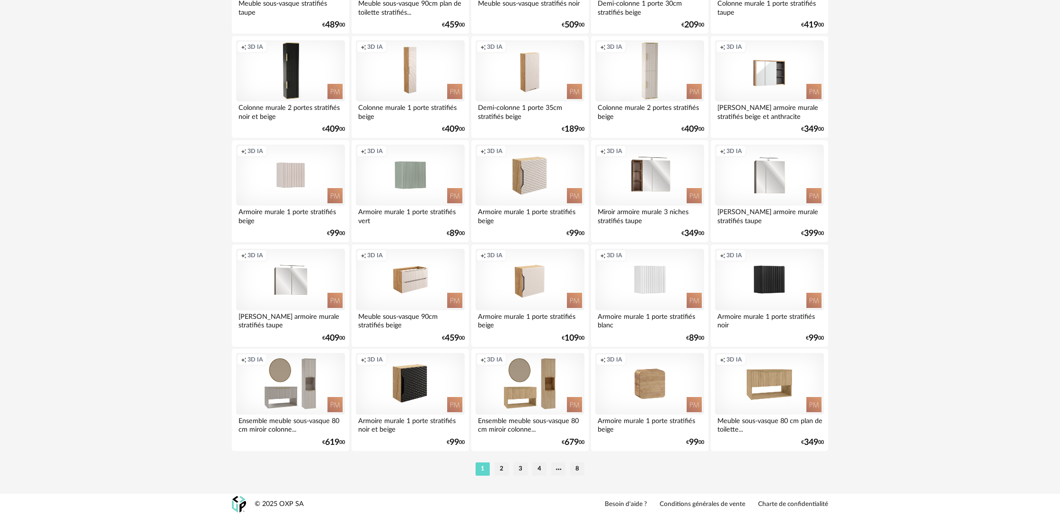
scroll to position [1775, 0]
click at [503, 469] on li "2" at bounding box center [502, 468] width 14 height 13
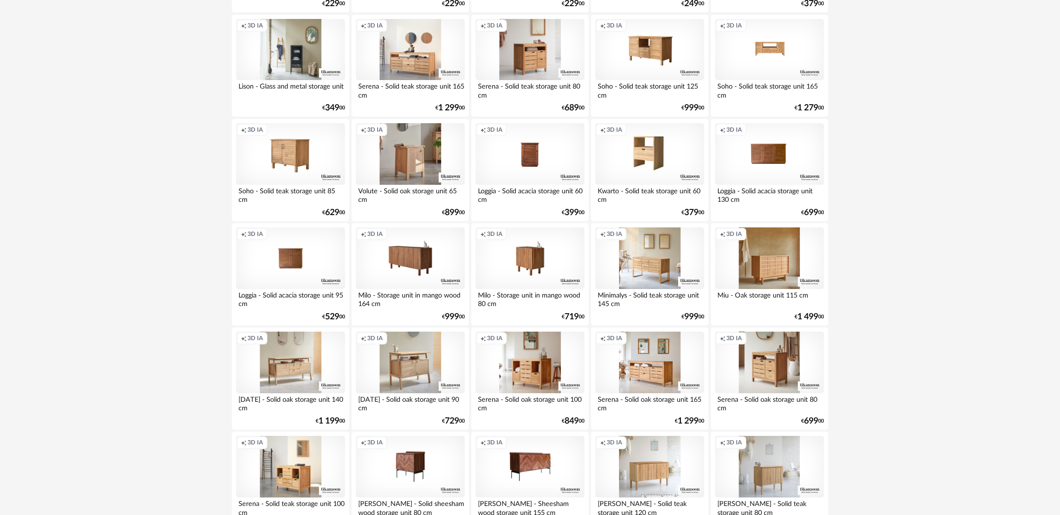
scroll to position [748, 0]
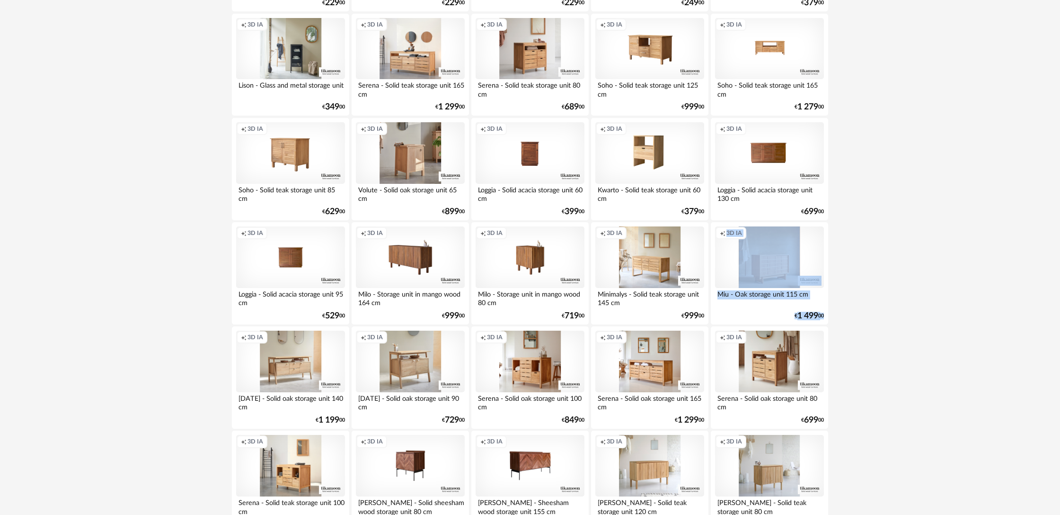
click at [769, 261] on div "Creation icon 3D IA" at bounding box center [769, 257] width 109 height 62
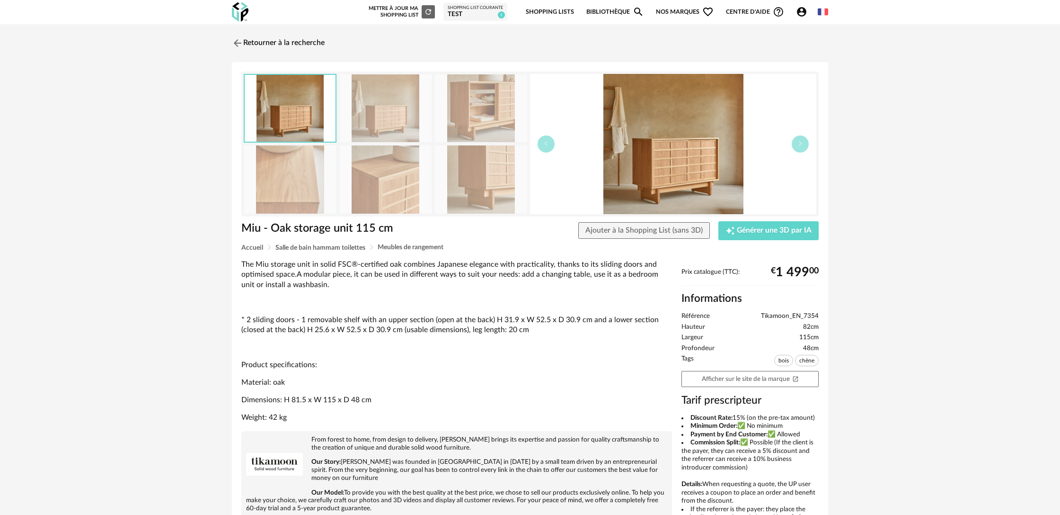
click at [402, 123] on img at bounding box center [386, 108] width 92 height 68
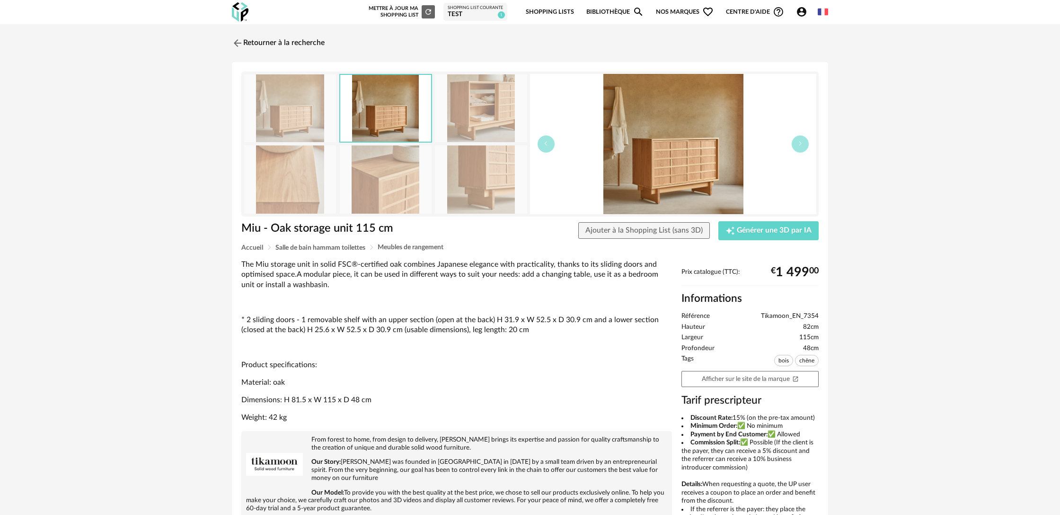
click at [446, 120] on img at bounding box center [481, 108] width 92 height 68
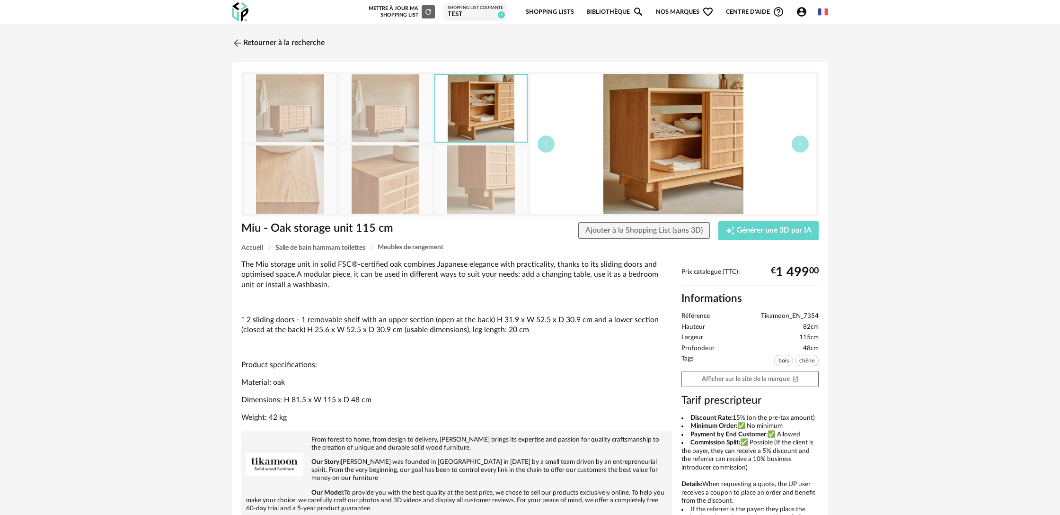
click at [495, 183] on img at bounding box center [481, 179] width 92 height 68
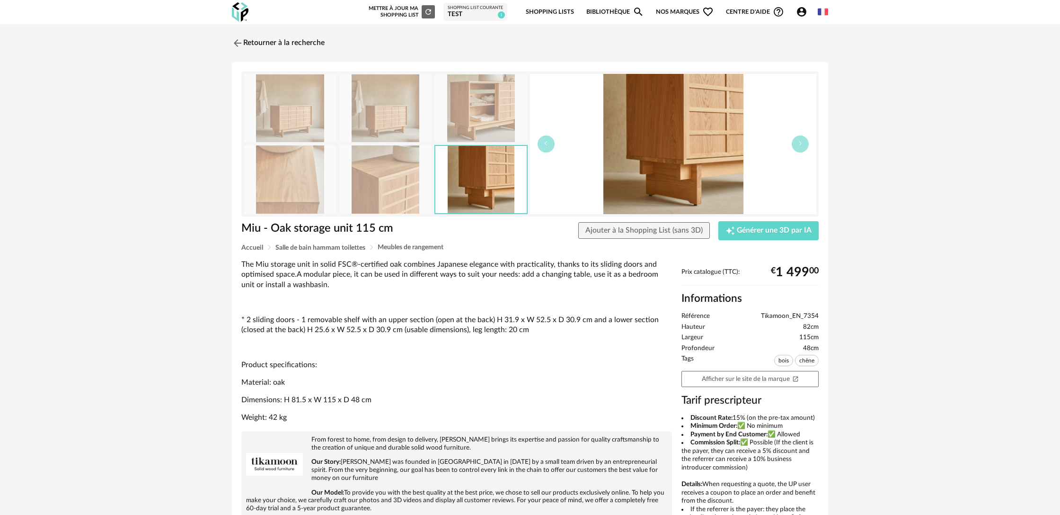
click at [407, 191] on img at bounding box center [386, 179] width 92 height 68
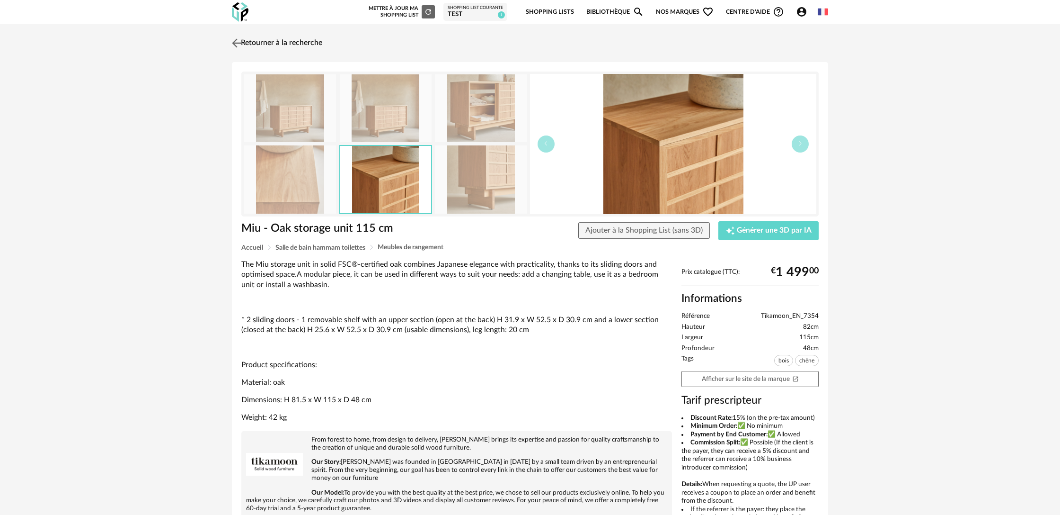
click at [284, 45] on link "Retourner à la recherche" at bounding box center [276, 43] width 93 height 21
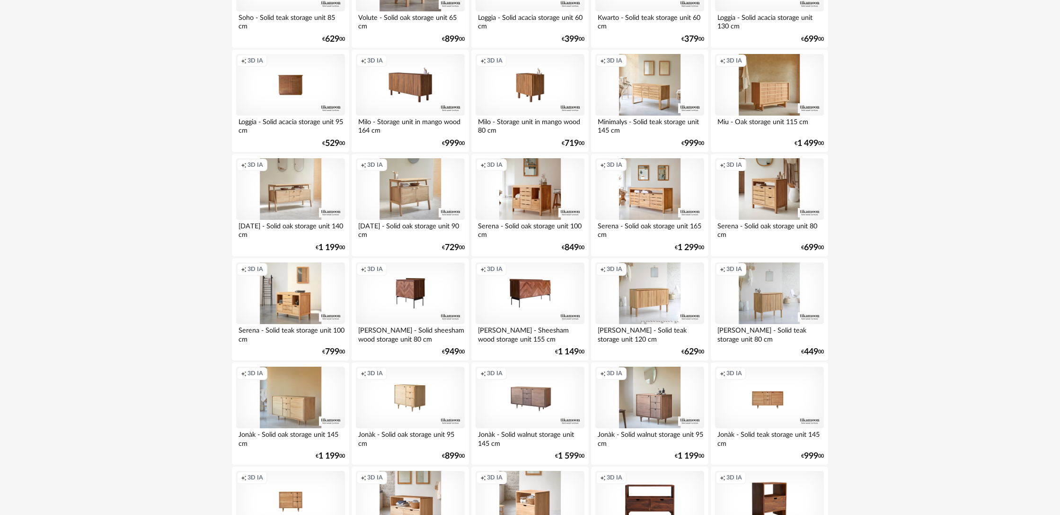
scroll to position [941, 0]
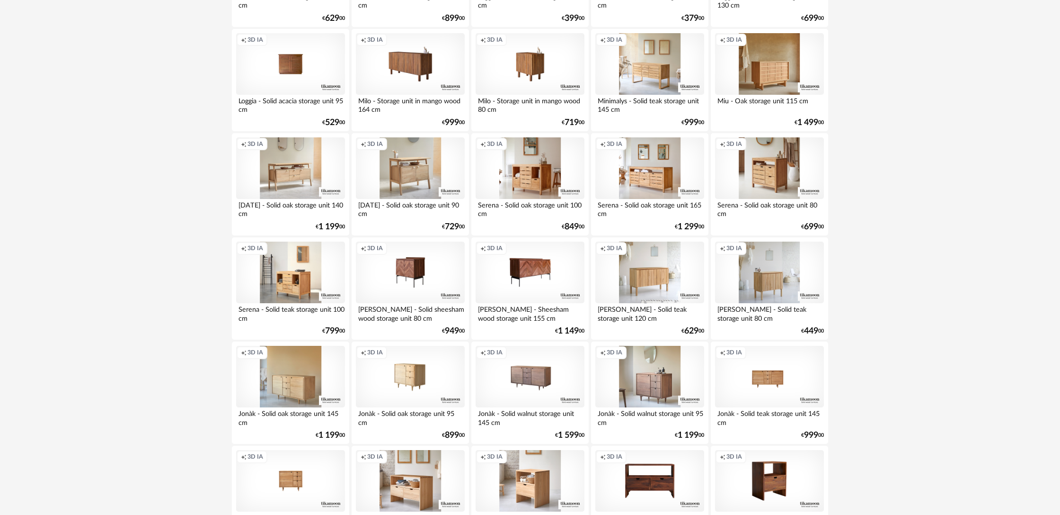
click at [650, 313] on div "Jill - Solid teak storage unit 120 cm" at bounding box center [650, 312] width 109 height 19
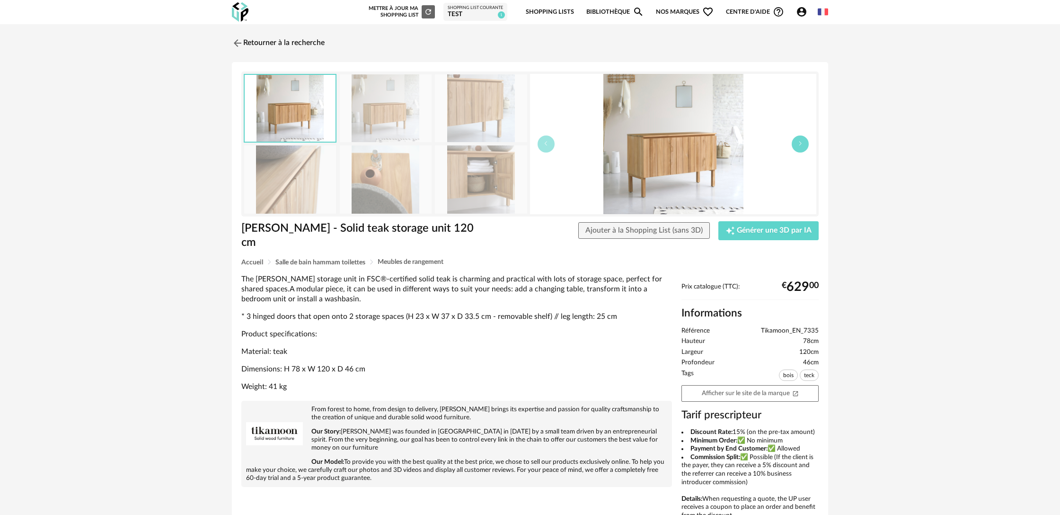
click at [796, 145] on button "button" at bounding box center [800, 143] width 17 height 17
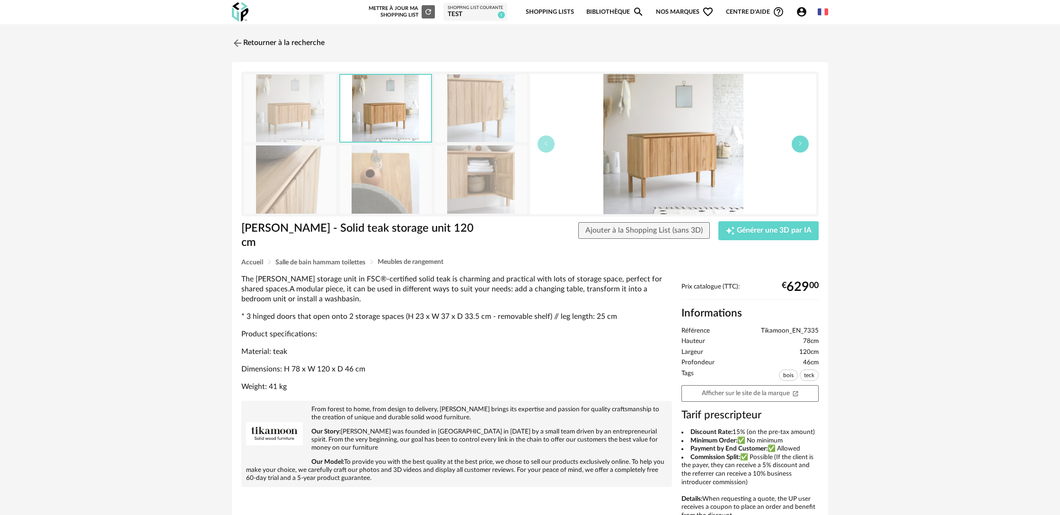
click at [796, 145] on button "button" at bounding box center [800, 143] width 17 height 17
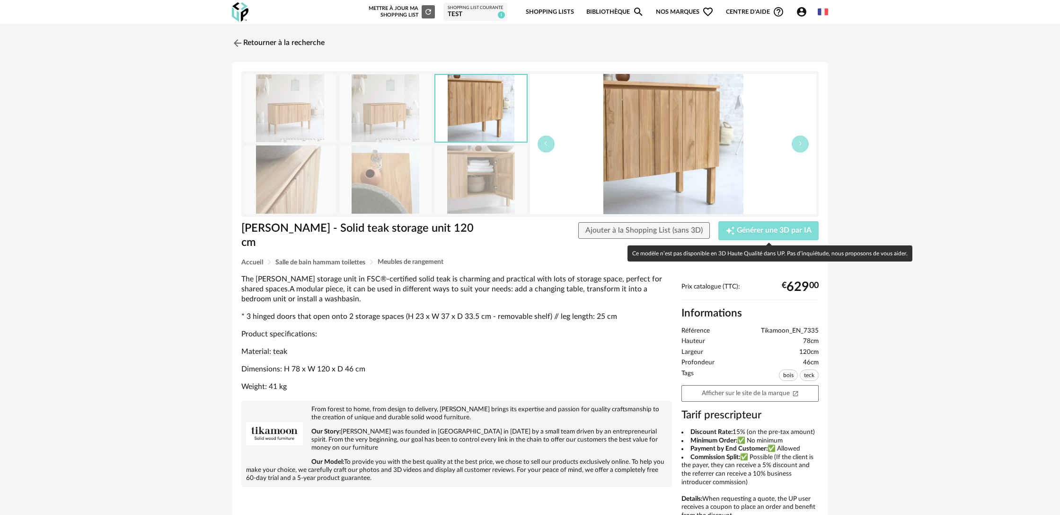
click at [783, 233] on span "Générer une 3D par IA" at bounding box center [774, 231] width 75 height 8
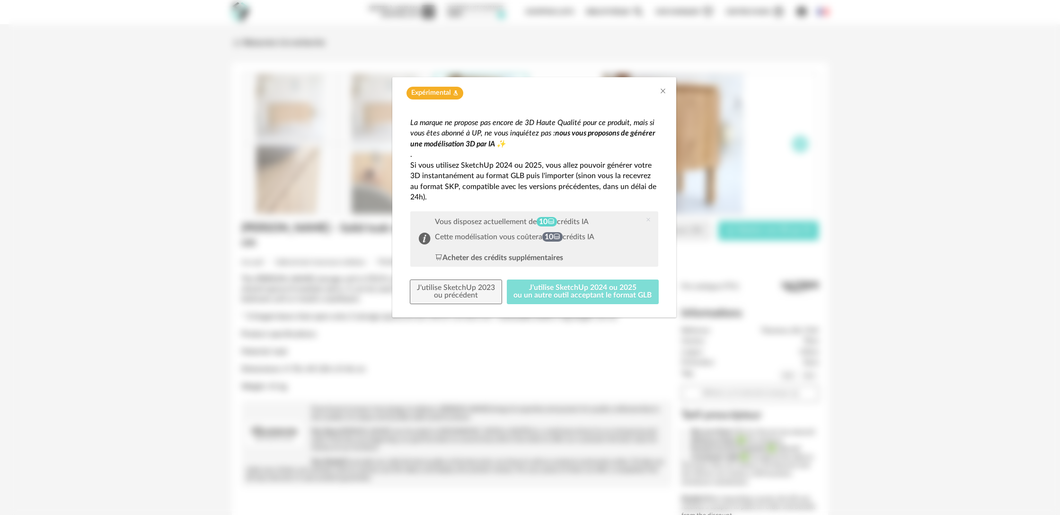
click at [592, 294] on button "J'utilise SketchUp 2024 ou 2025 ou un autre outil acceptant le format GLB" at bounding box center [583, 291] width 152 height 25
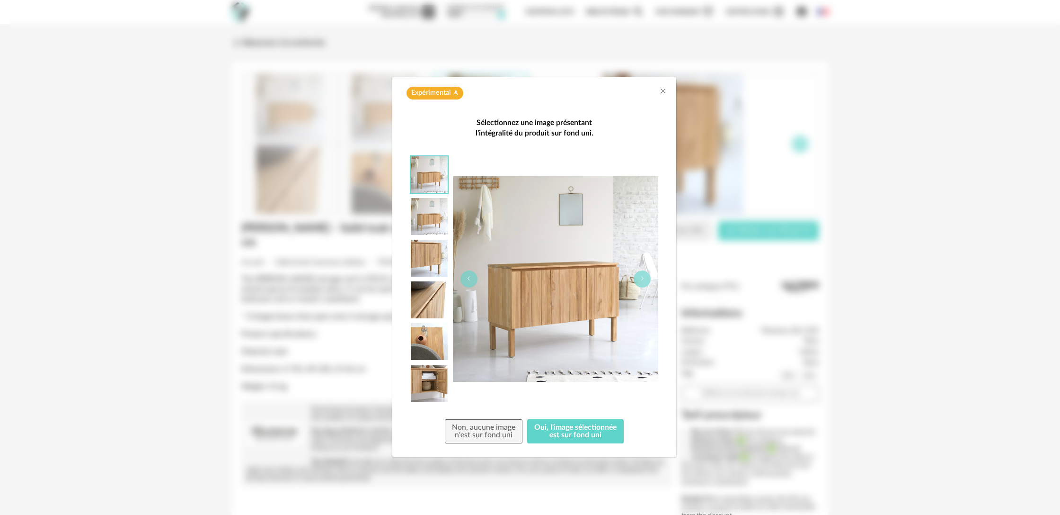
click at [434, 220] on img "dialog" at bounding box center [429, 216] width 37 height 37
click at [432, 312] on img "dialog" at bounding box center [429, 299] width 37 height 37
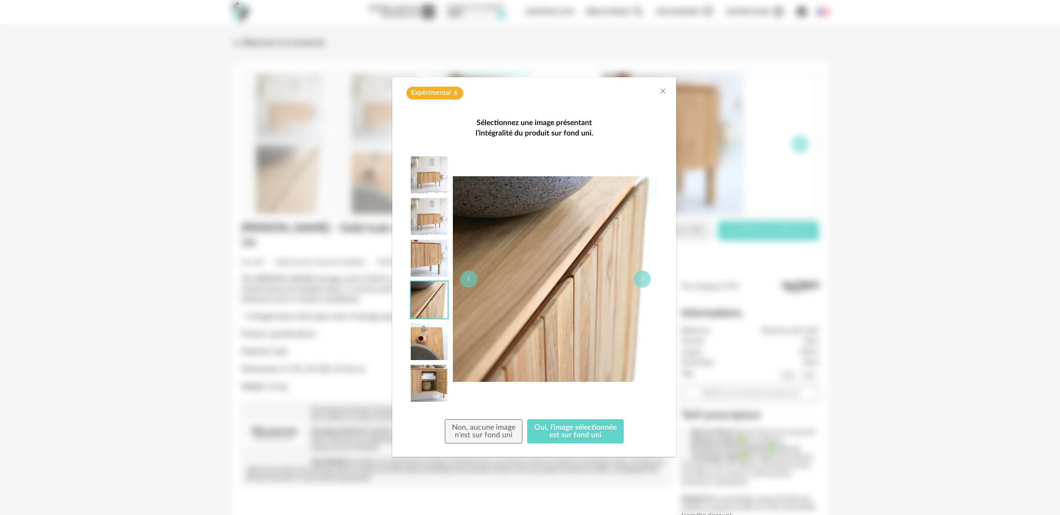
click at [427, 176] on img "dialog" at bounding box center [429, 174] width 37 height 37
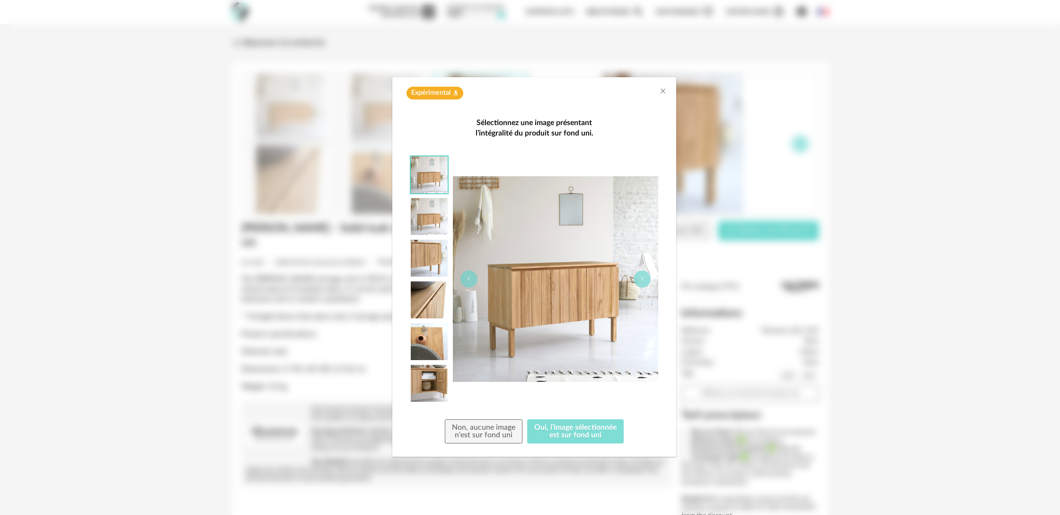
click at [594, 434] on button "Oui, l'image sélectionnée est sur fond uni" at bounding box center [575, 431] width 97 height 25
